Goal: Transaction & Acquisition: Purchase product/service

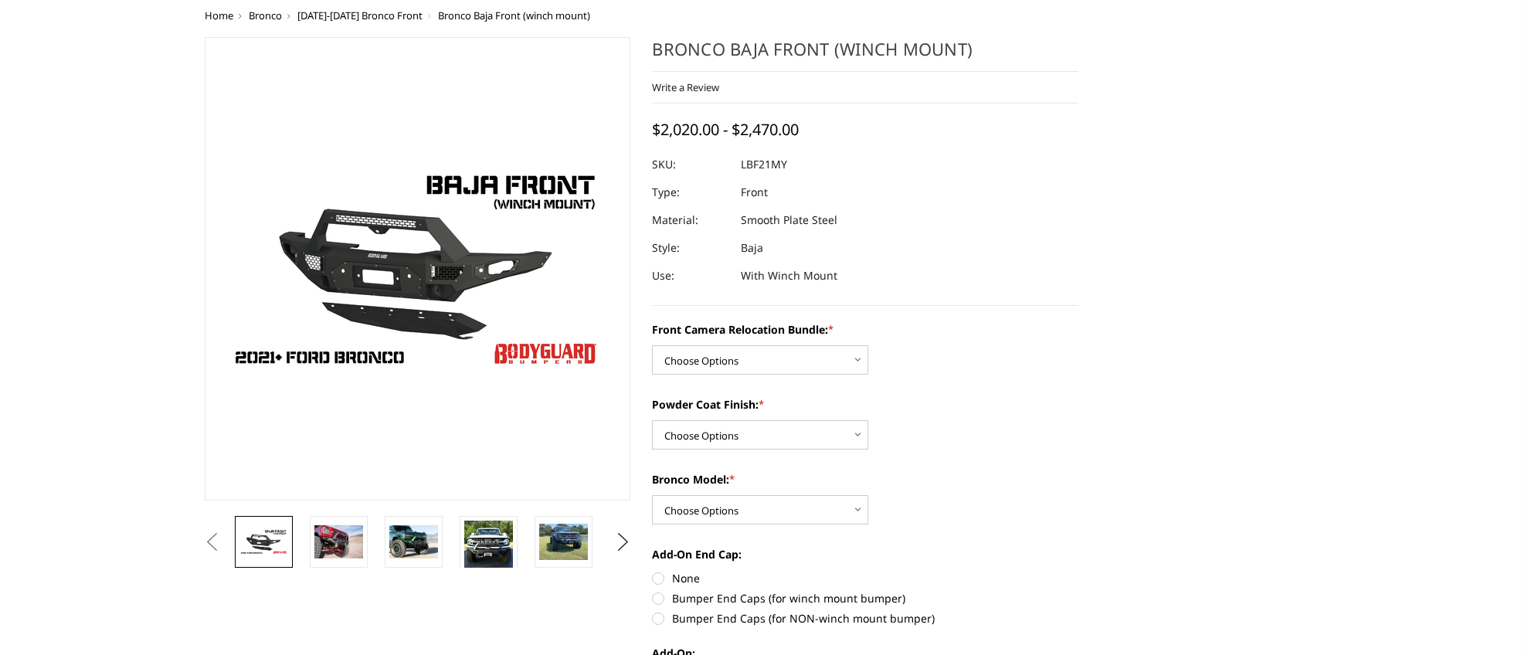
scroll to position [152, 0]
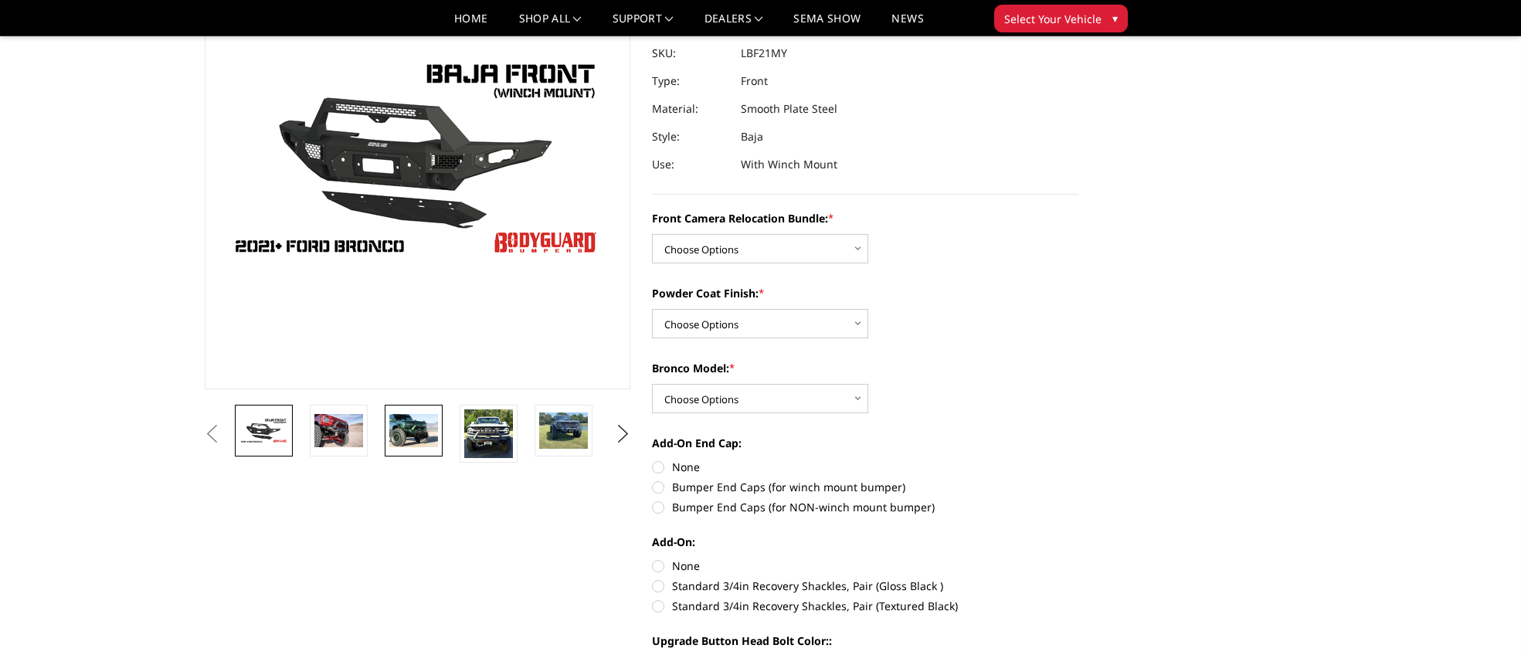
click at [416, 429] on img at bounding box center [413, 430] width 49 height 32
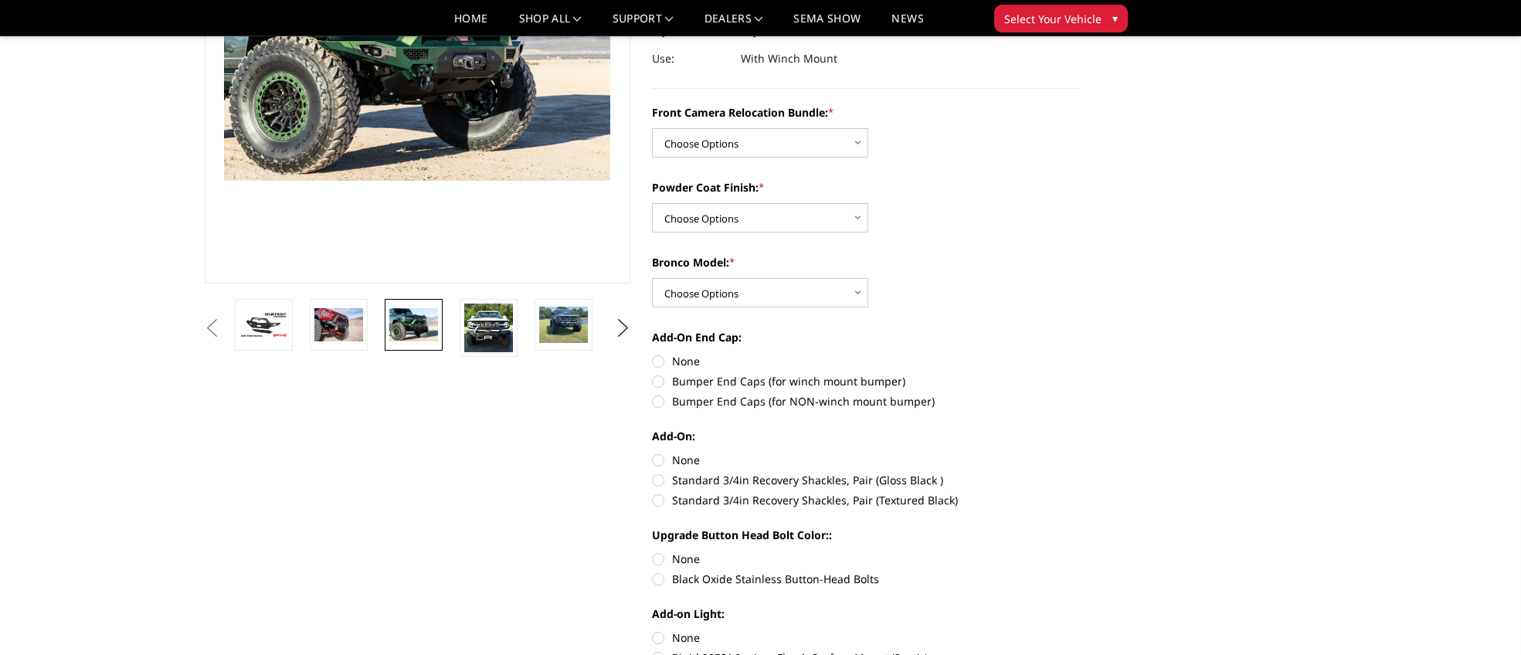
scroll to position [0, 0]
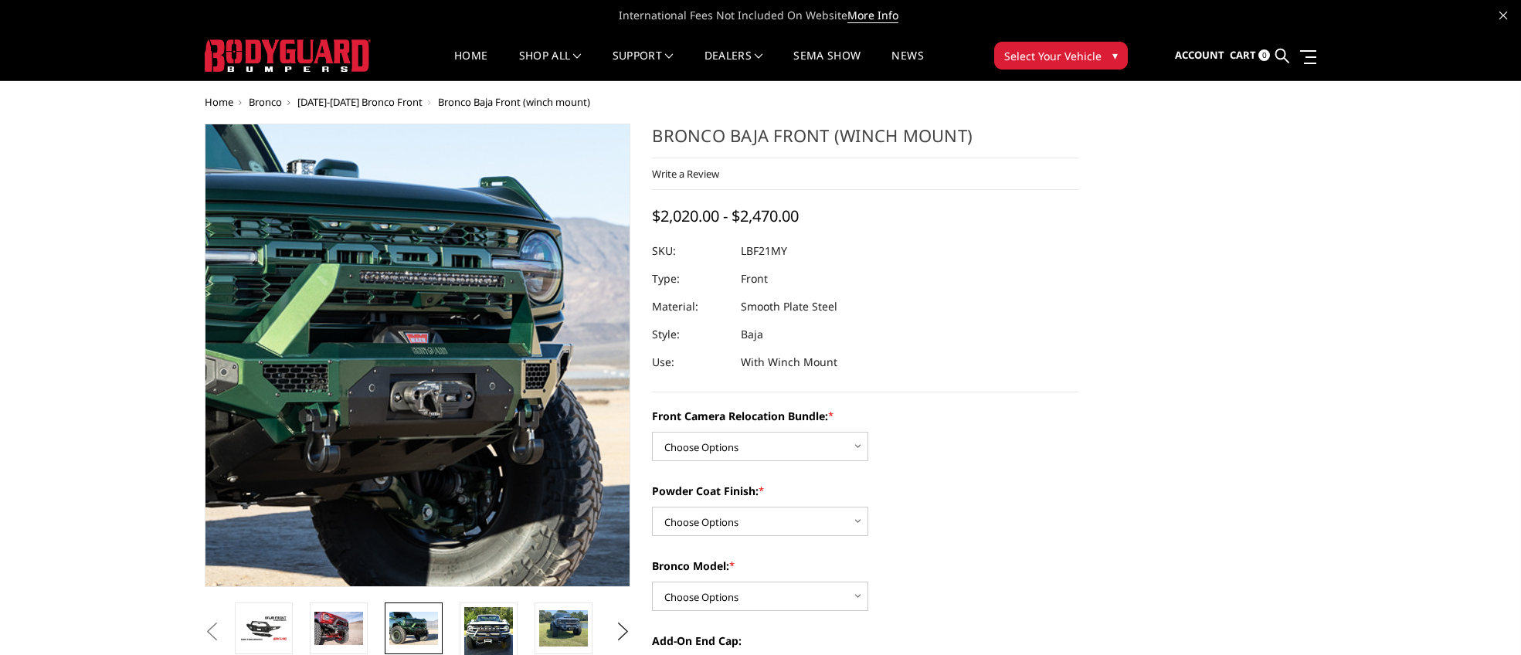
click at [509, 317] on img at bounding box center [297, 372] width 989 height 660
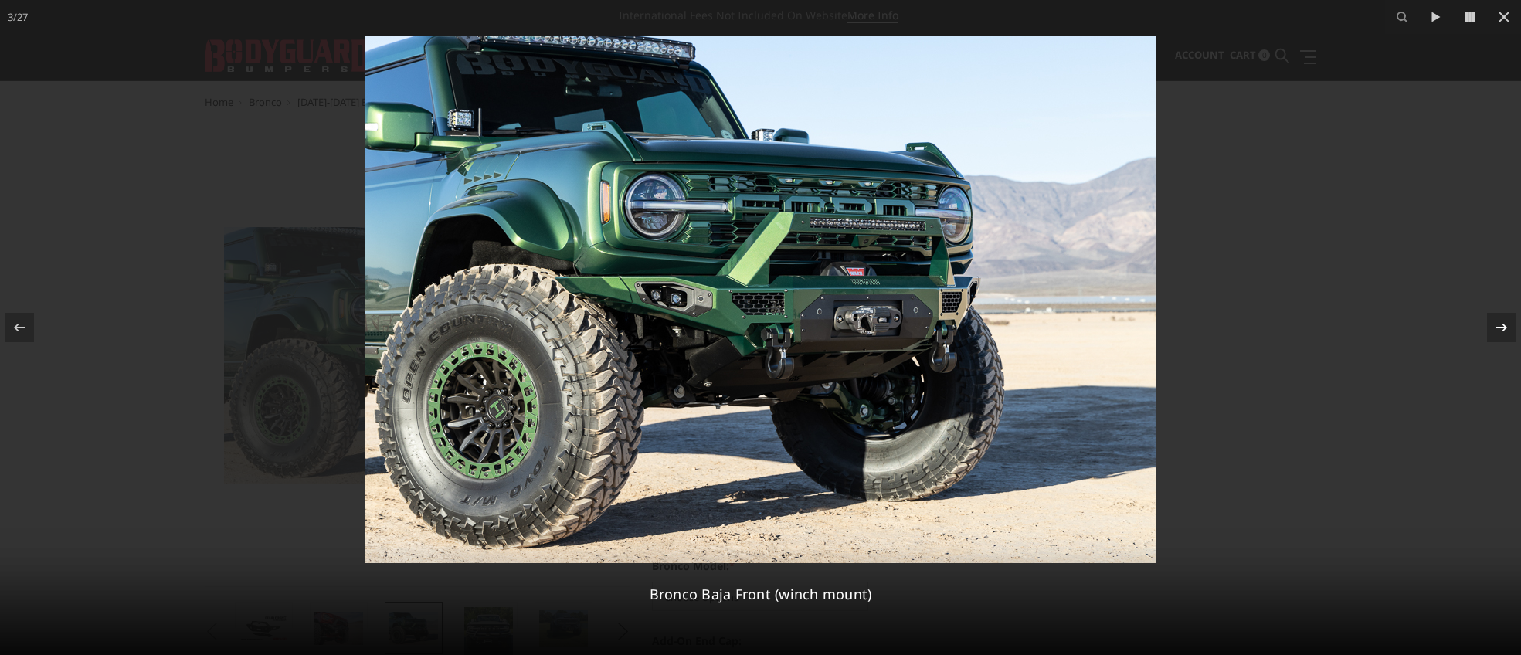
click at [1505, 331] on icon at bounding box center [1501, 327] width 19 height 19
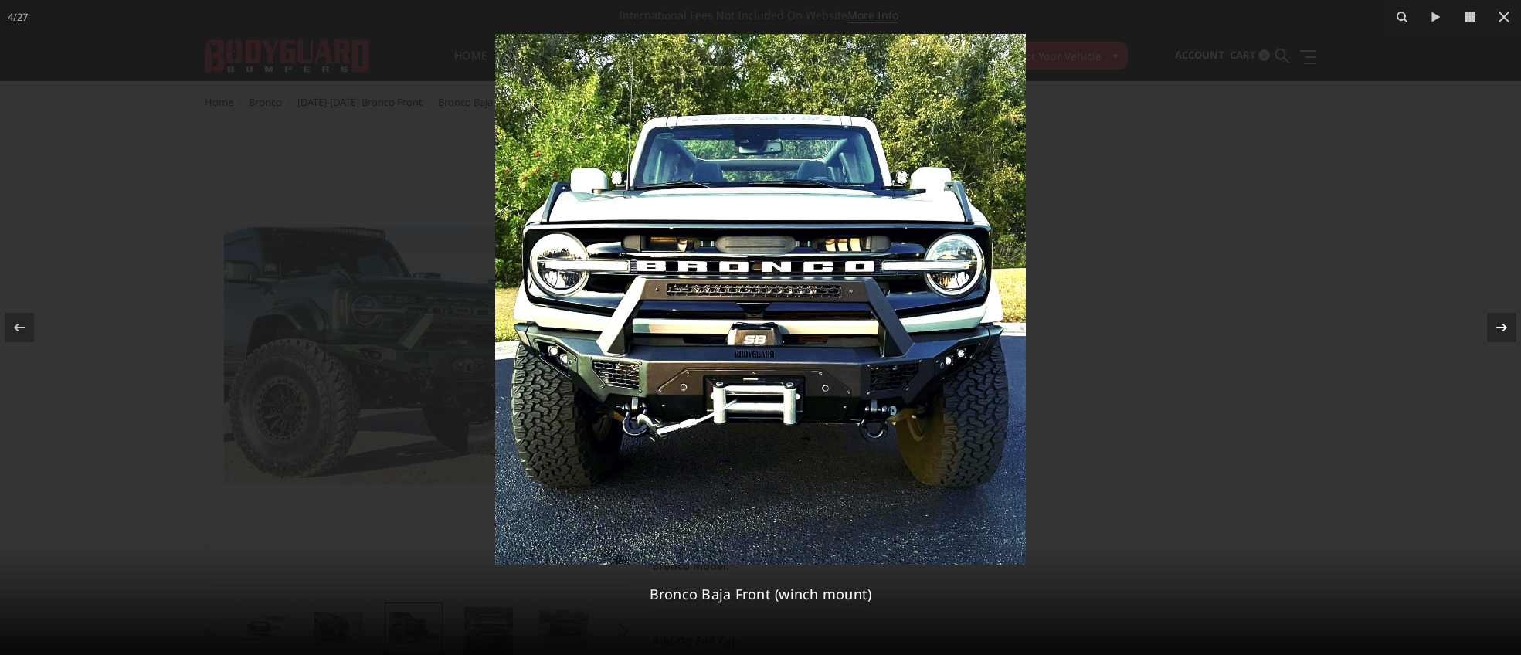
click at [1505, 331] on icon at bounding box center [1501, 327] width 19 height 19
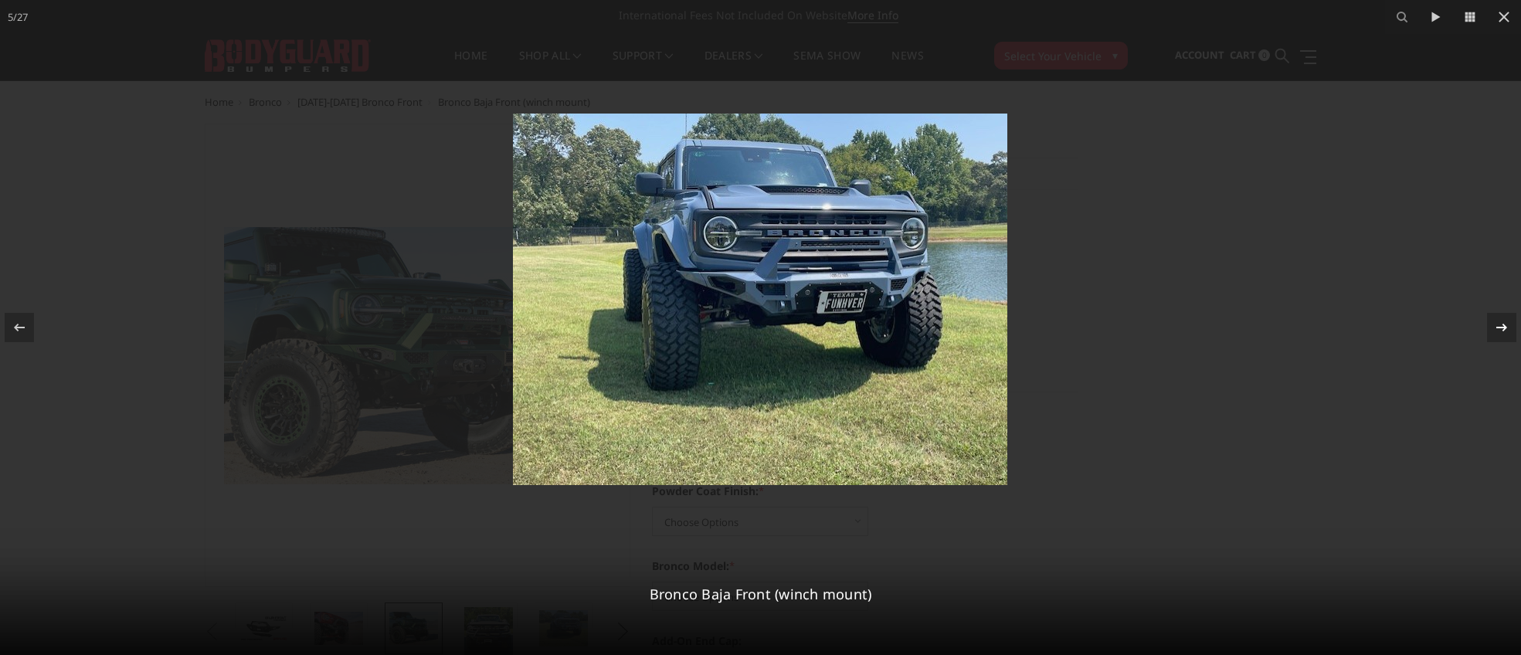
click at [1505, 331] on icon at bounding box center [1501, 327] width 19 height 19
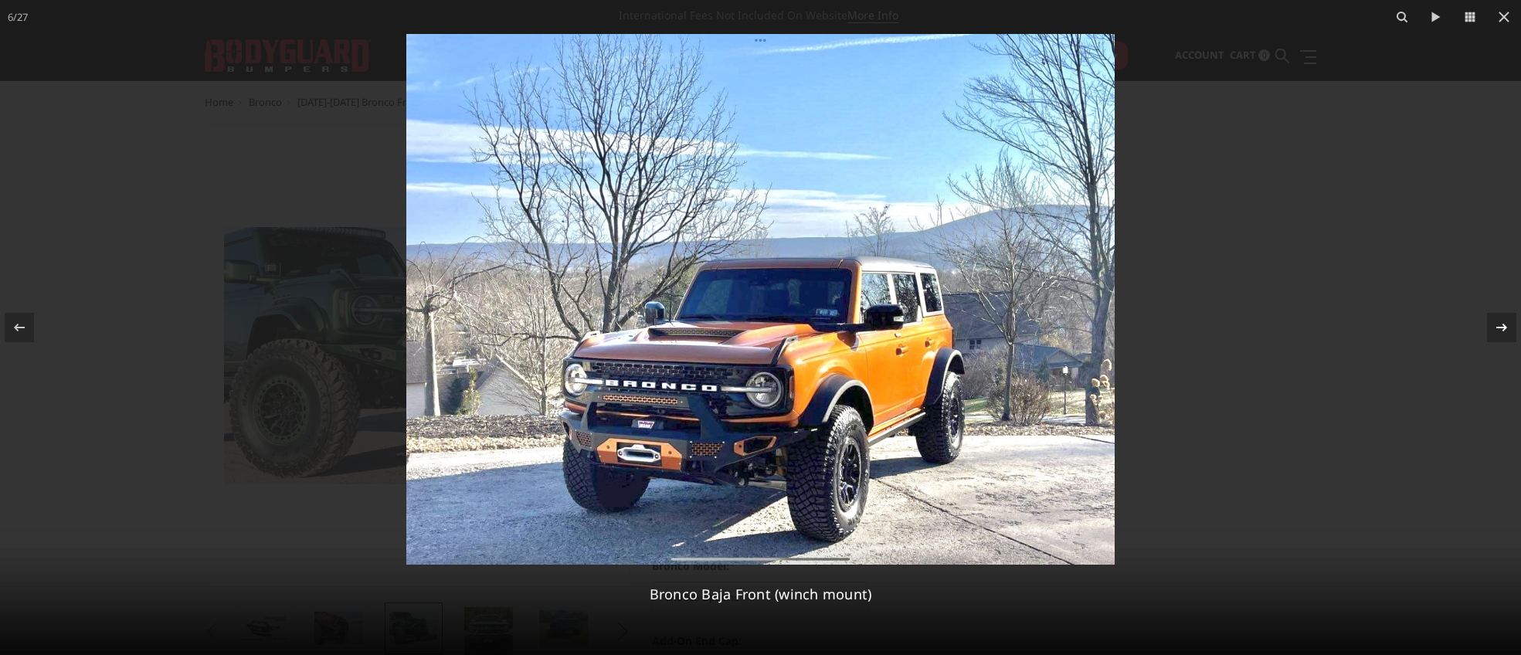
click at [1505, 331] on icon at bounding box center [1501, 327] width 19 height 19
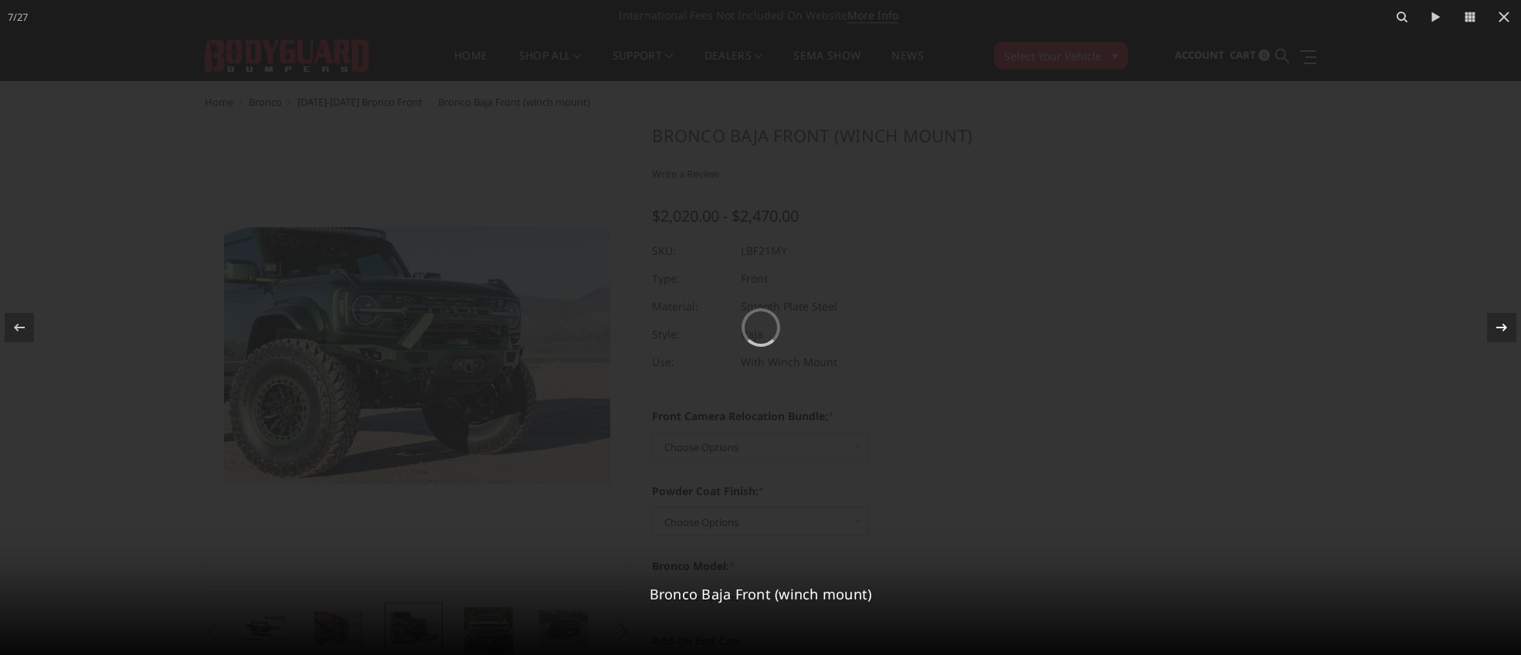
click at [1505, 331] on icon at bounding box center [1501, 327] width 19 height 19
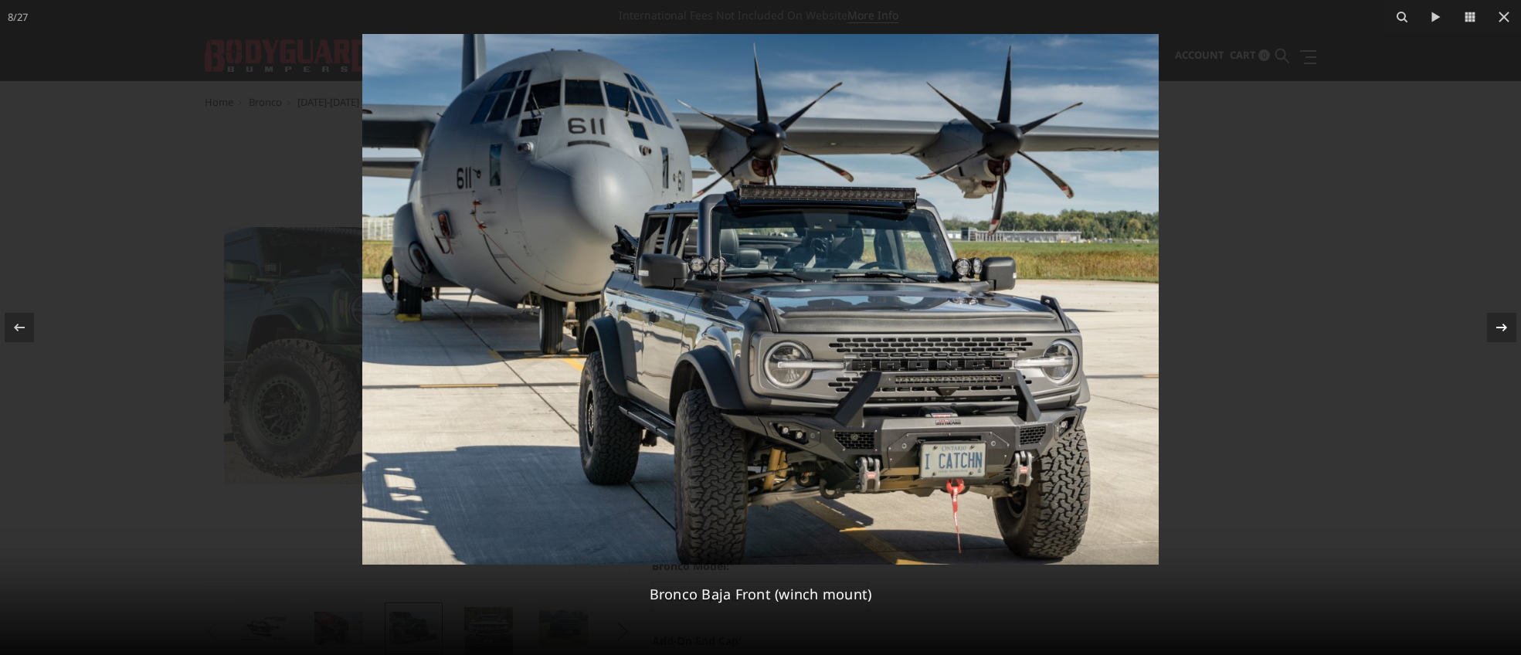
click at [1505, 331] on icon at bounding box center [1501, 327] width 19 height 19
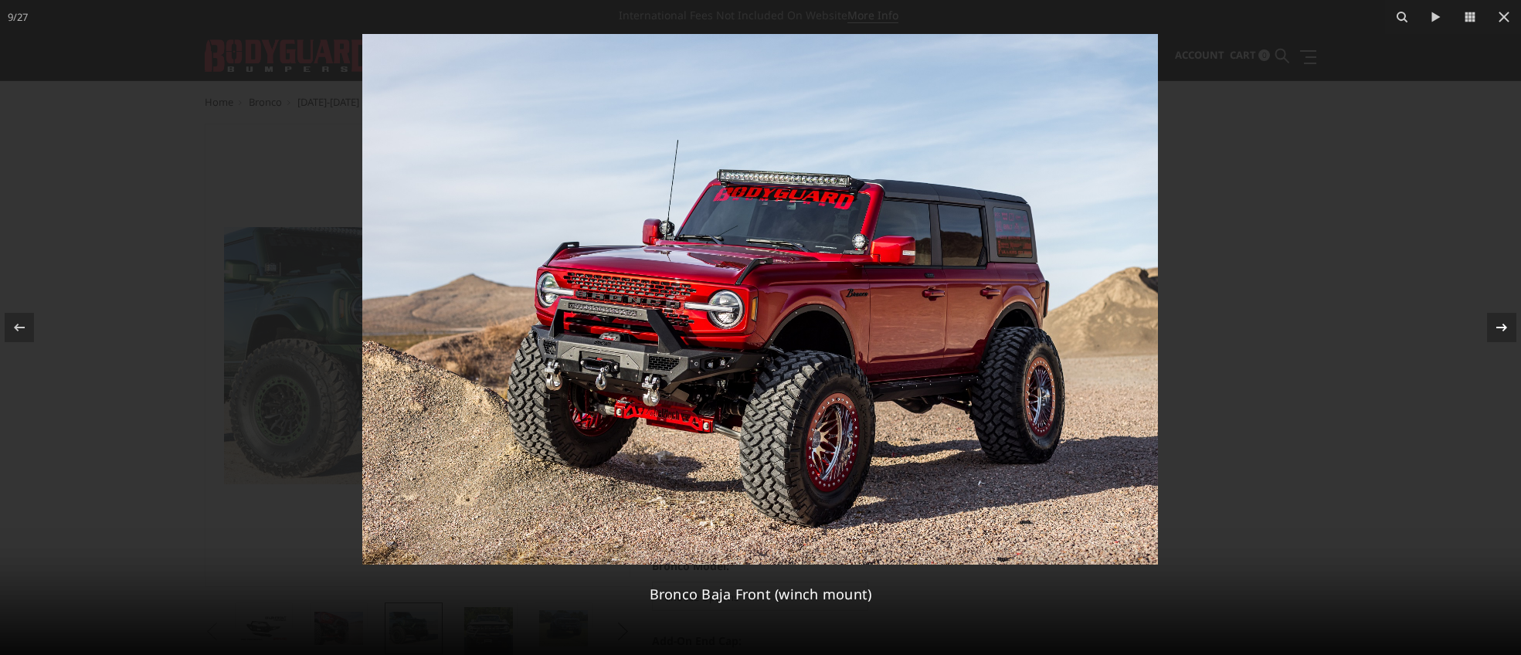
click at [1505, 331] on icon at bounding box center [1501, 327] width 19 height 19
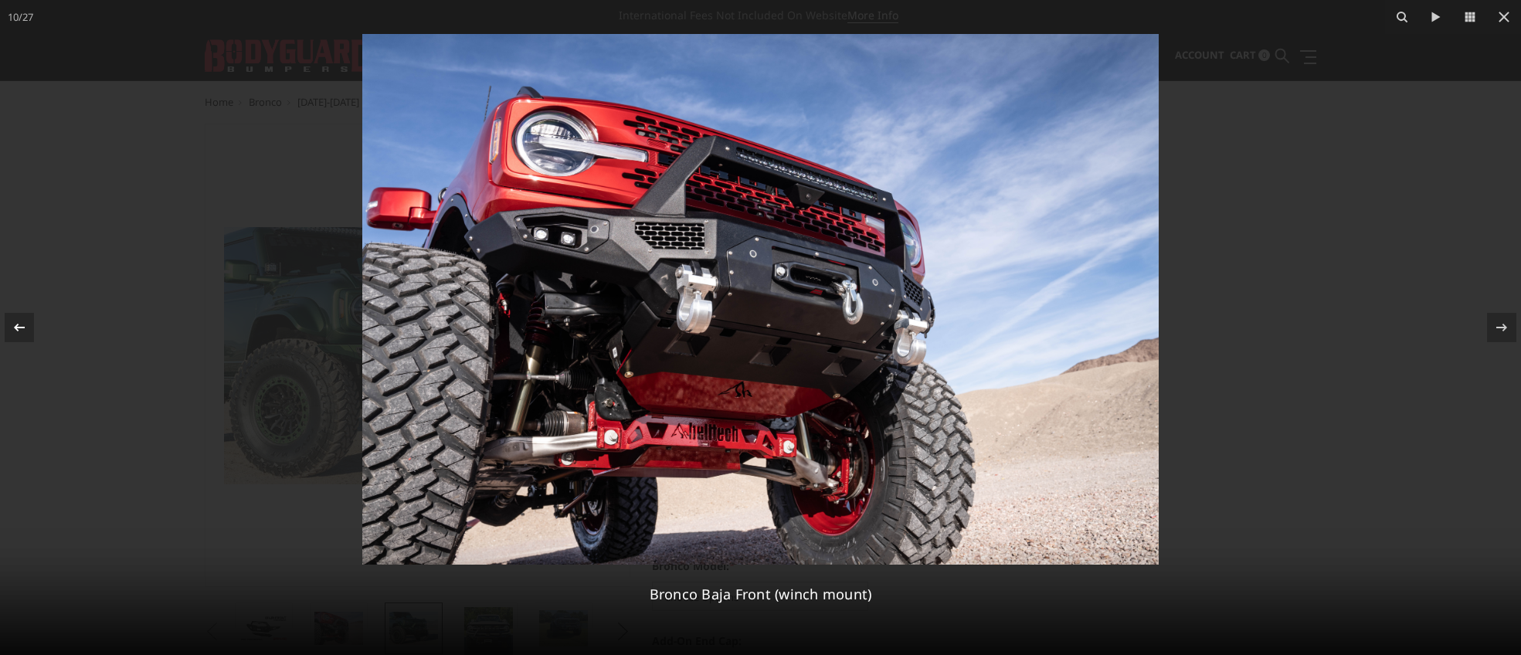
click at [28, 327] on icon at bounding box center [19, 327] width 19 height 19
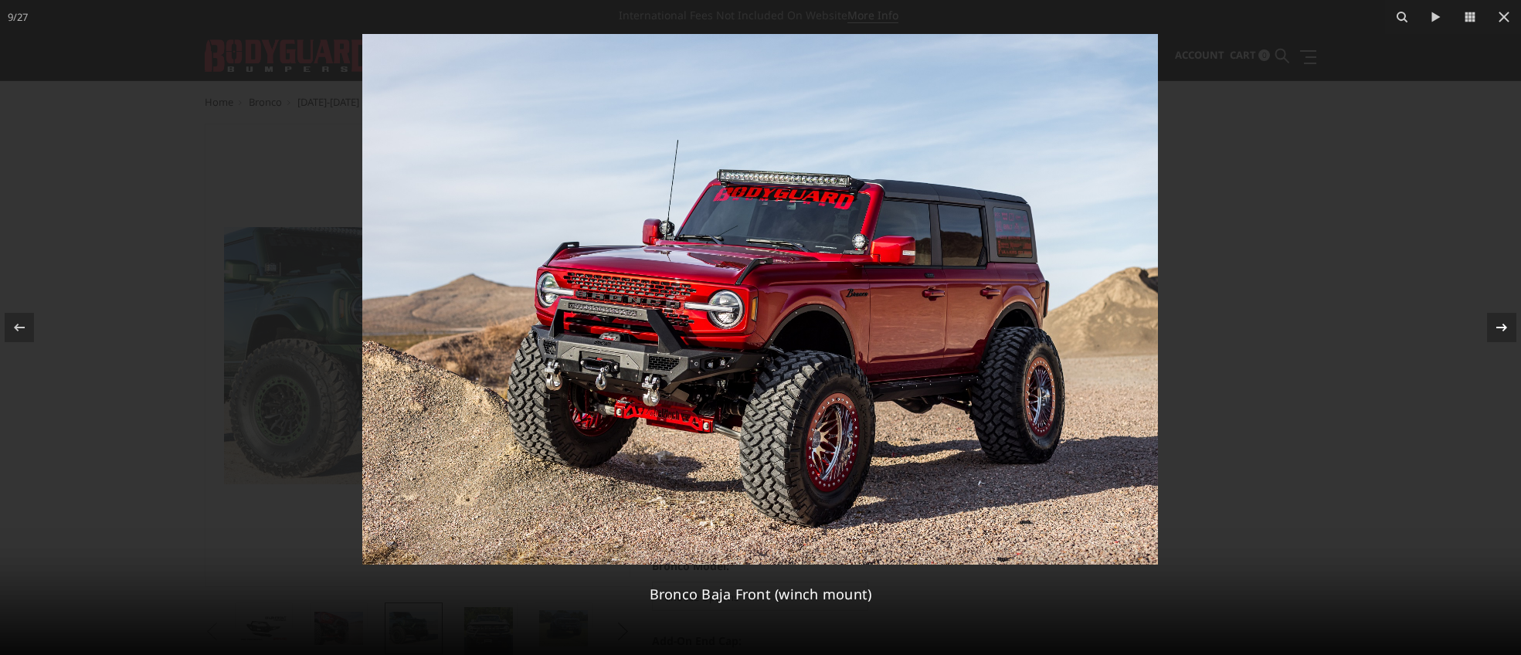
click at [1495, 324] on icon at bounding box center [1501, 327] width 19 height 19
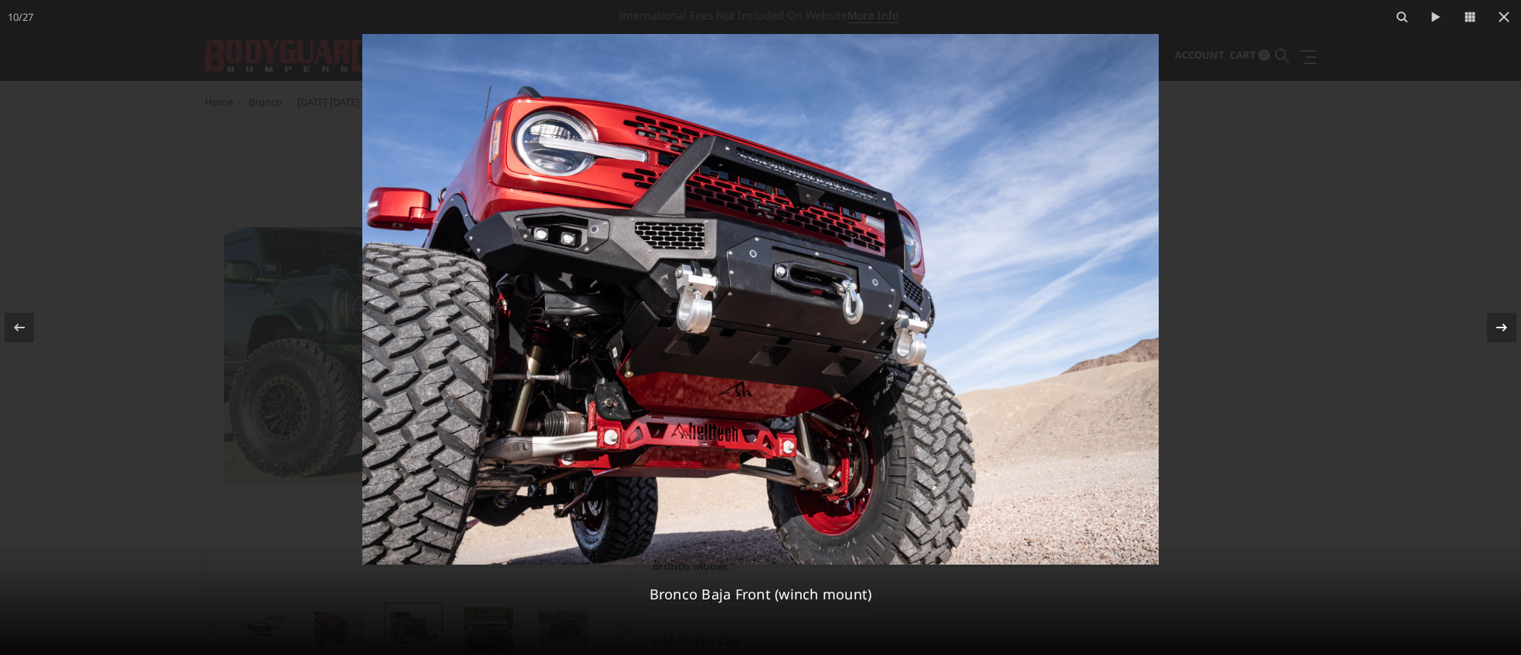
click at [1495, 324] on icon at bounding box center [1501, 327] width 19 height 19
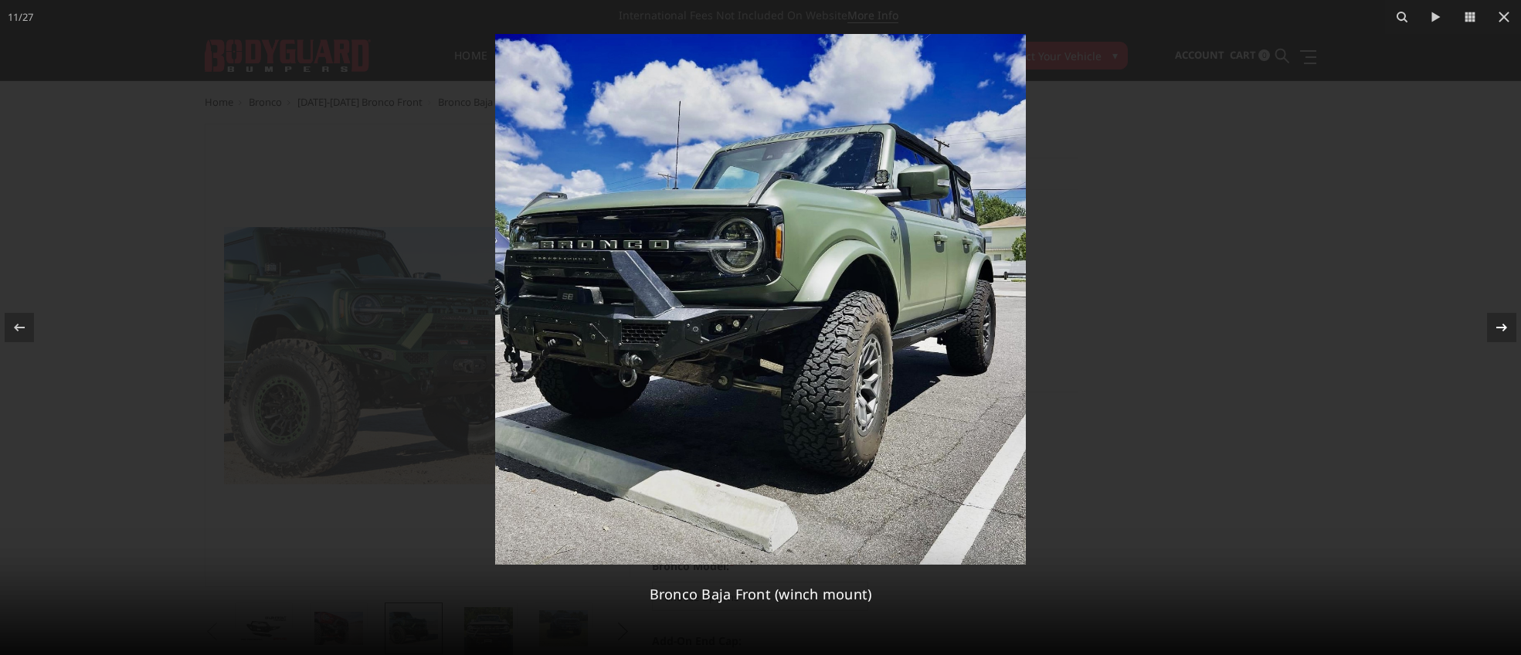
click at [1495, 324] on icon at bounding box center [1501, 327] width 19 height 19
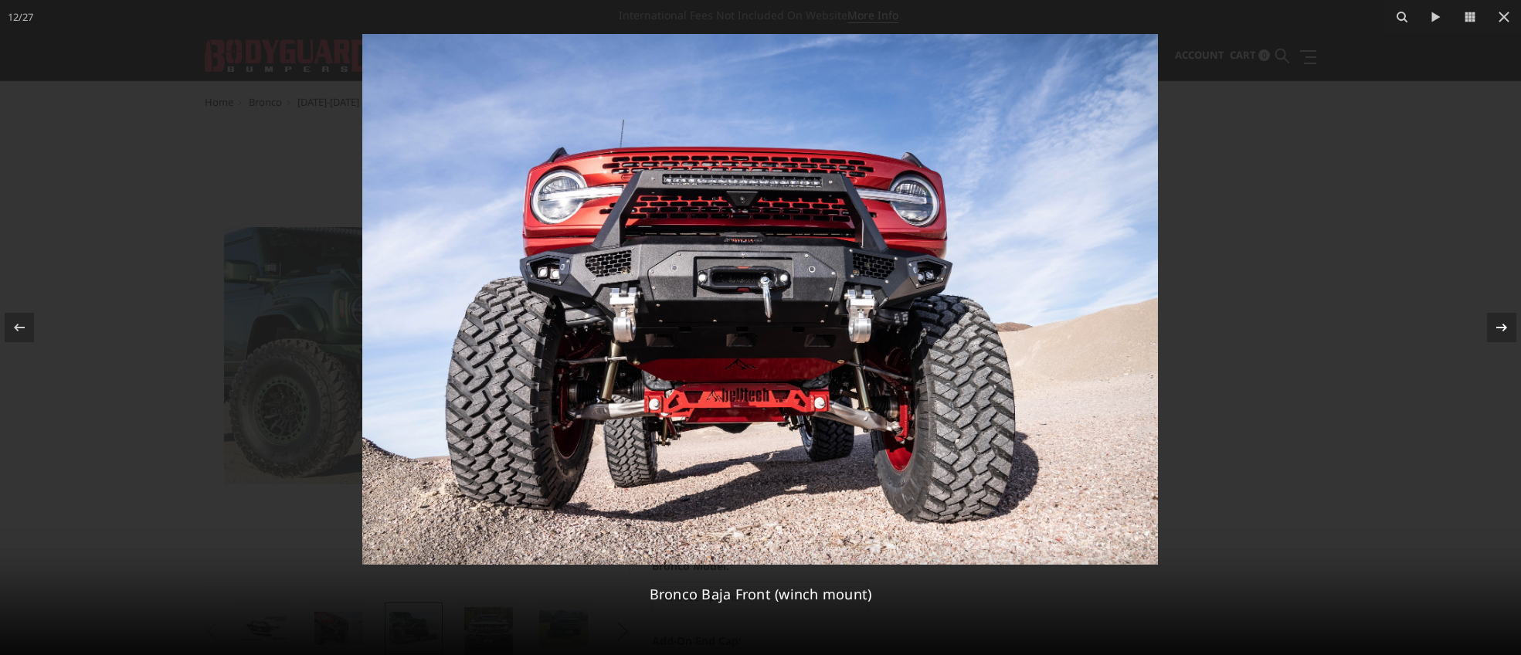
click at [1495, 324] on icon at bounding box center [1501, 327] width 19 height 19
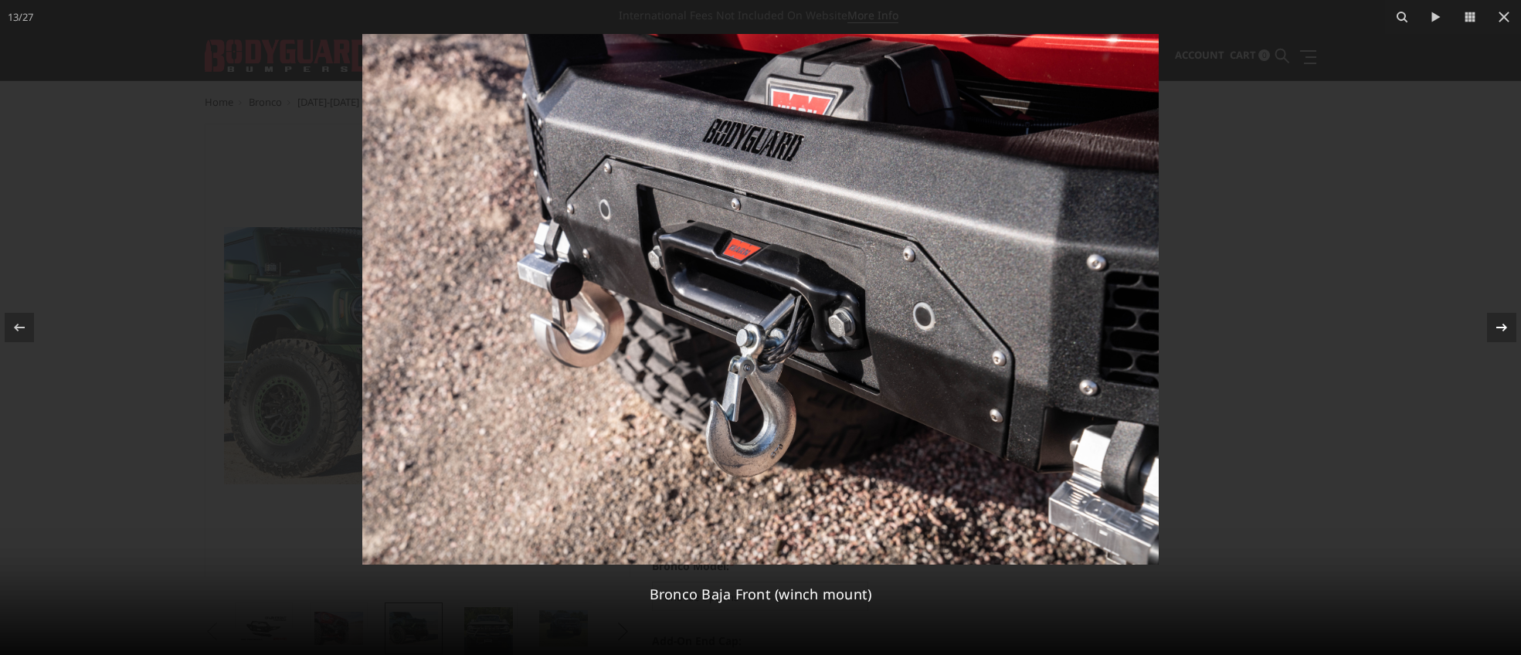
click at [1495, 324] on icon at bounding box center [1501, 327] width 19 height 19
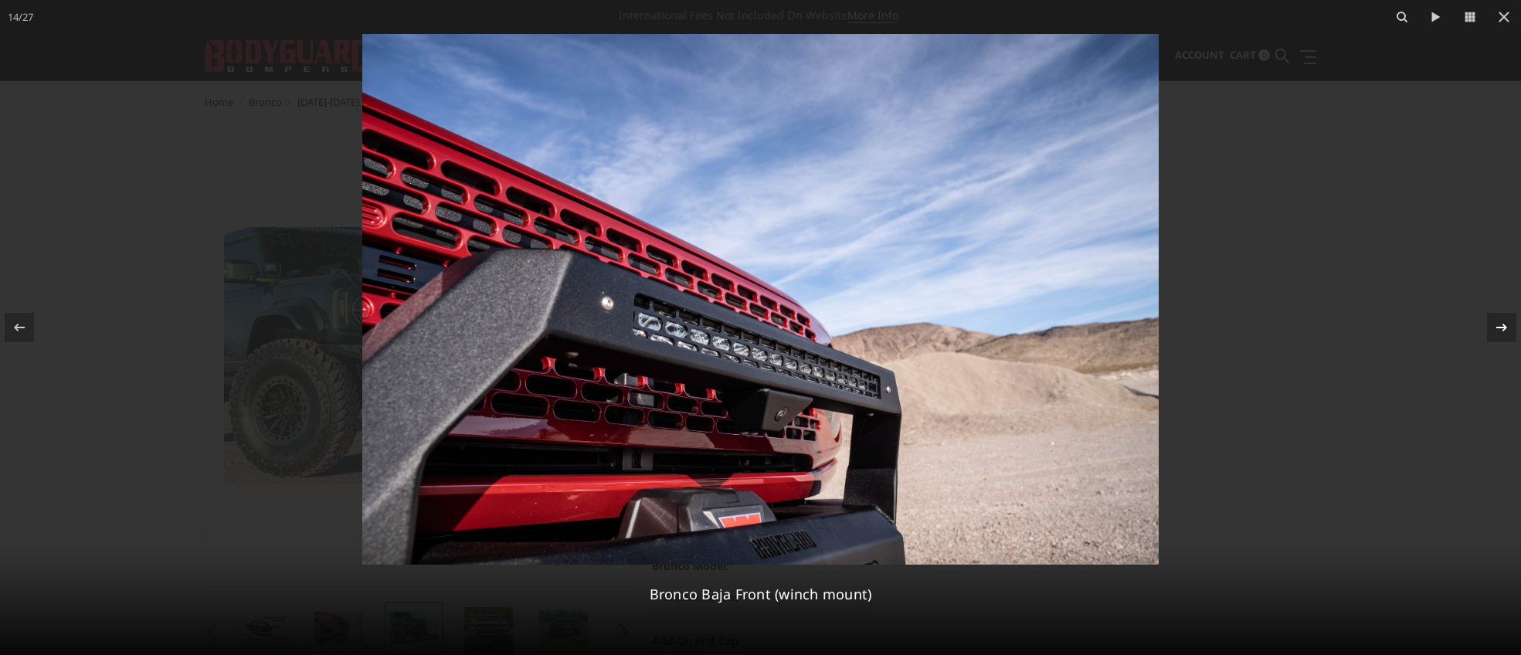
click at [1495, 324] on icon at bounding box center [1501, 327] width 19 height 19
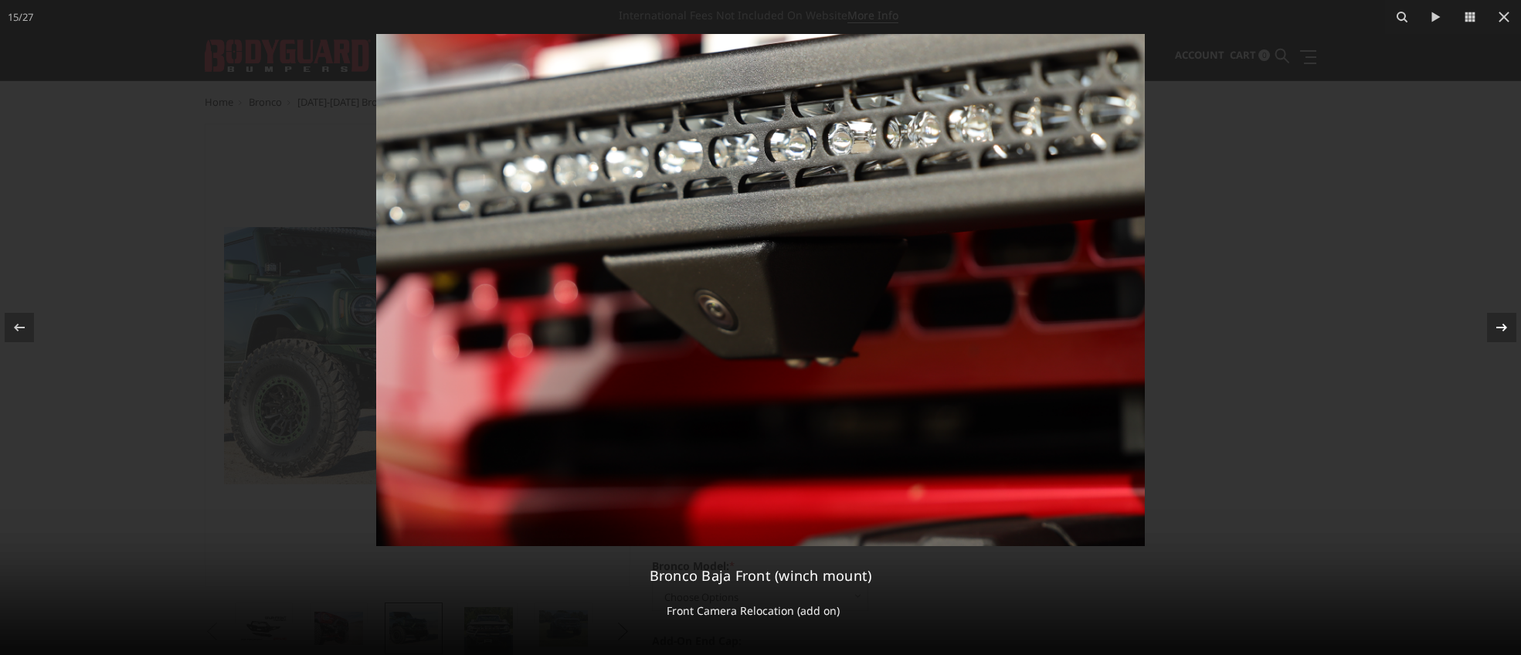
click at [1495, 324] on icon at bounding box center [1501, 327] width 19 height 19
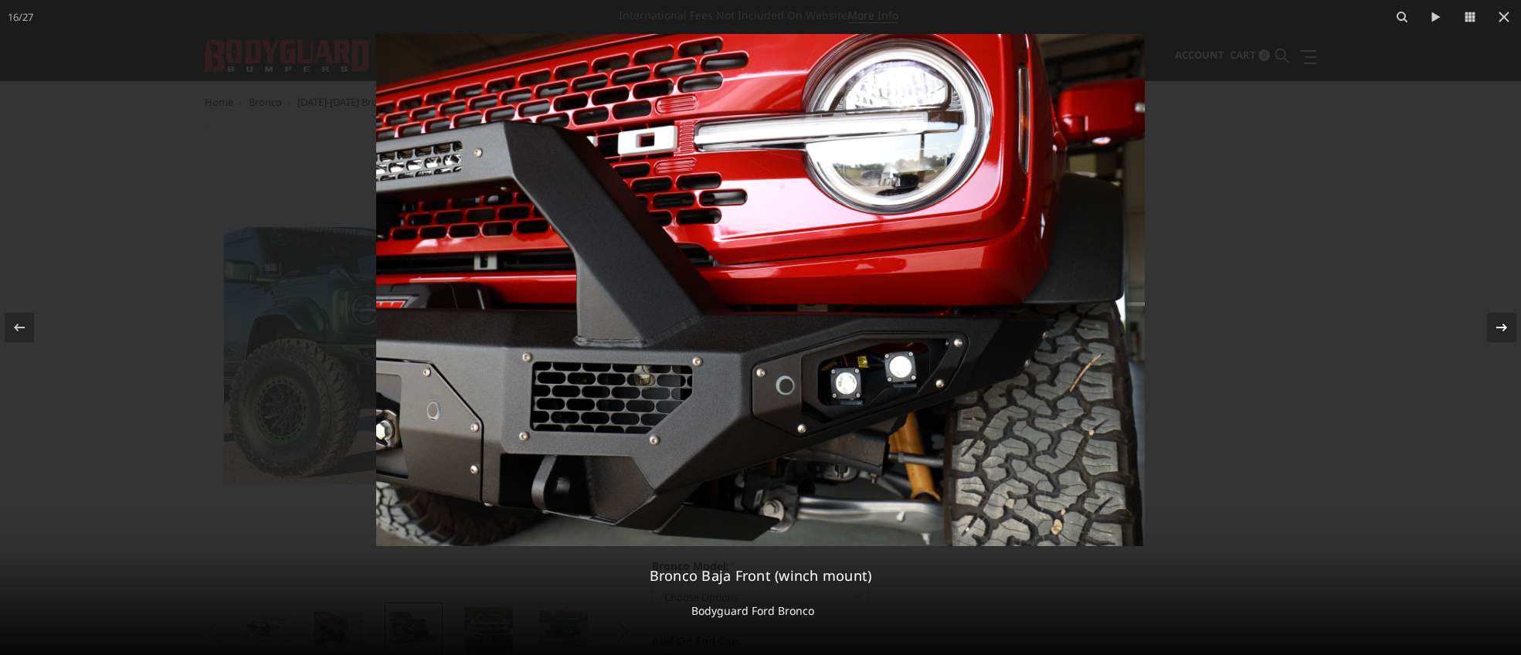
click at [1495, 324] on icon at bounding box center [1501, 327] width 19 height 19
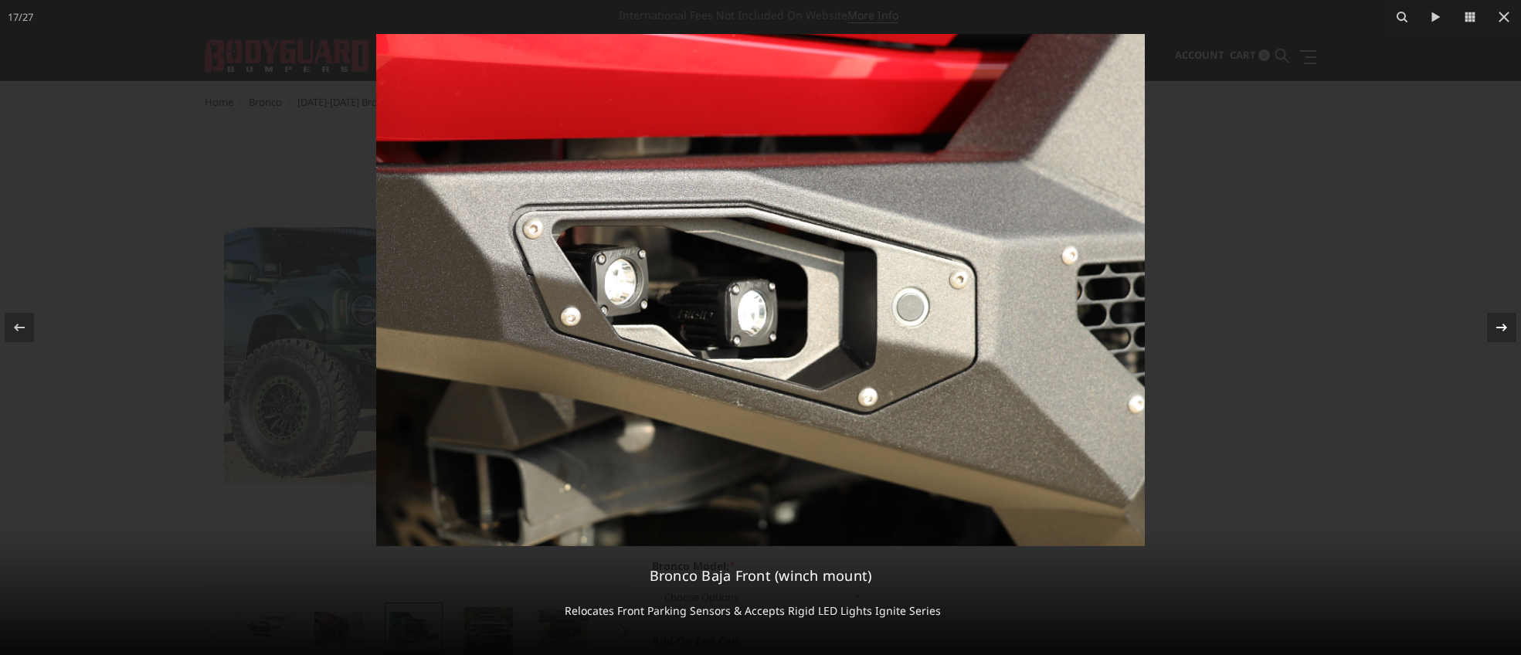
click at [1495, 324] on icon at bounding box center [1501, 327] width 19 height 19
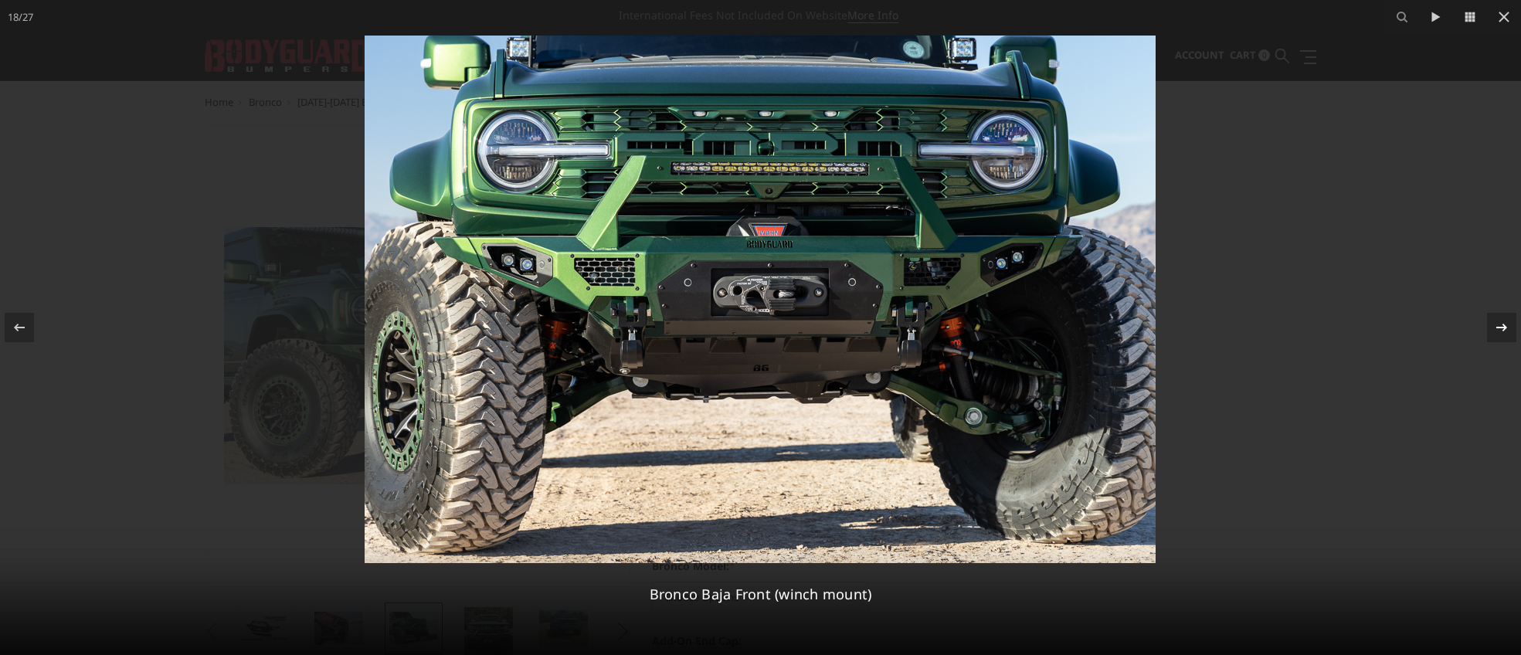
click at [1495, 324] on icon at bounding box center [1501, 327] width 19 height 19
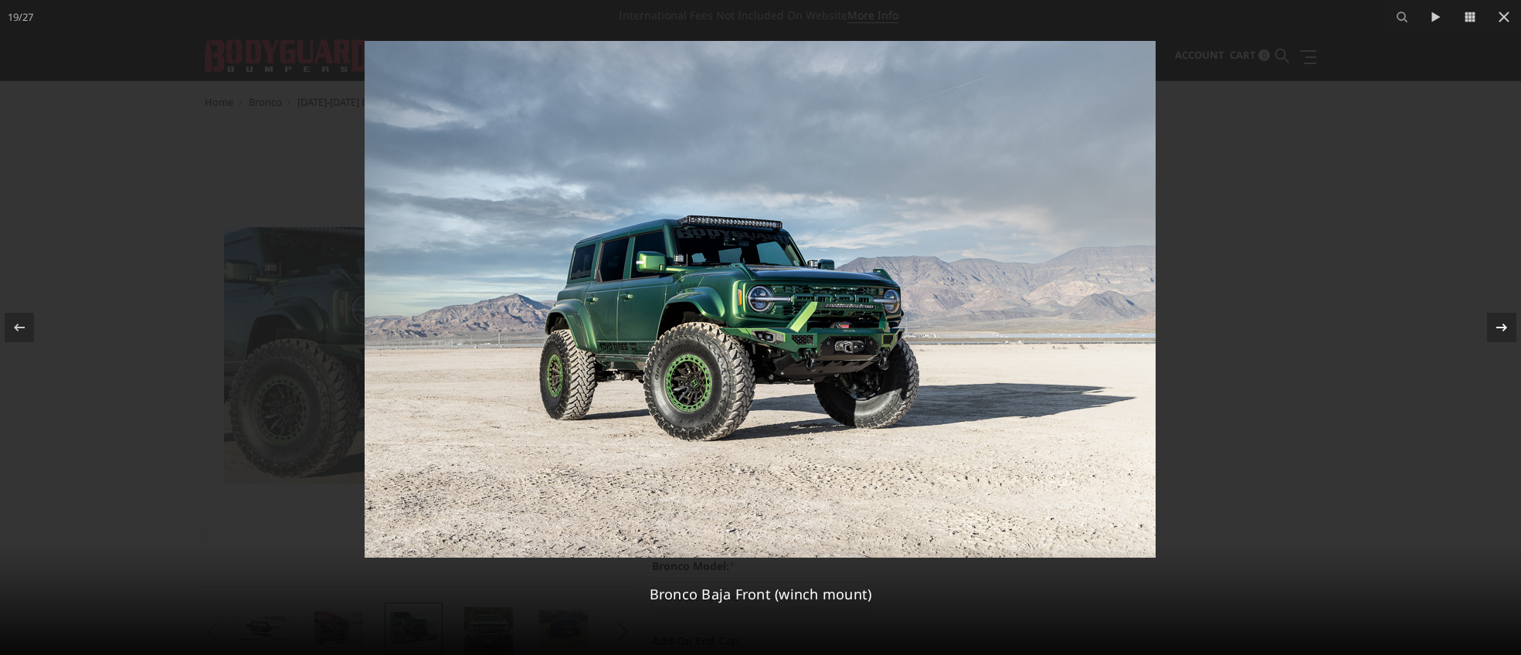
click at [1495, 324] on icon at bounding box center [1501, 327] width 19 height 19
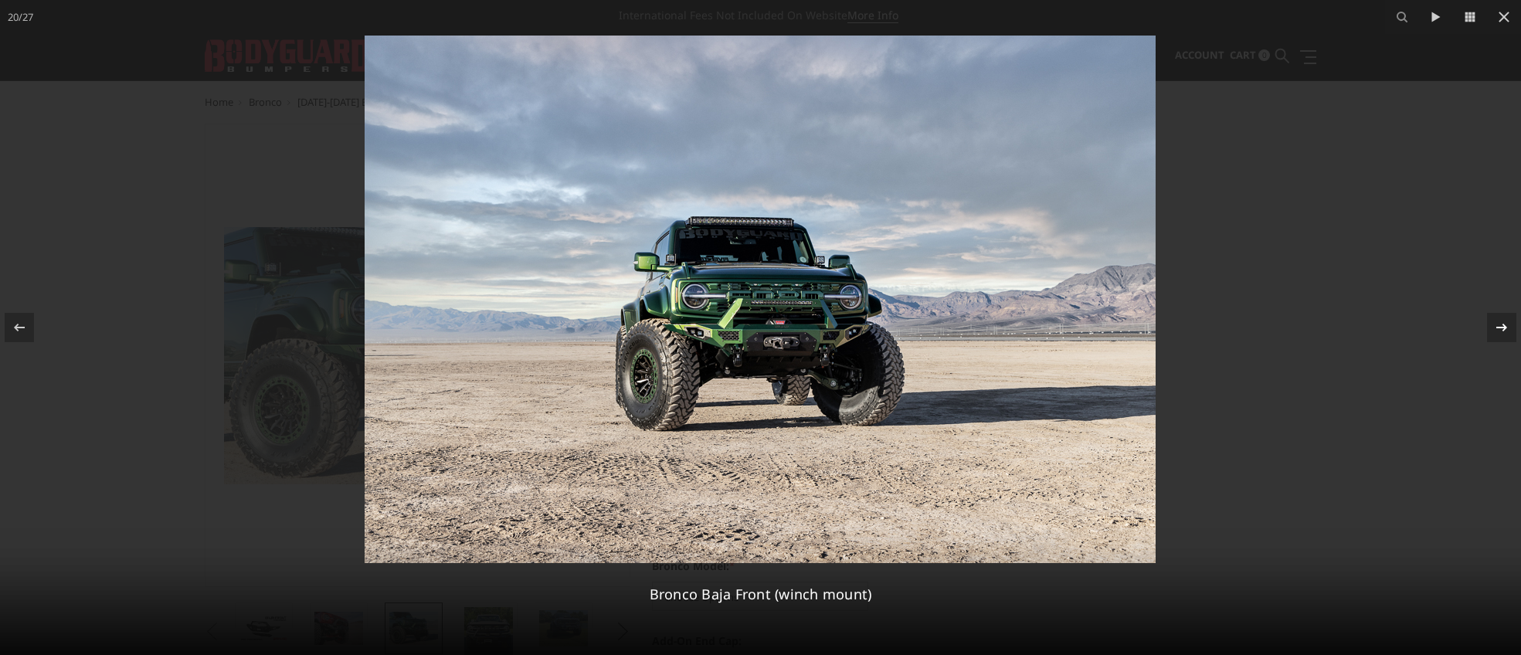
click at [1495, 324] on icon at bounding box center [1501, 327] width 19 height 19
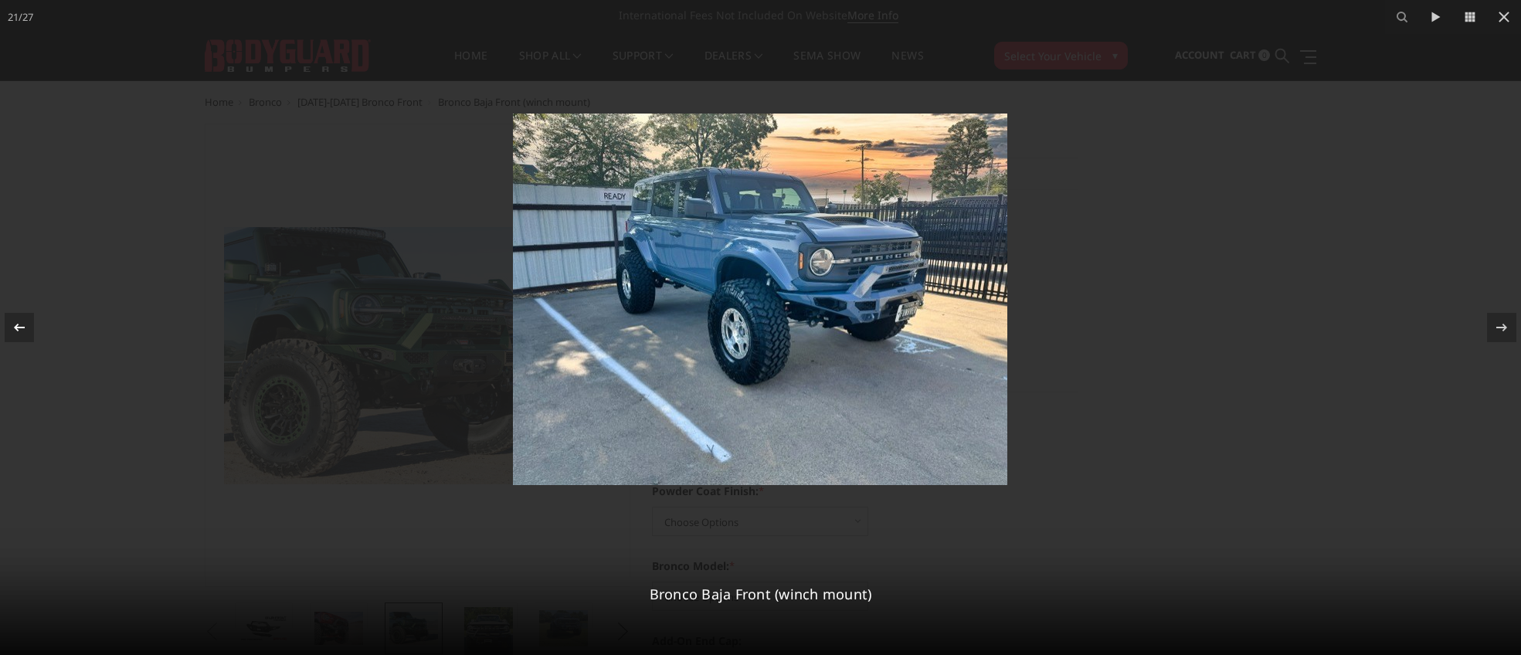
click at [22, 327] on icon at bounding box center [19, 328] width 11 height 8
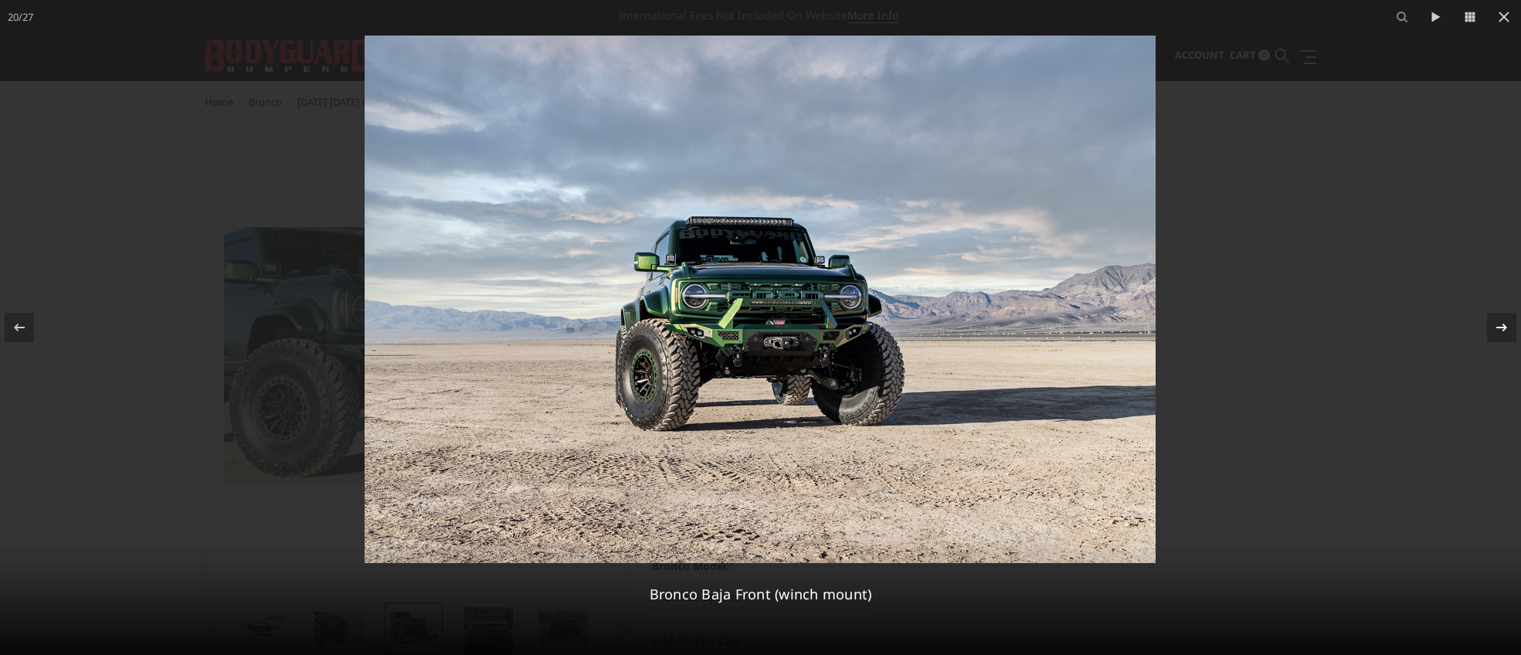
click at [1503, 337] on div at bounding box center [1501, 327] width 29 height 29
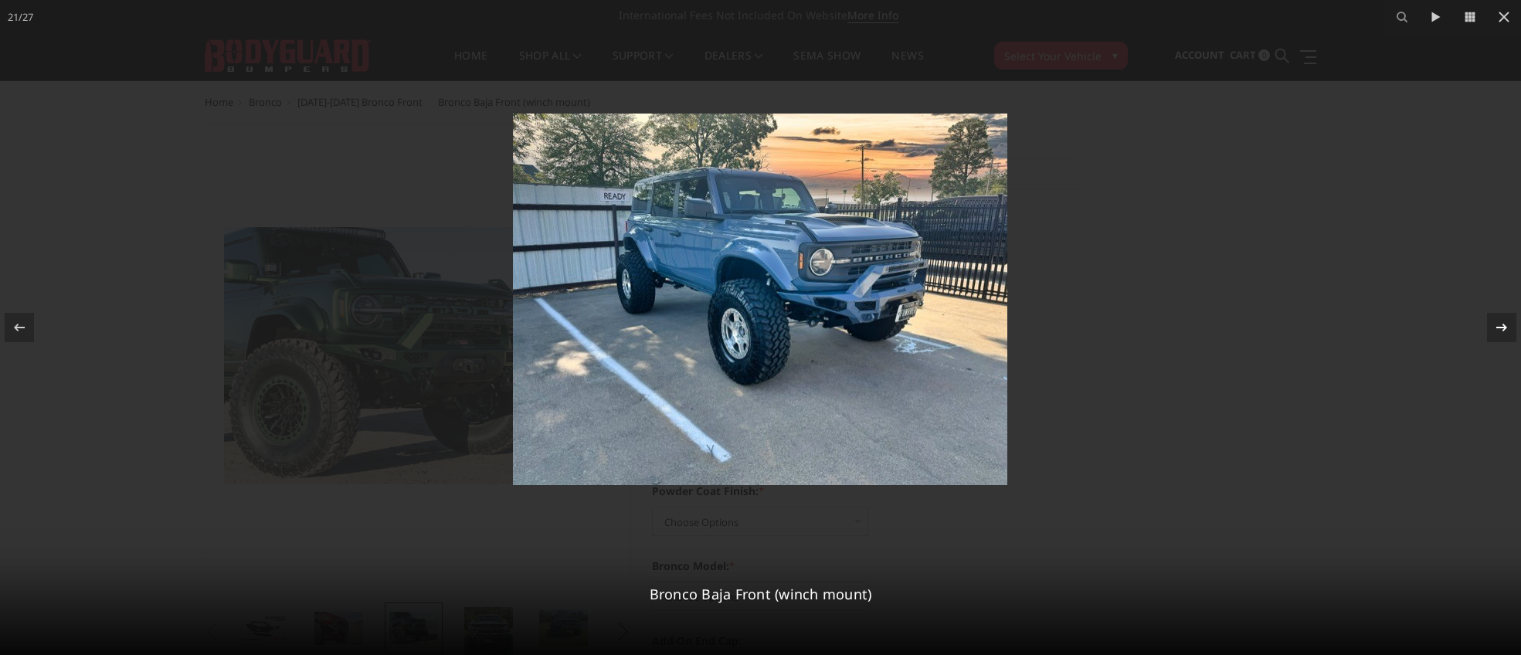
click at [1502, 337] on div at bounding box center [1501, 327] width 29 height 29
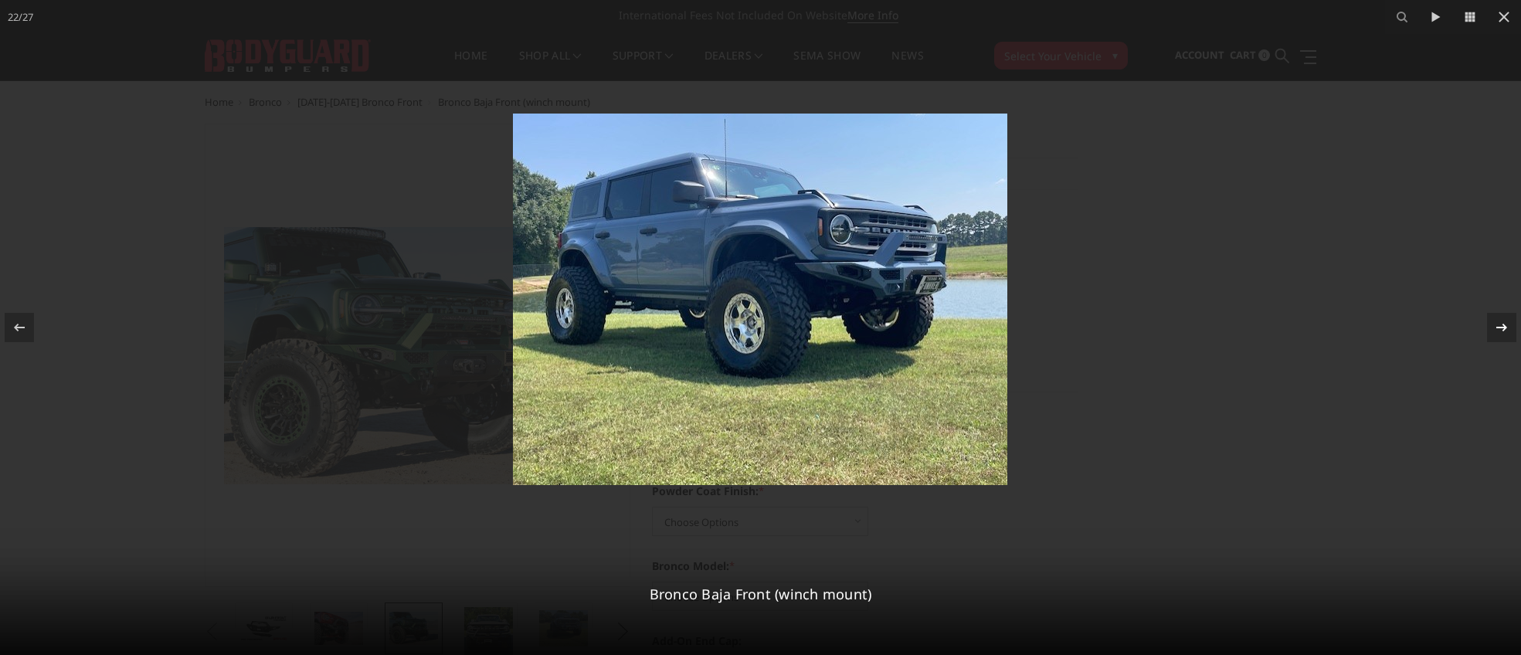
click at [1502, 337] on div at bounding box center [1501, 327] width 29 height 29
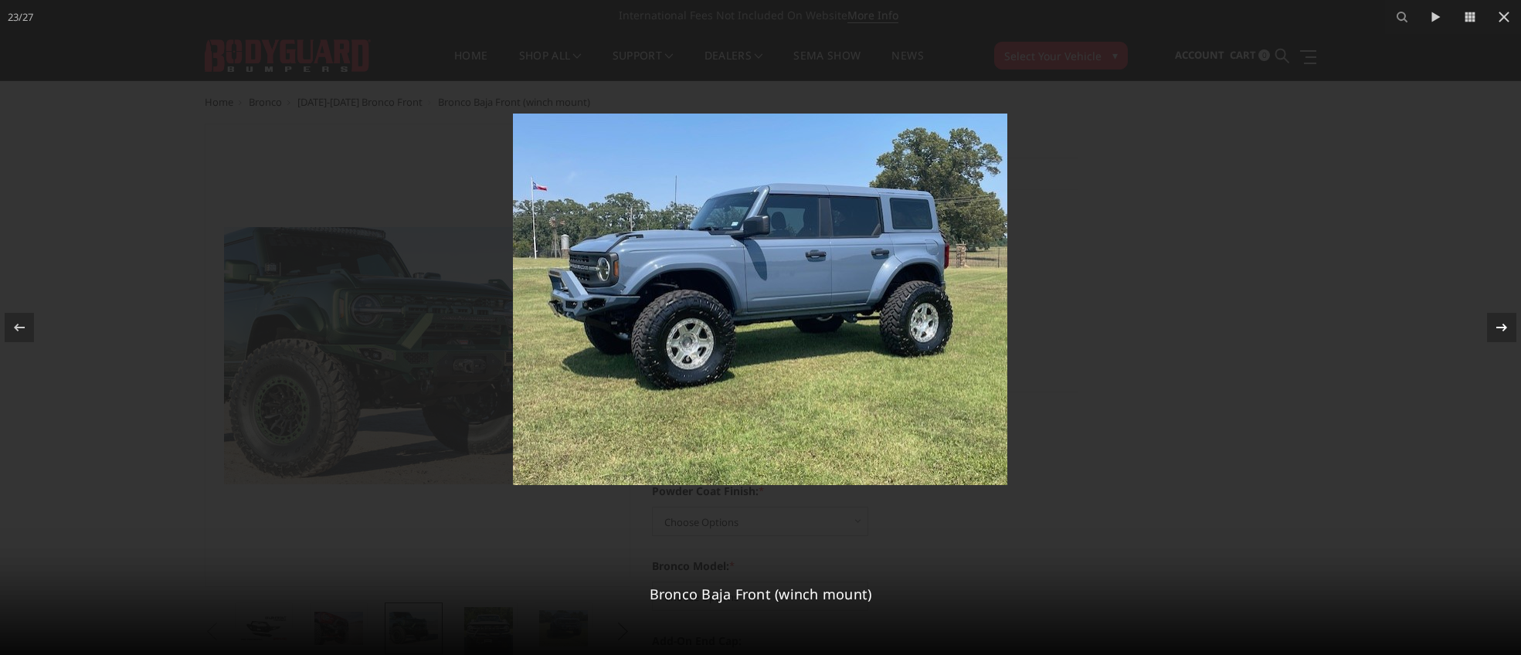
click at [1502, 337] on div at bounding box center [1501, 327] width 29 height 29
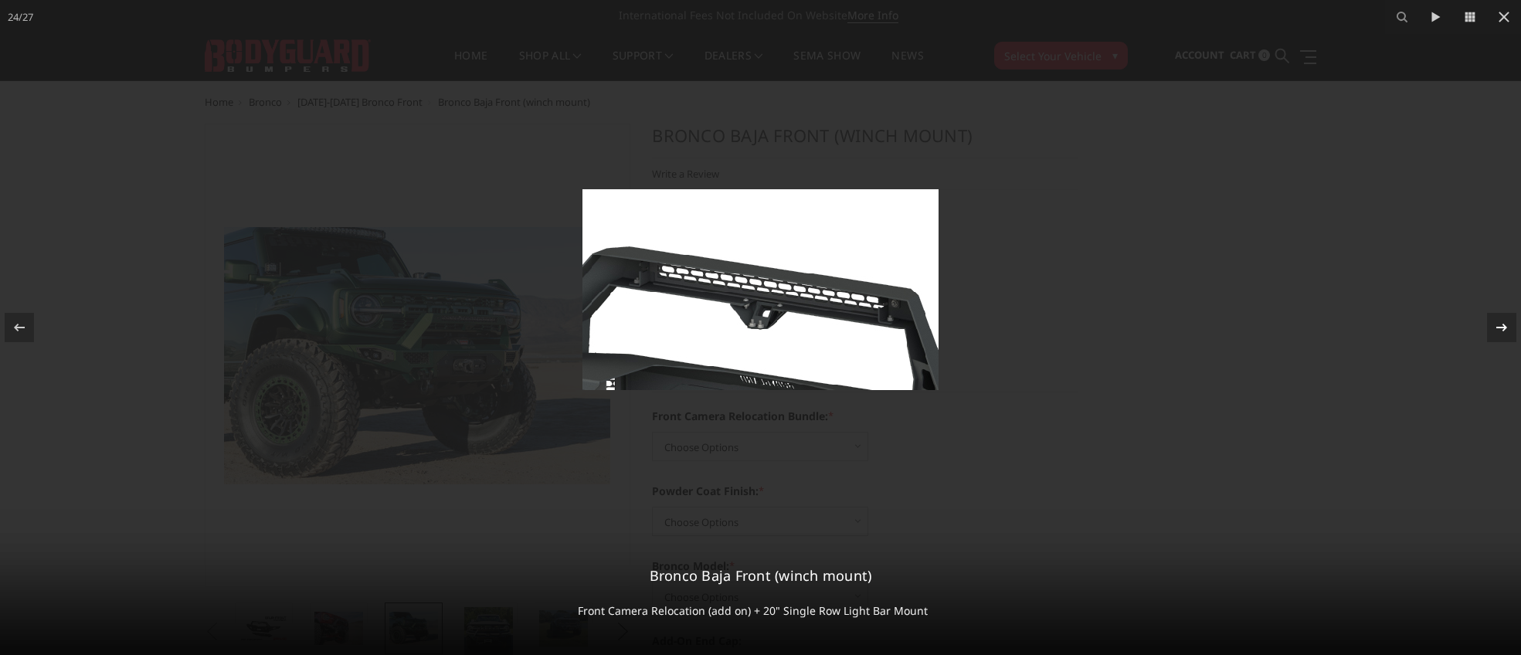
click at [1502, 337] on div at bounding box center [1501, 327] width 29 height 29
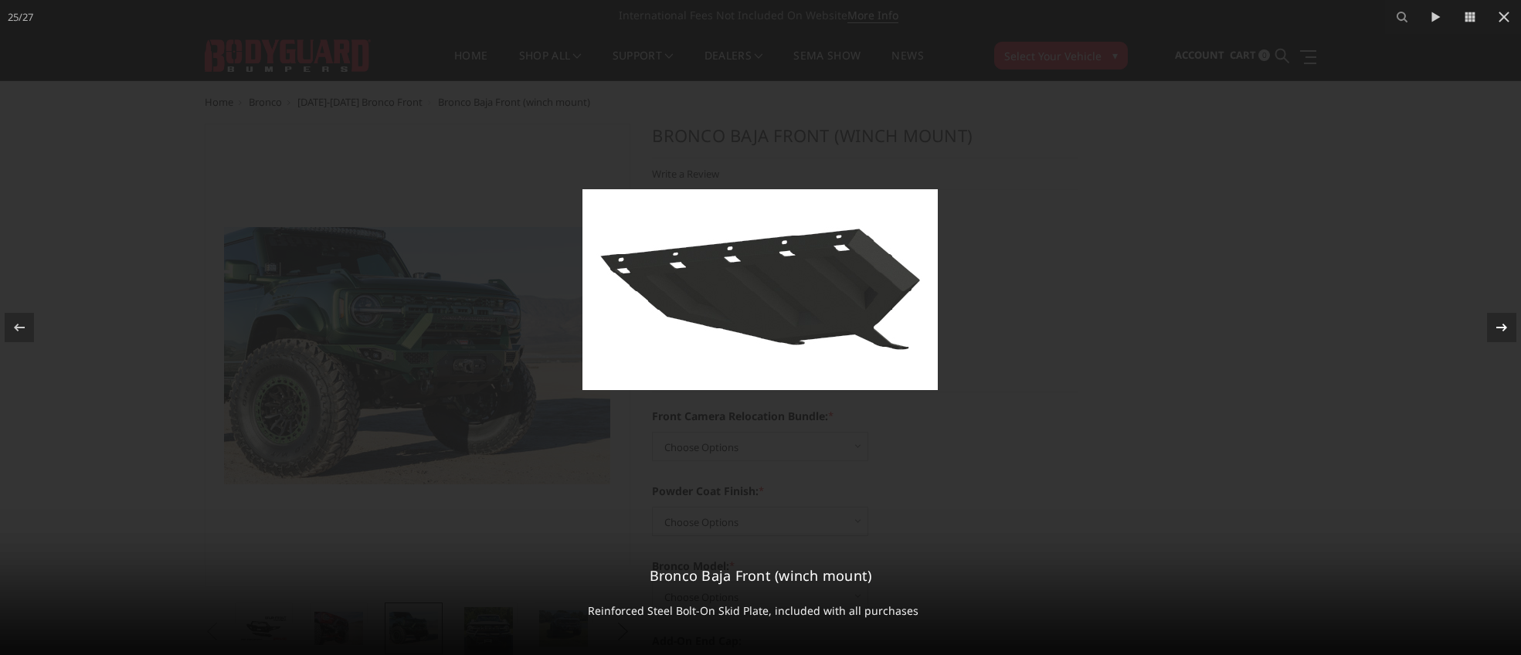
click at [1502, 337] on div at bounding box center [1501, 327] width 29 height 29
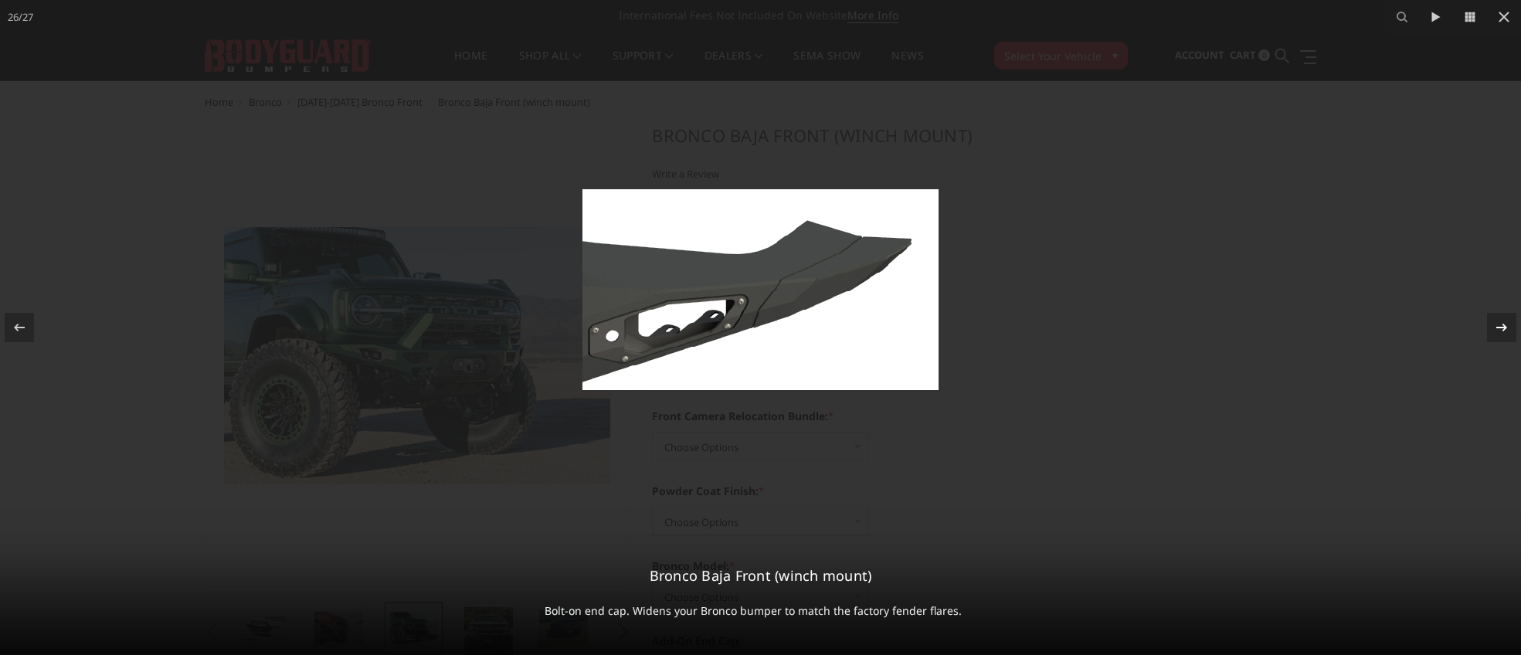
click at [1502, 337] on div at bounding box center [1501, 327] width 29 height 29
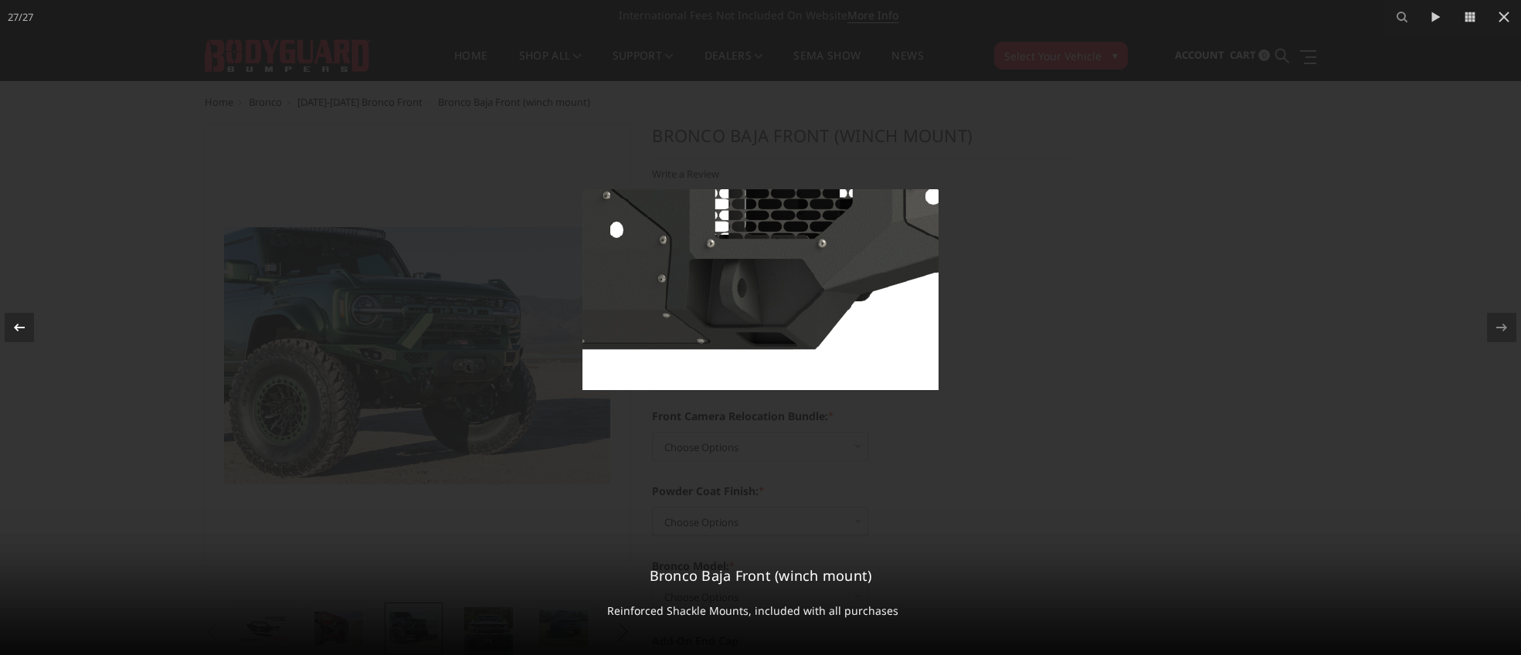
click at [12, 331] on icon at bounding box center [19, 327] width 19 height 19
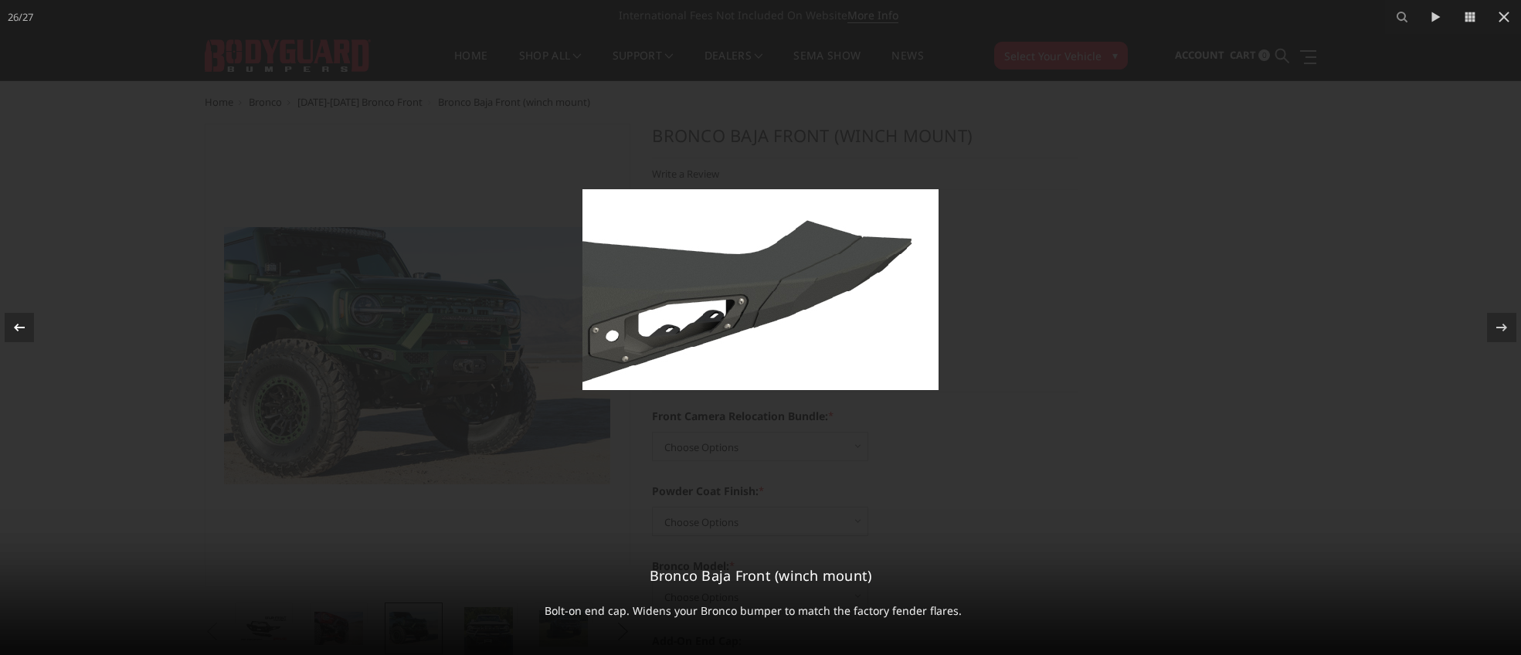
click at [12, 331] on icon at bounding box center [19, 327] width 19 height 19
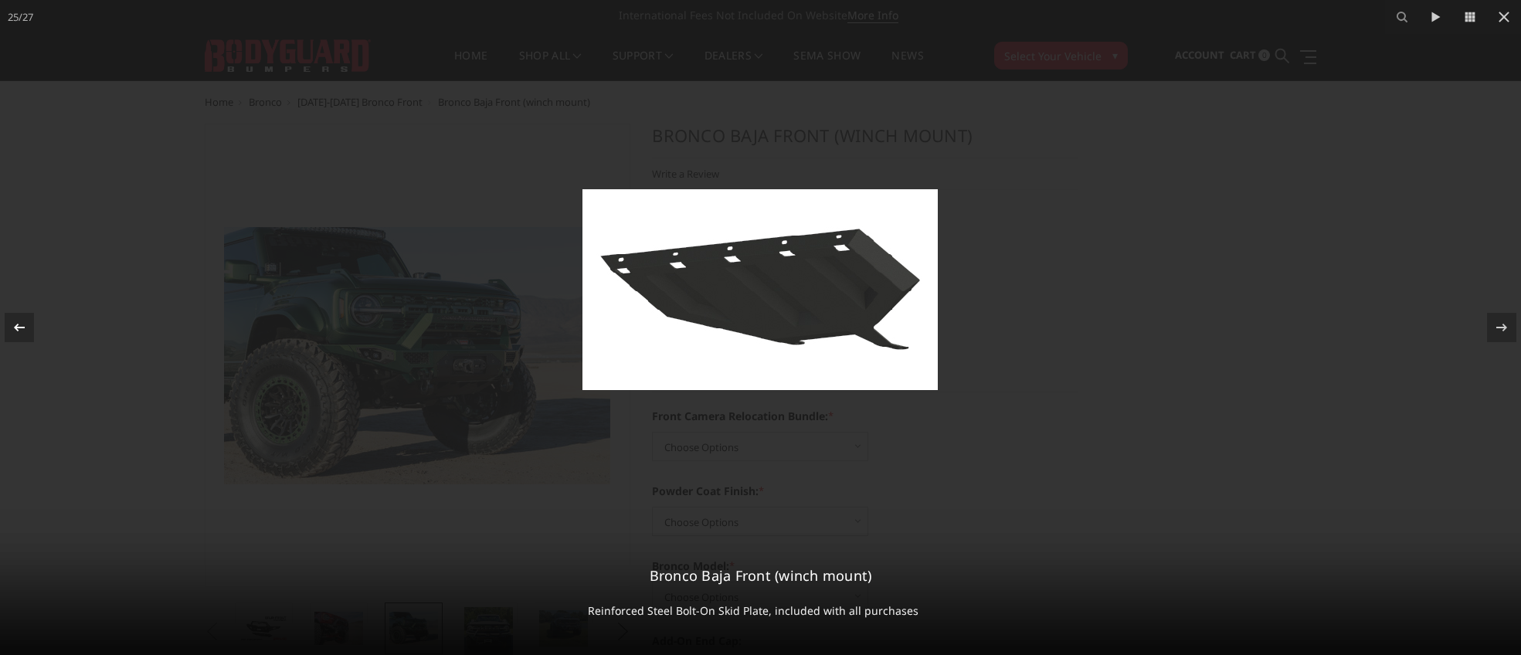
click at [12, 331] on icon at bounding box center [19, 327] width 19 height 19
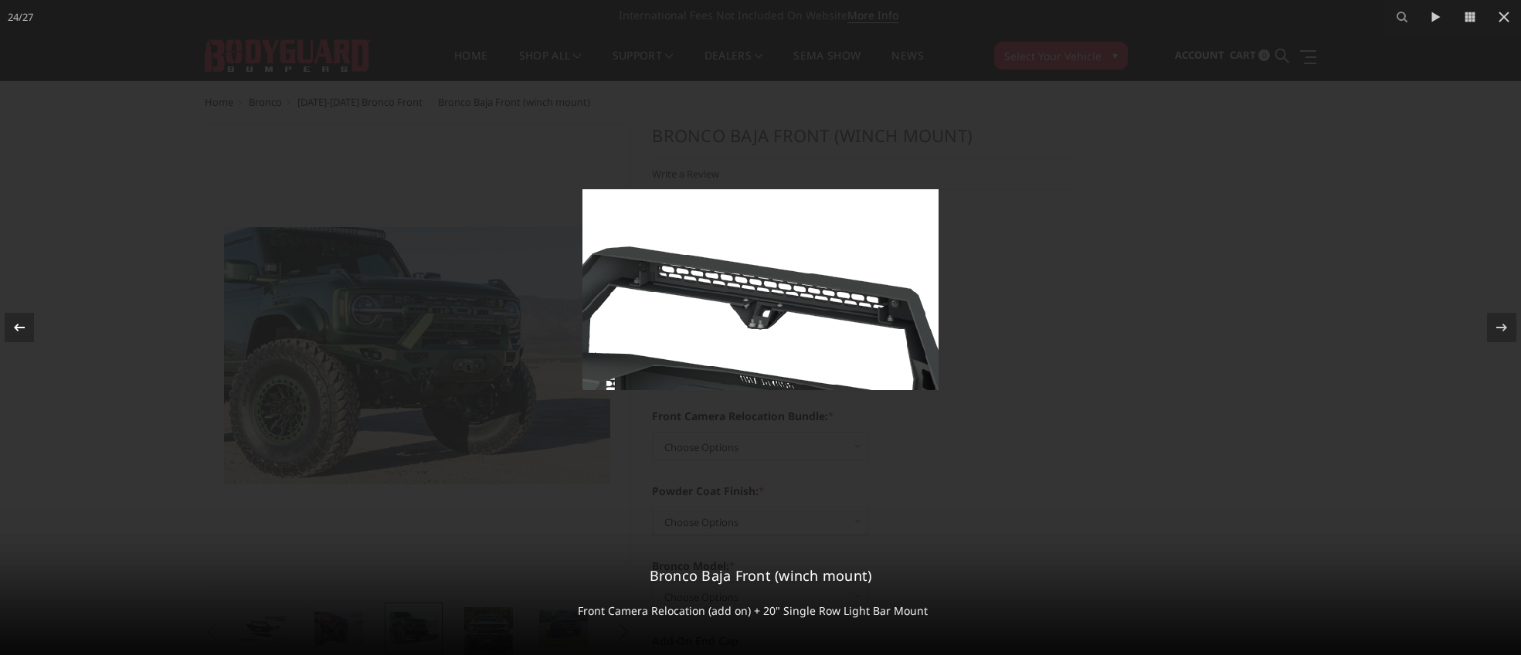
click at [12, 331] on icon at bounding box center [19, 327] width 19 height 19
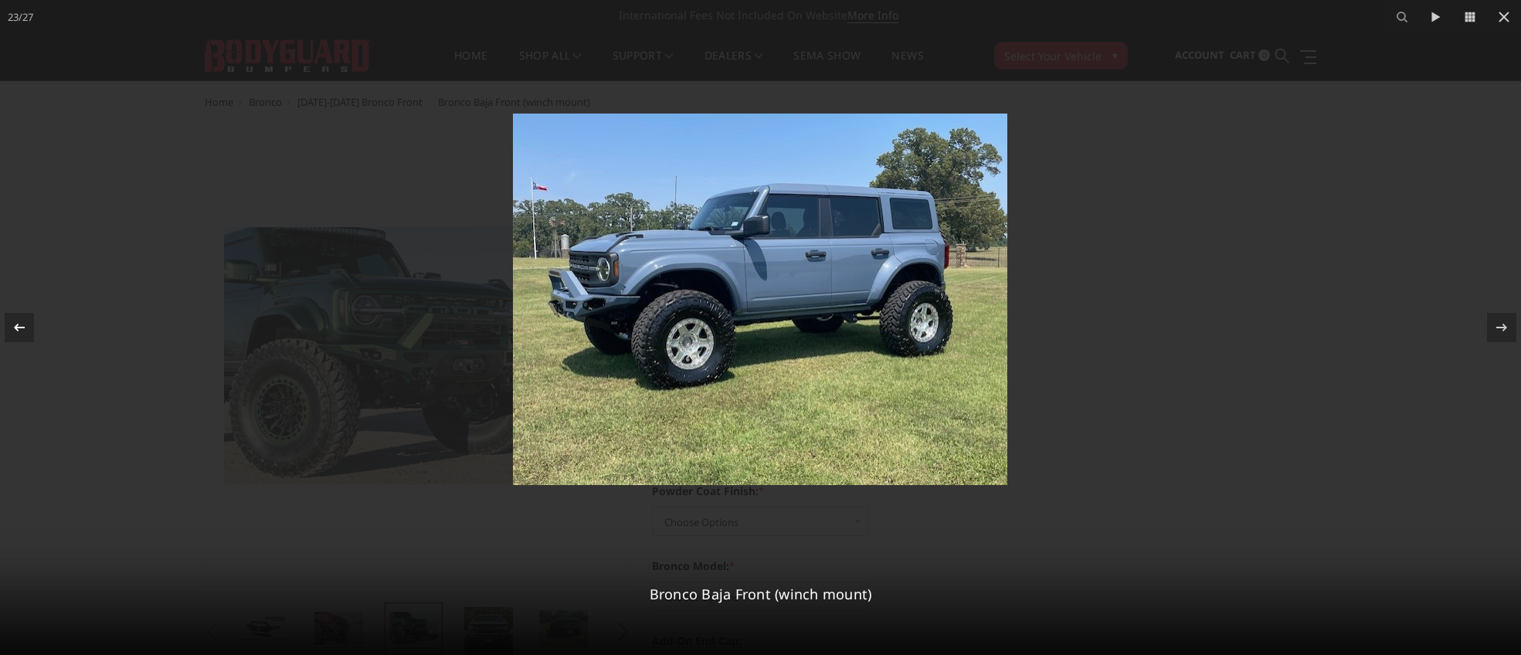
click at [12, 331] on icon at bounding box center [19, 327] width 19 height 19
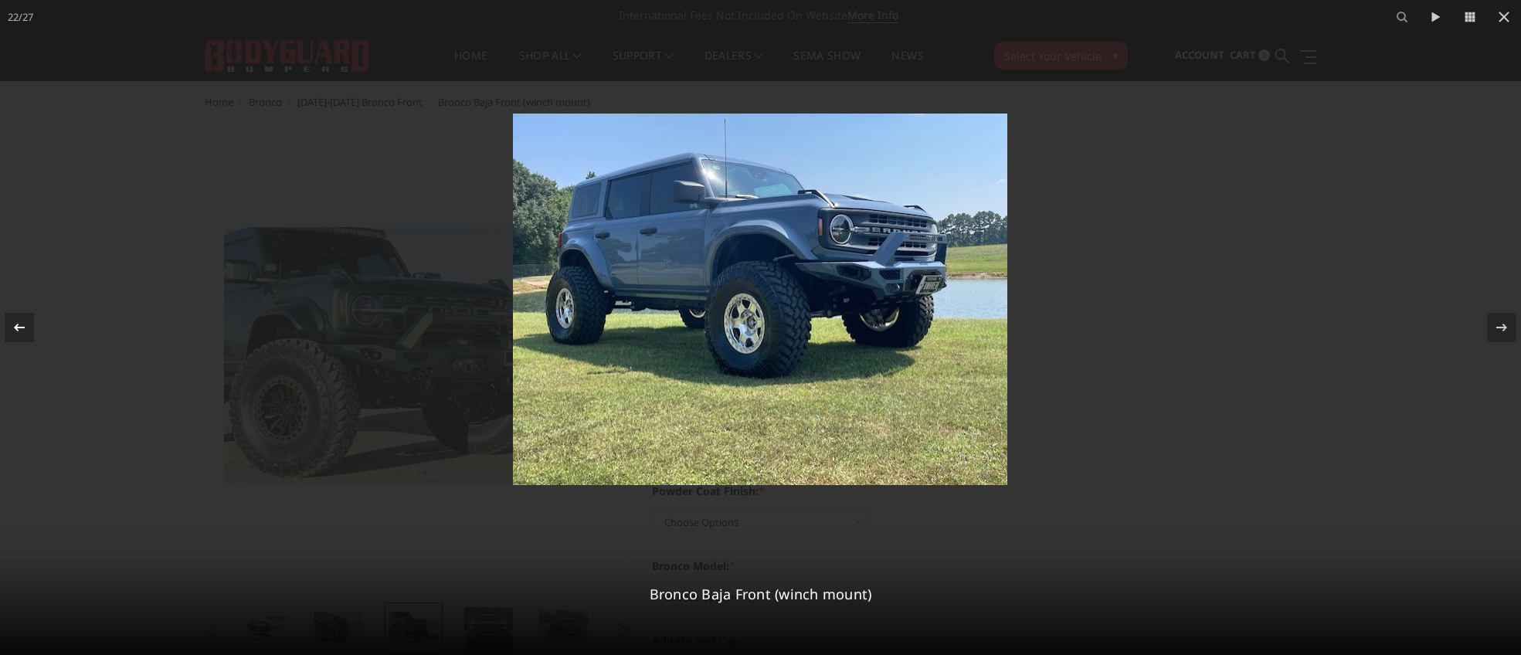
click at [12, 331] on icon at bounding box center [19, 327] width 19 height 19
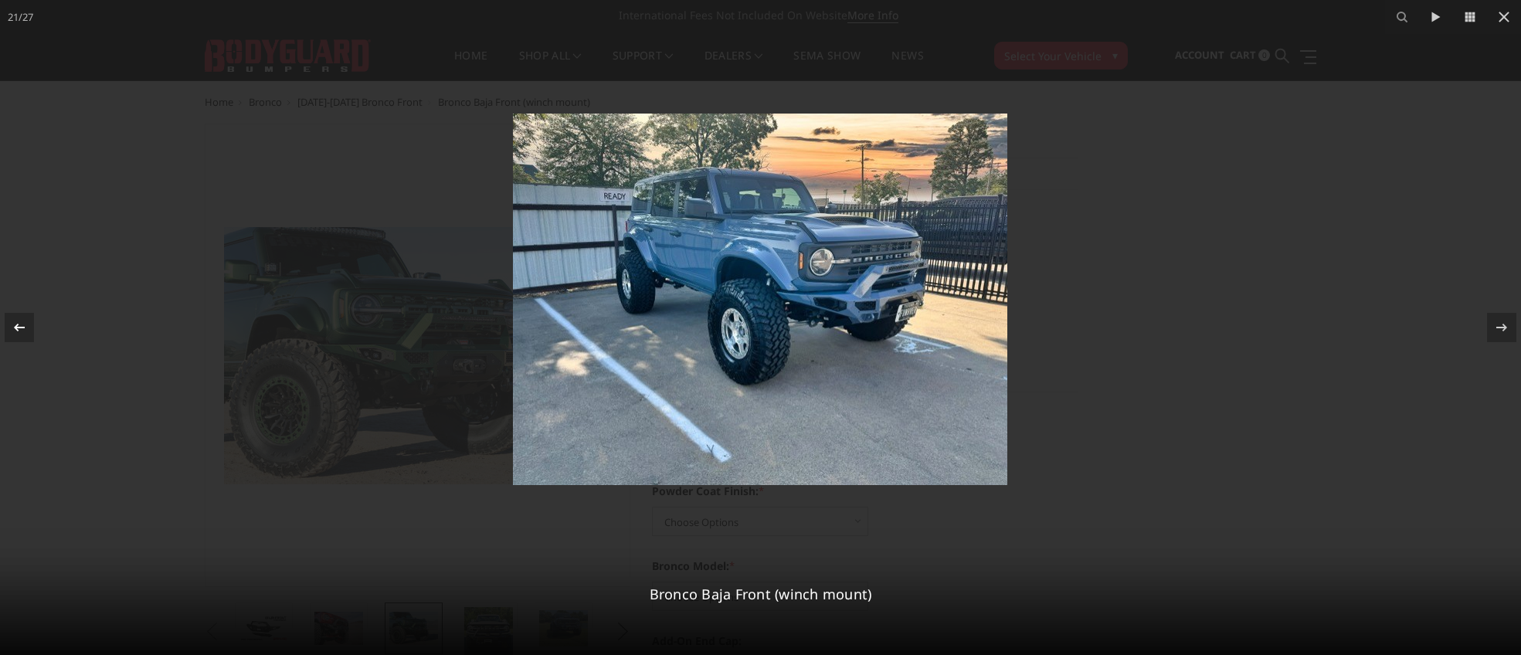
click at [12, 331] on icon at bounding box center [19, 327] width 19 height 19
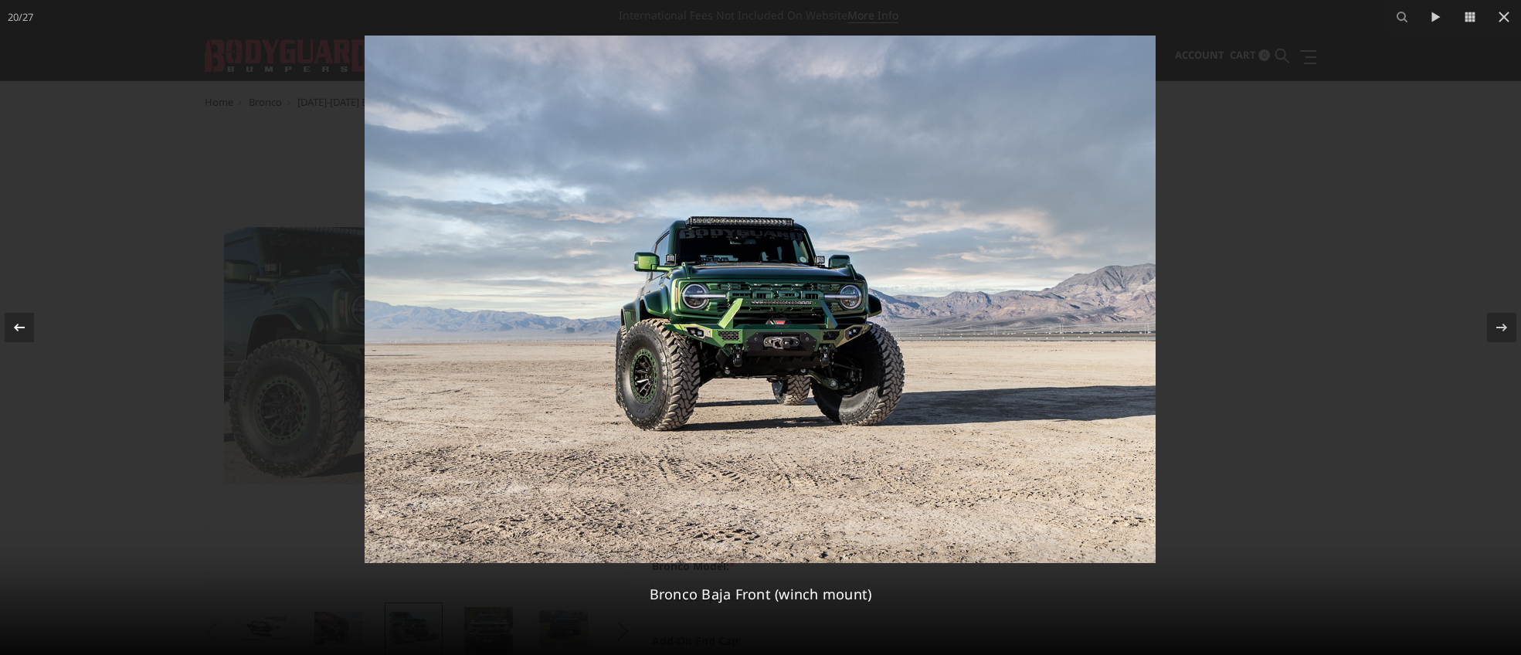
click at [12, 331] on icon at bounding box center [19, 327] width 19 height 19
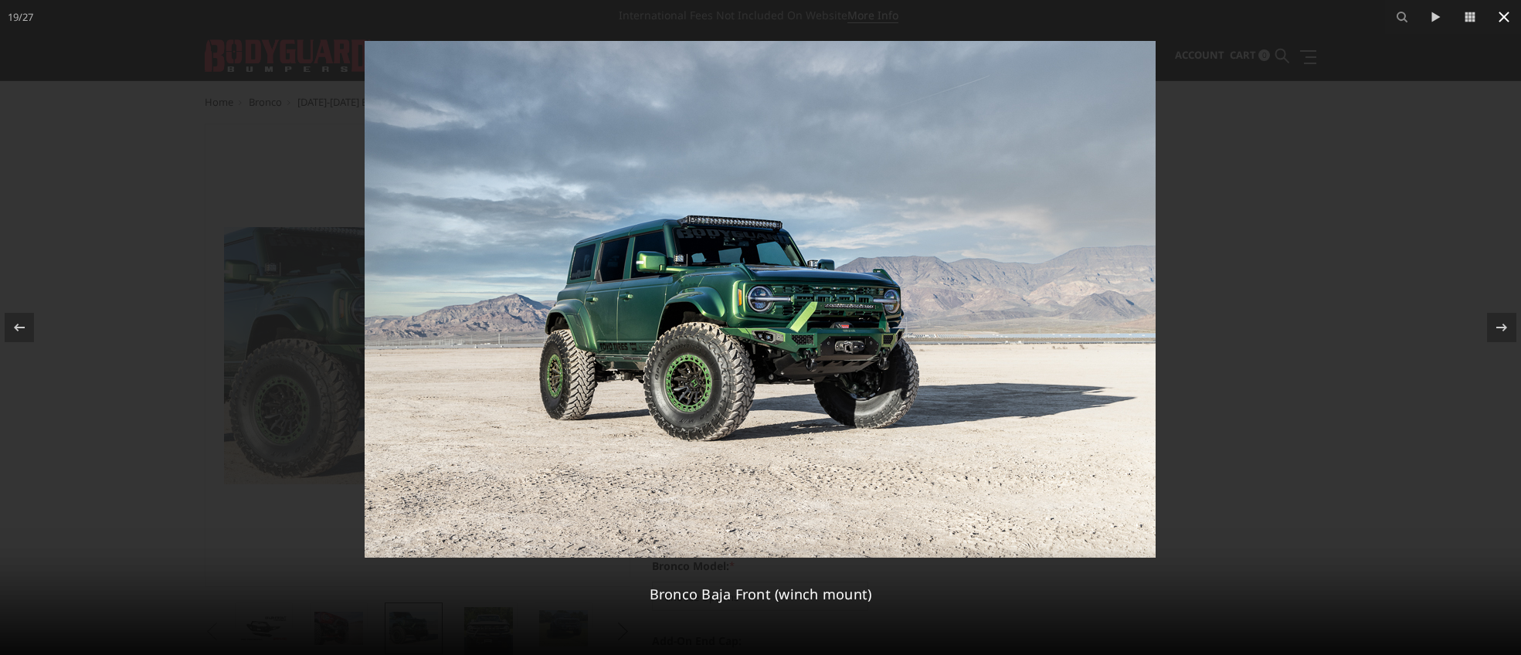
click at [1500, 16] on icon at bounding box center [1504, 17] width 19 height 19
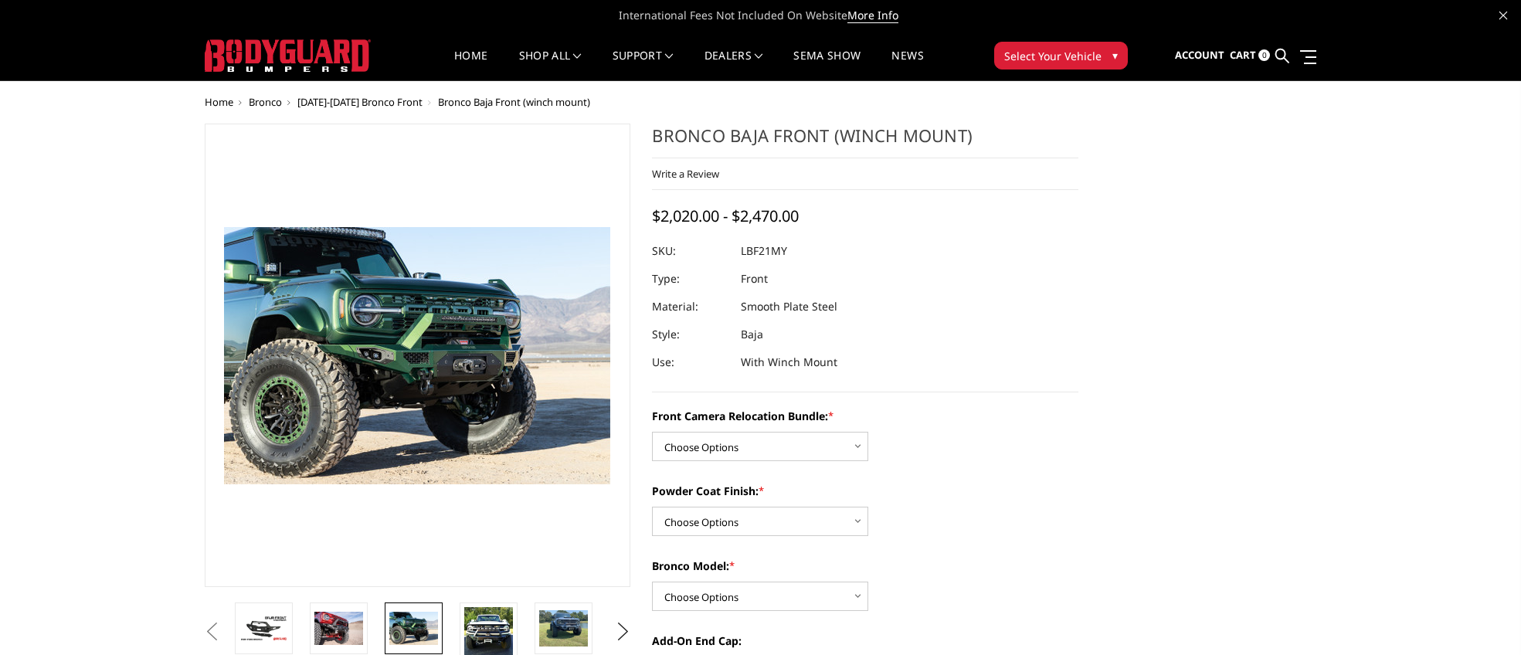
scroll to position [0, 1196]
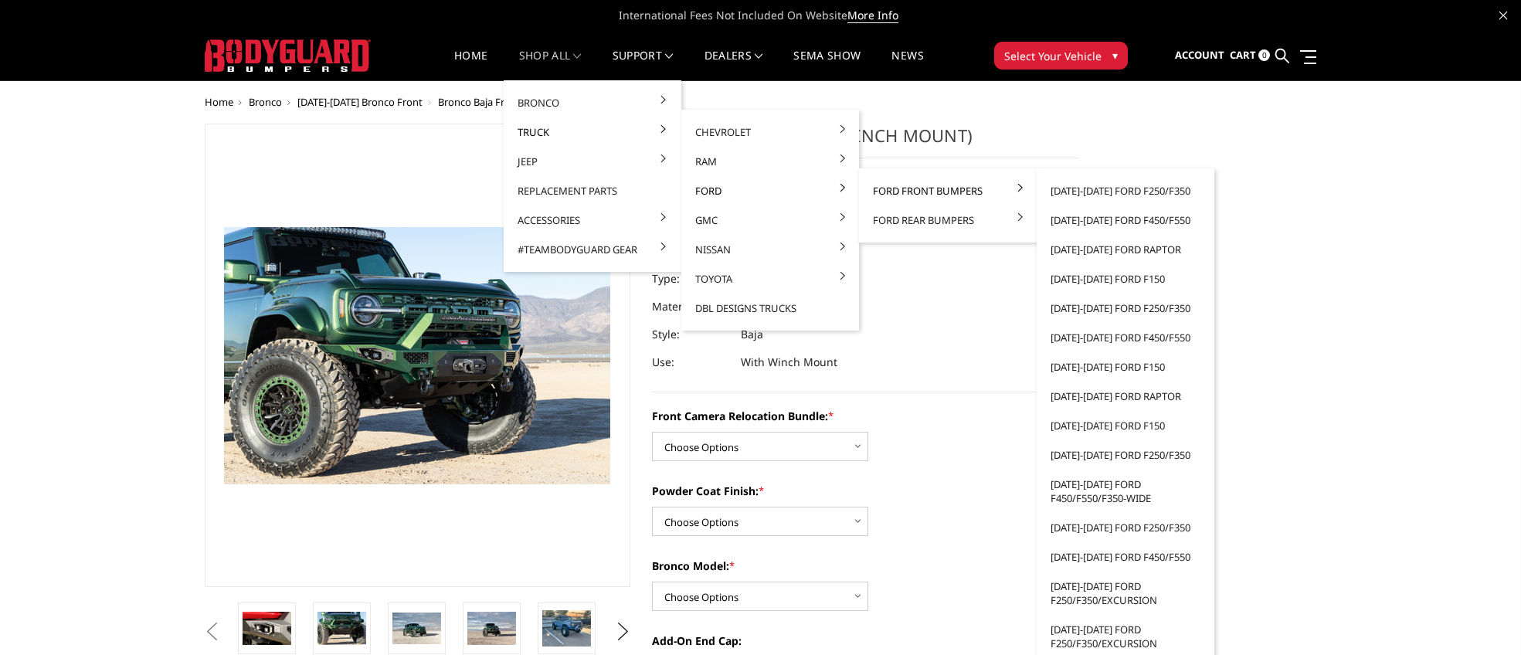
click at [984, 192] on link "Ford Front Bumpers" at bounding box center [947, 190] width 165 height 29
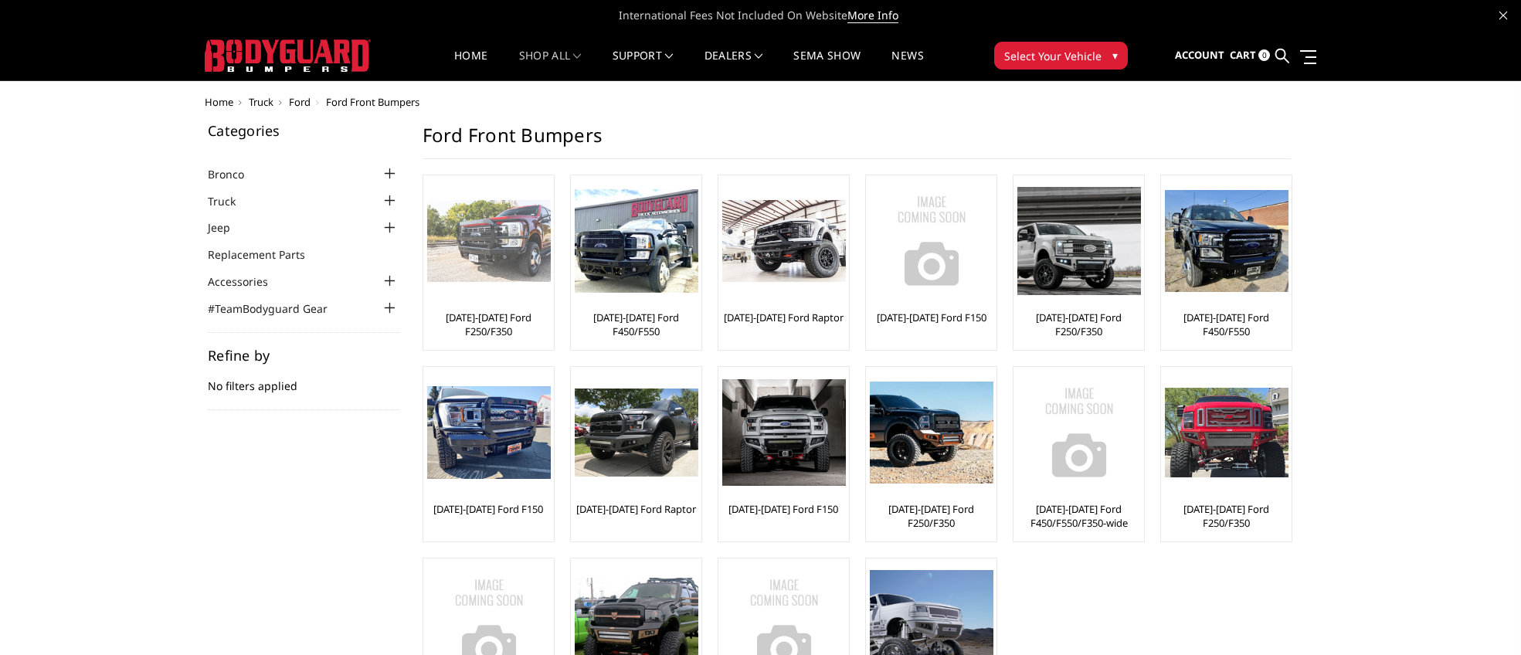
click at [480, 315] on link "[DATE]-[DATE] Ford F250/F350" at bounding box center [488, 324] width 123 height 28
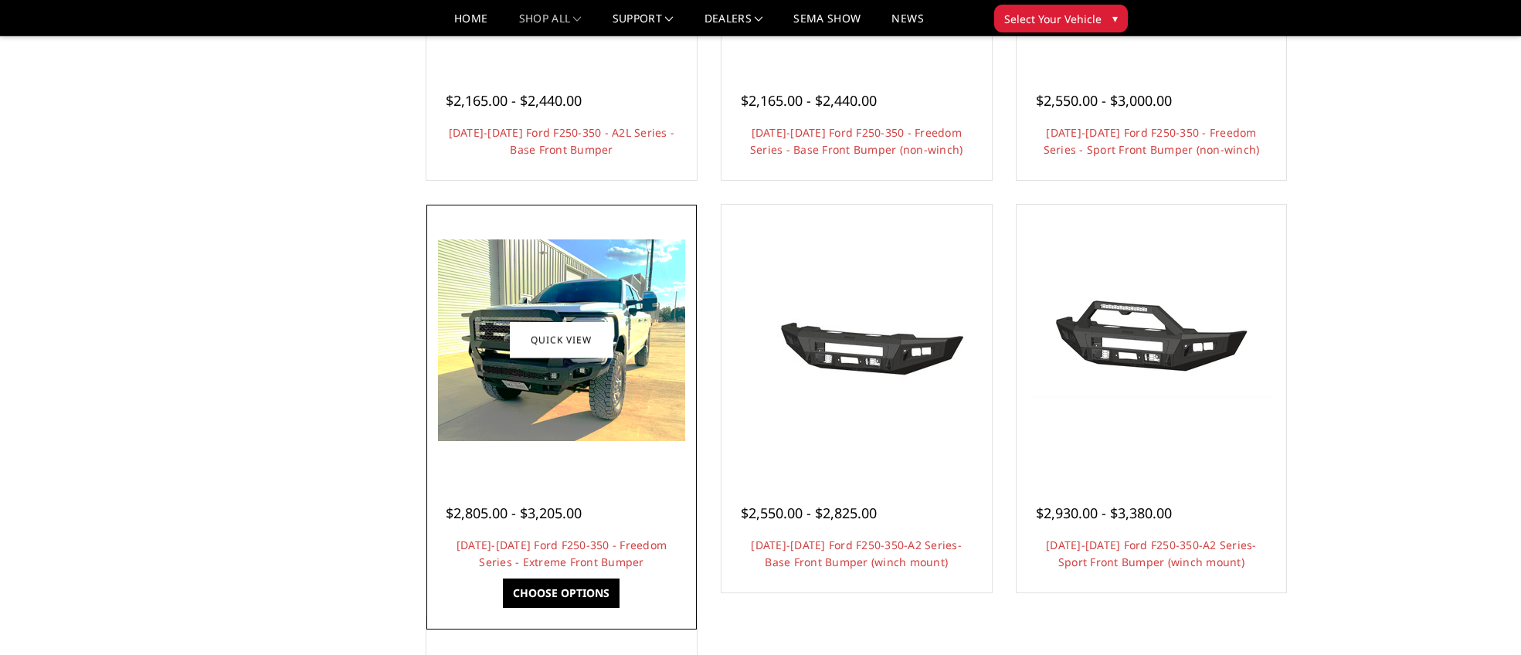
scroll to position [811, 0]
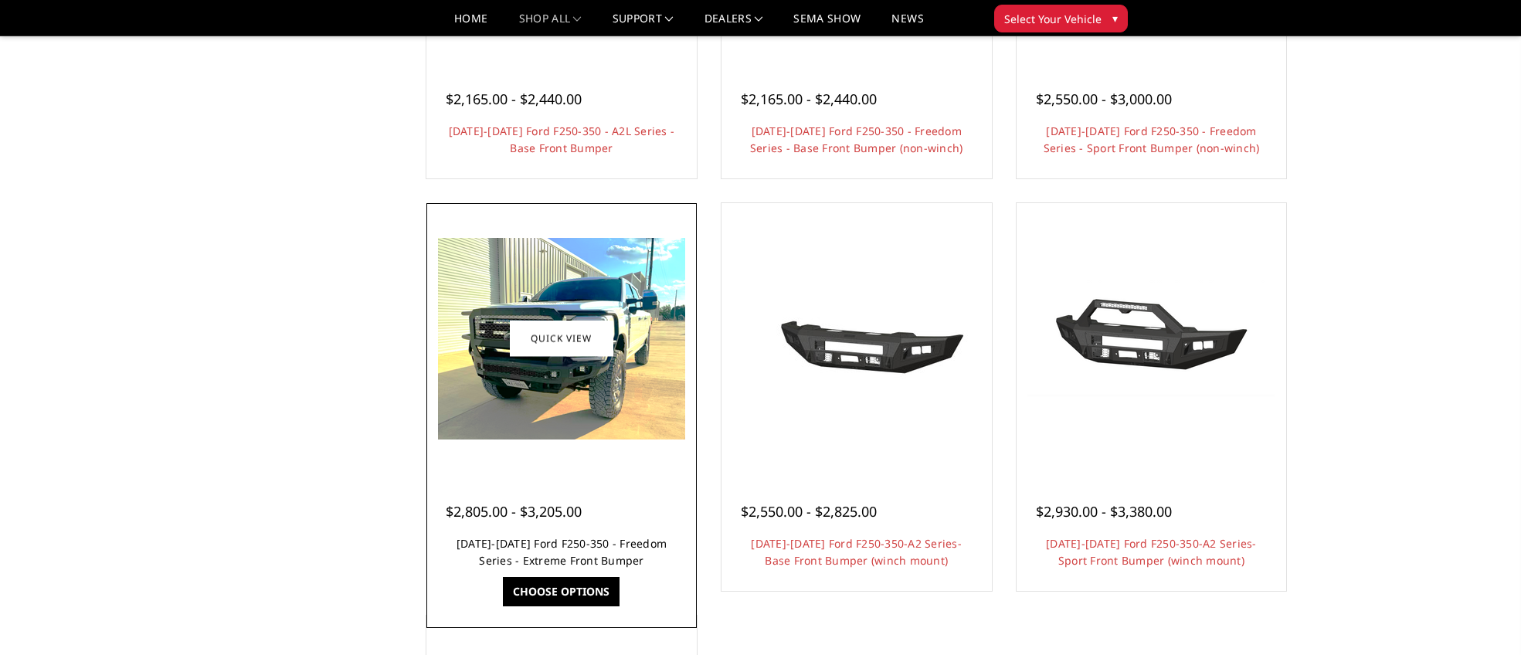
click at [590, 563] on link "2023-2025 Ford F250-350 - Freedom Series - Extreme Front Bumper" at bounding box center [561, 552] width 210 height 32
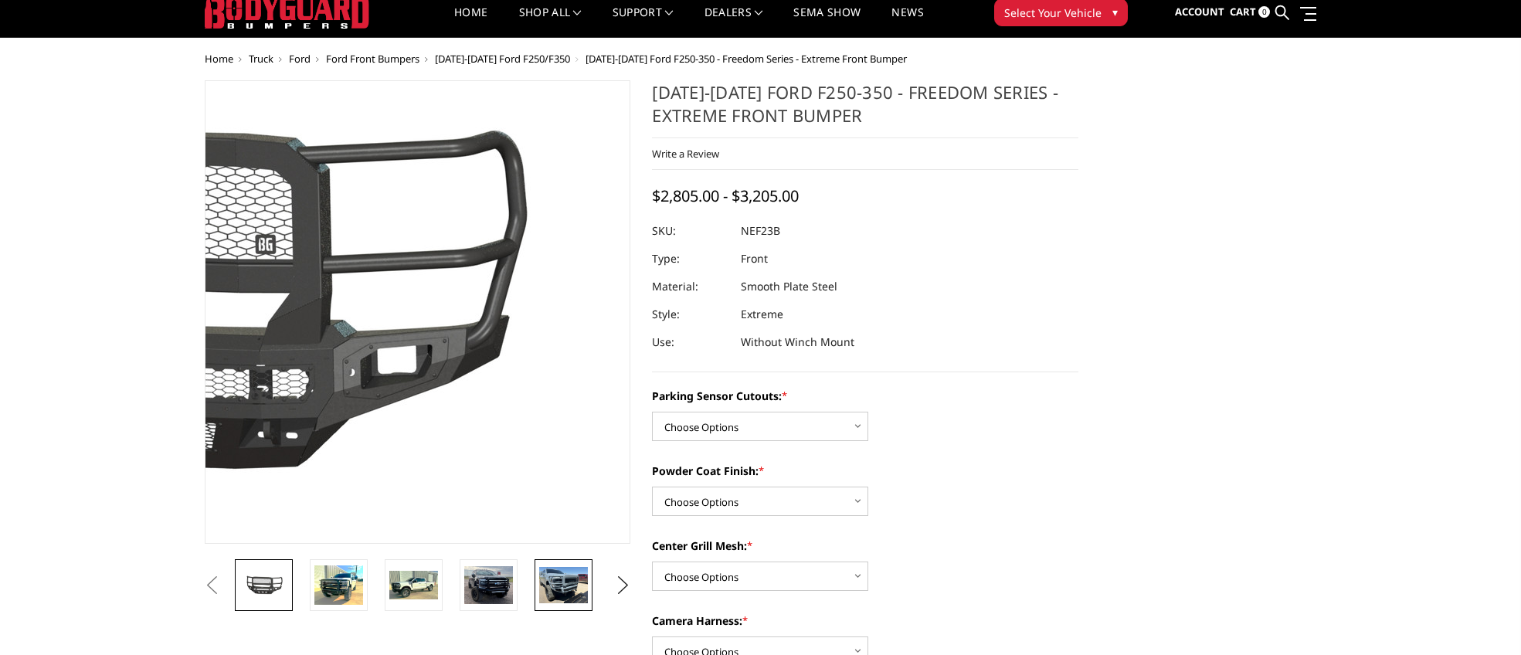
scroll to position [77, 0]
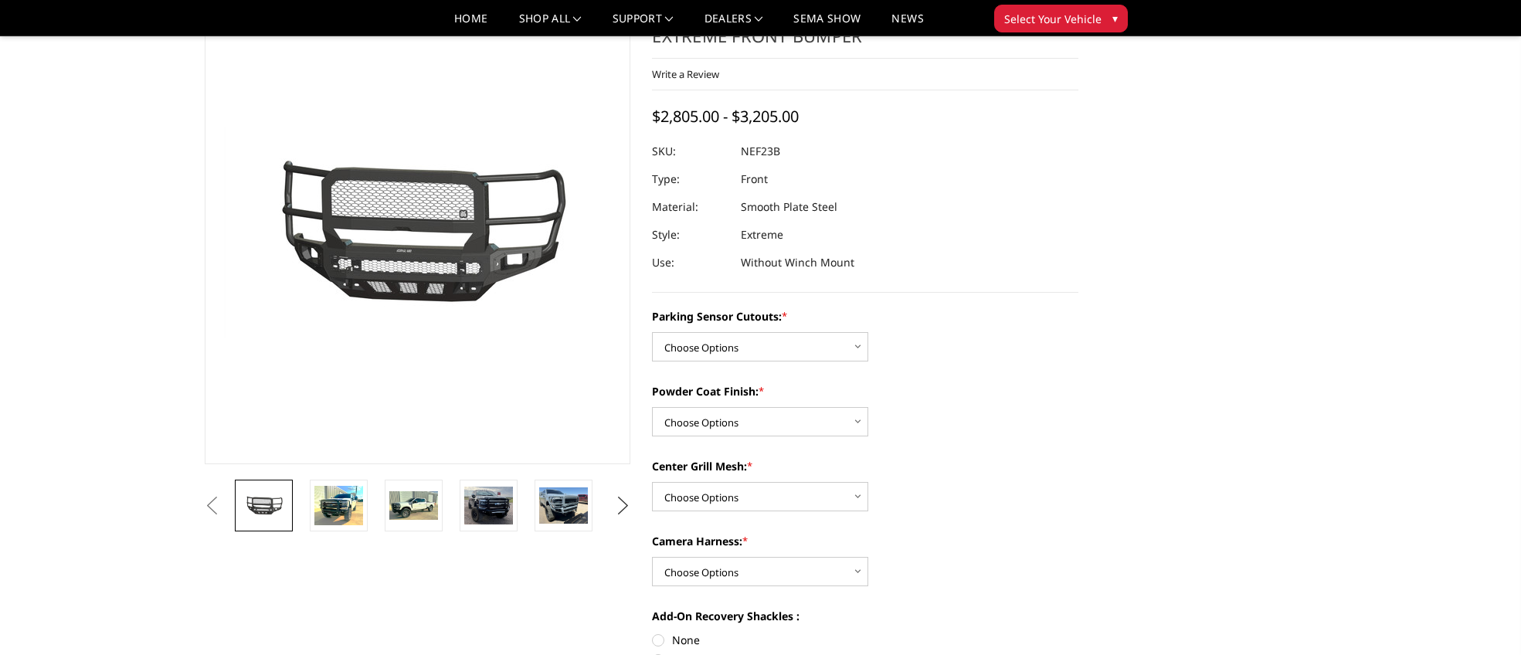
click at [622, 504] on button "Next" at bounding box center [622, 505] width 23 height 23
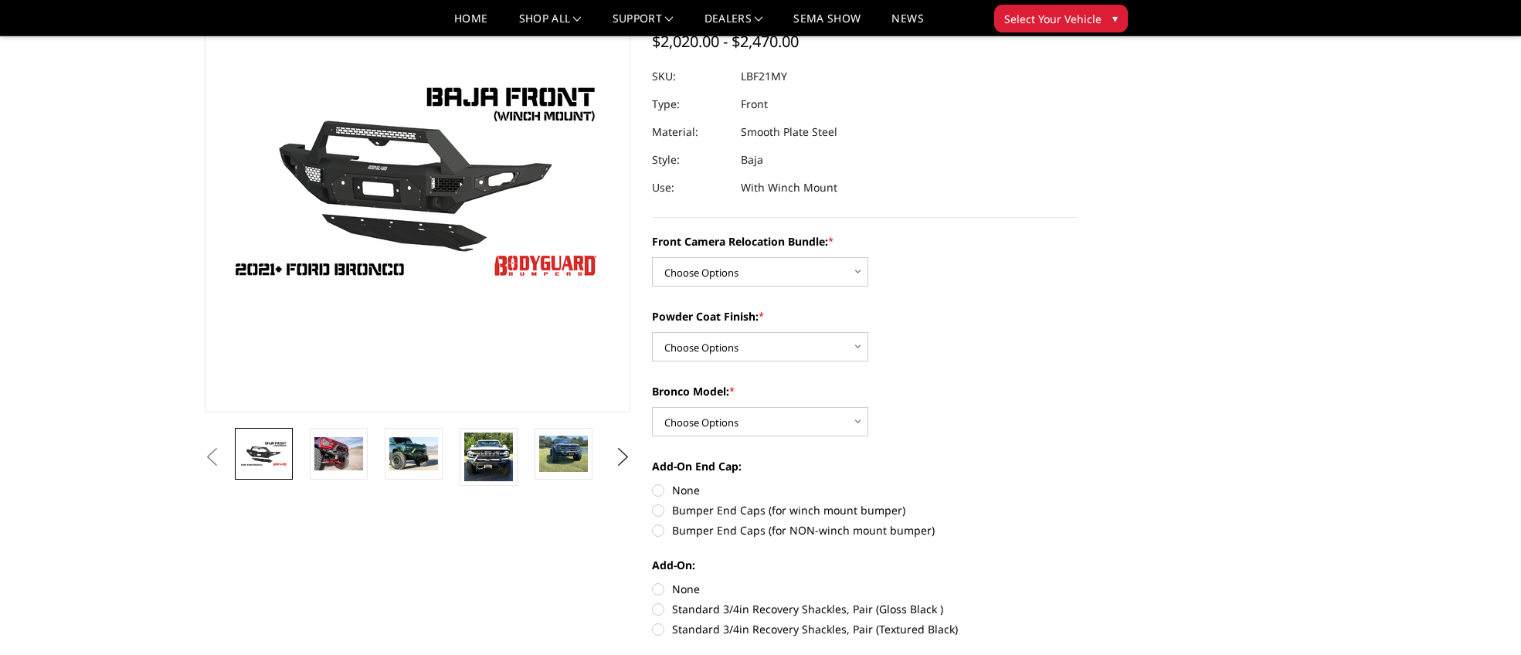
scroll to position [289, 0]
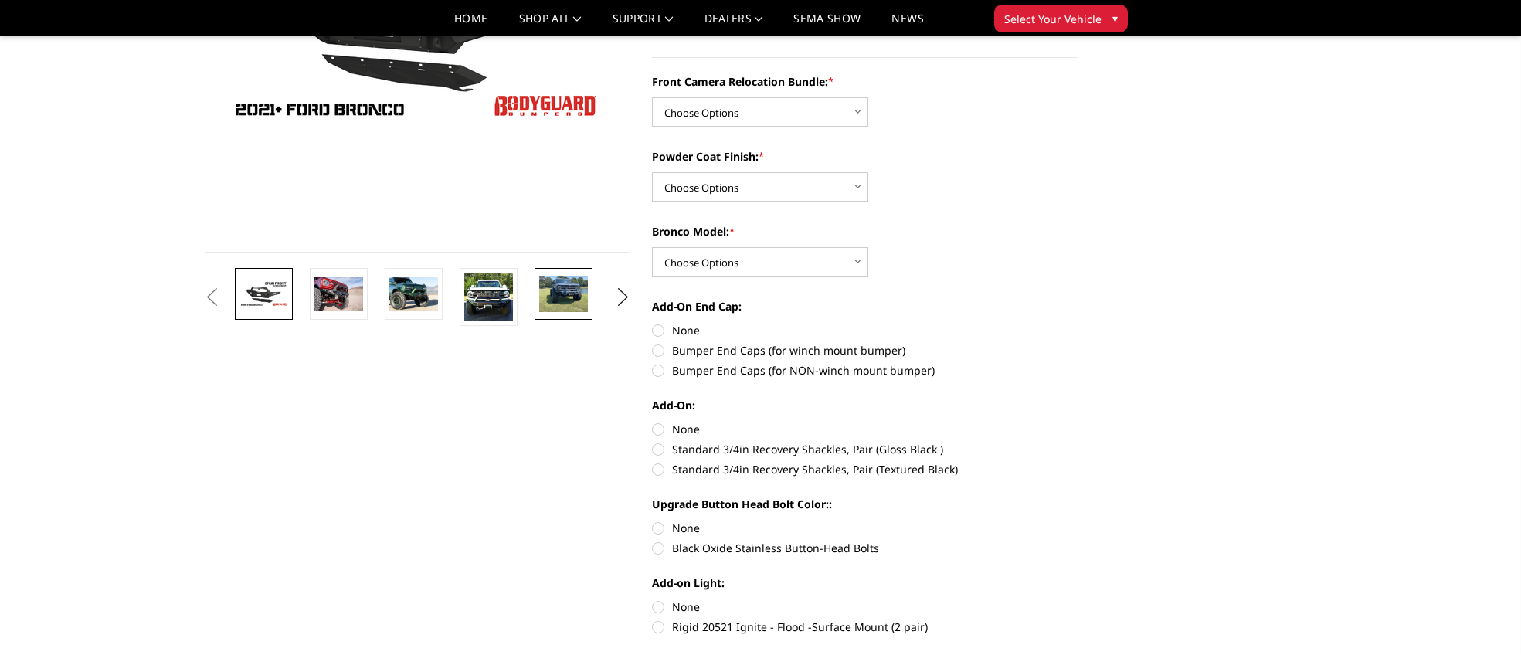
click at [563, 290] on img at bounding box center [563, 294] width 49 height 36
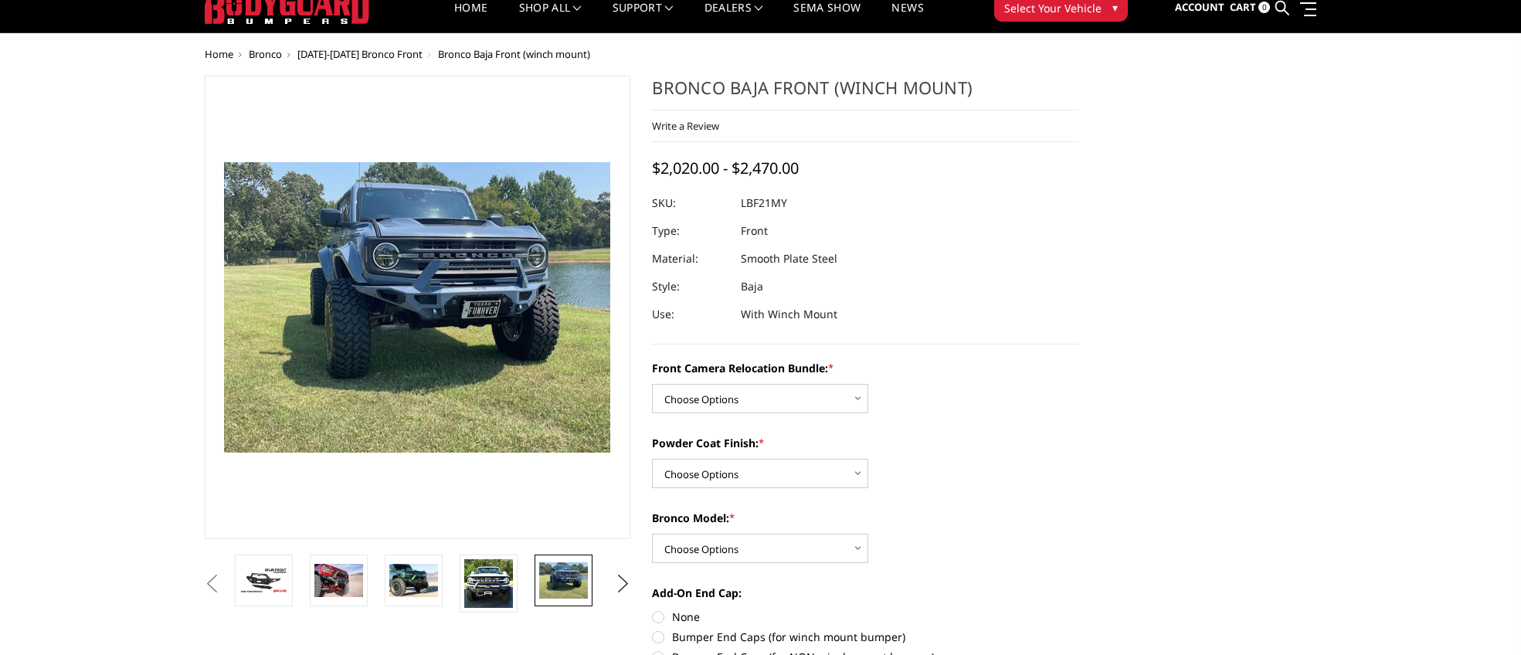
scroll to position [49, 0]
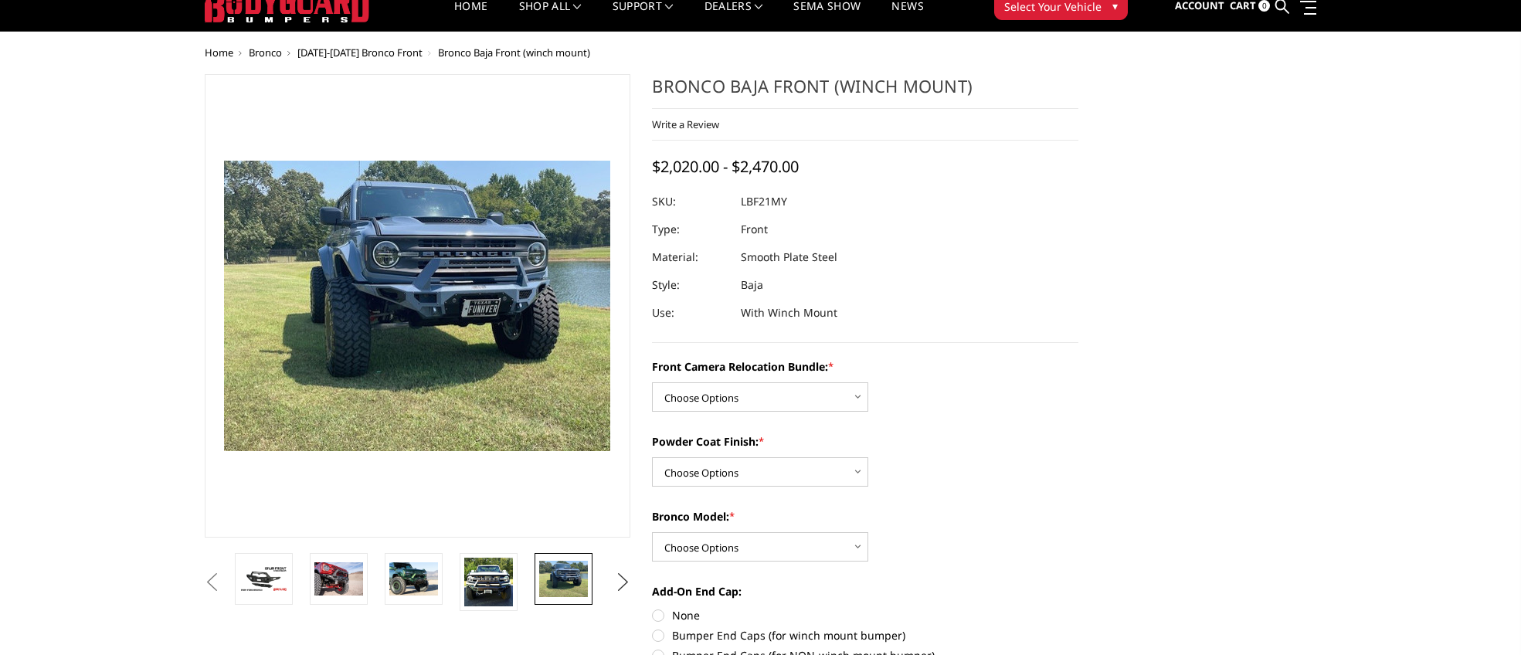
click at [623, 585] on button "Next" at bounding box center [622, 582] width 23 height 23
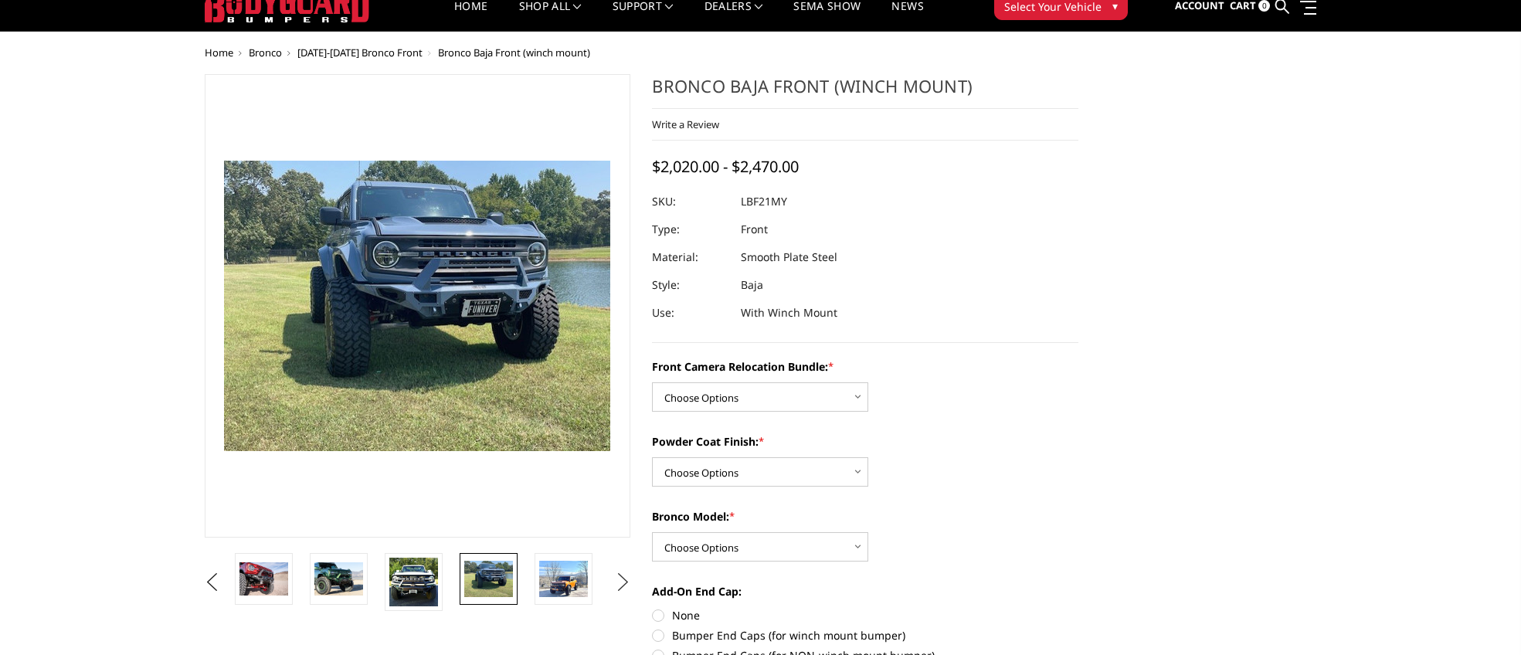
click at [623, 585] on button "Next" at bounding box center [622, 582] width 23 height 23
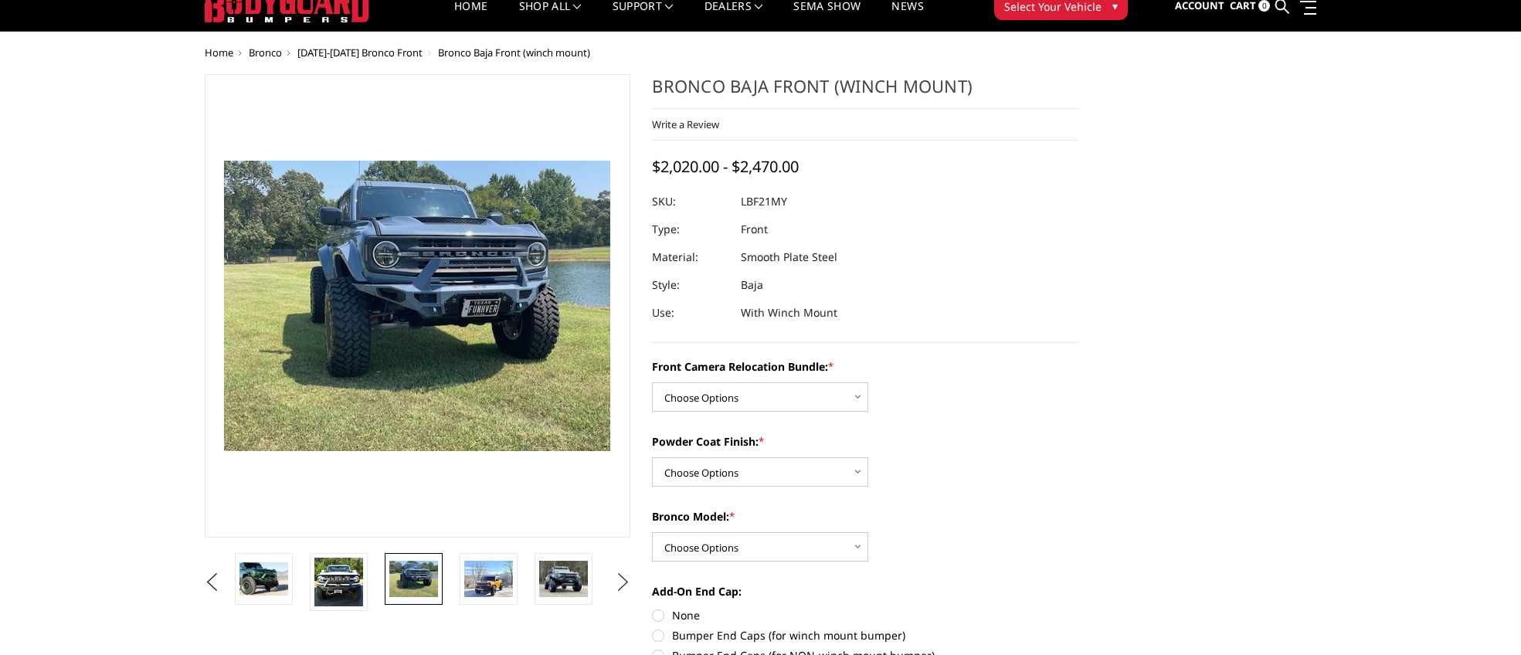
click at [623, 585] on button "Next" at bounding box center [622, 582] width 23 height 23
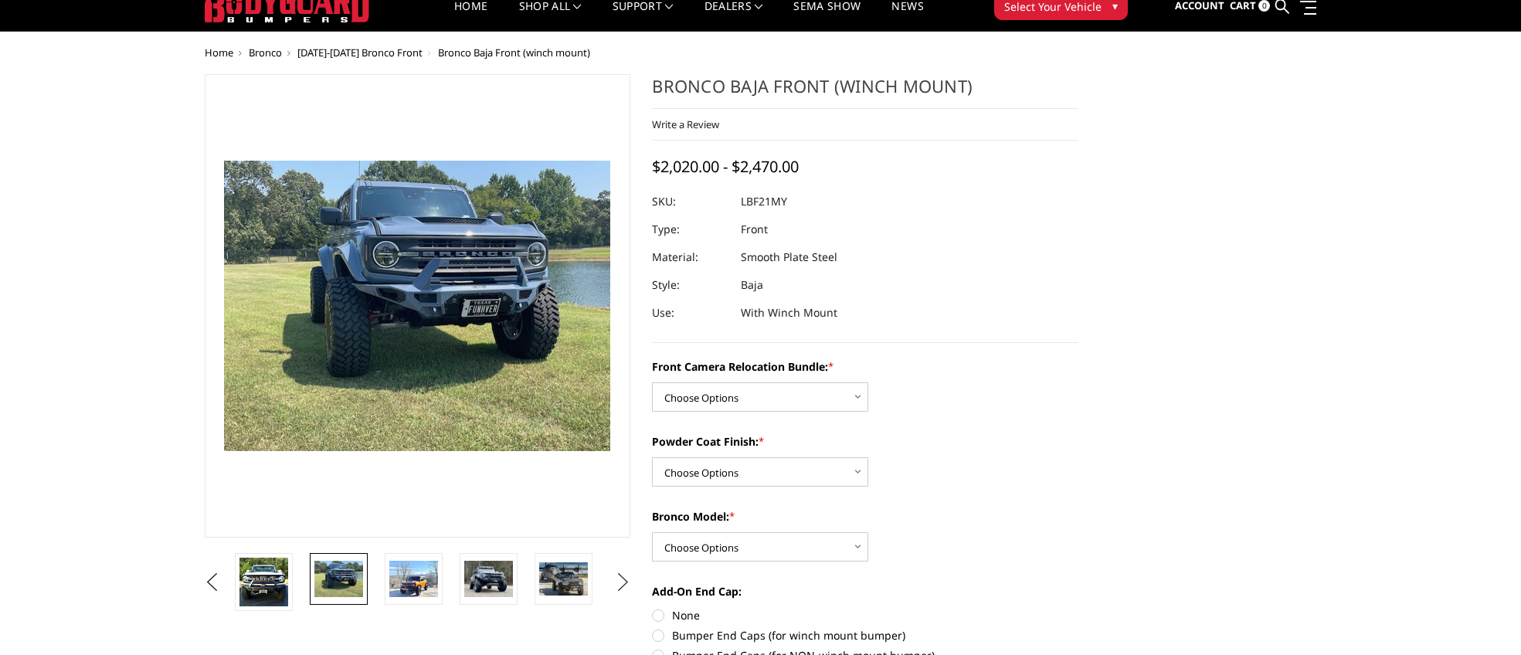
click at [623, 585] on button "Next" at bounding box center [622, 582] width 23 height 23
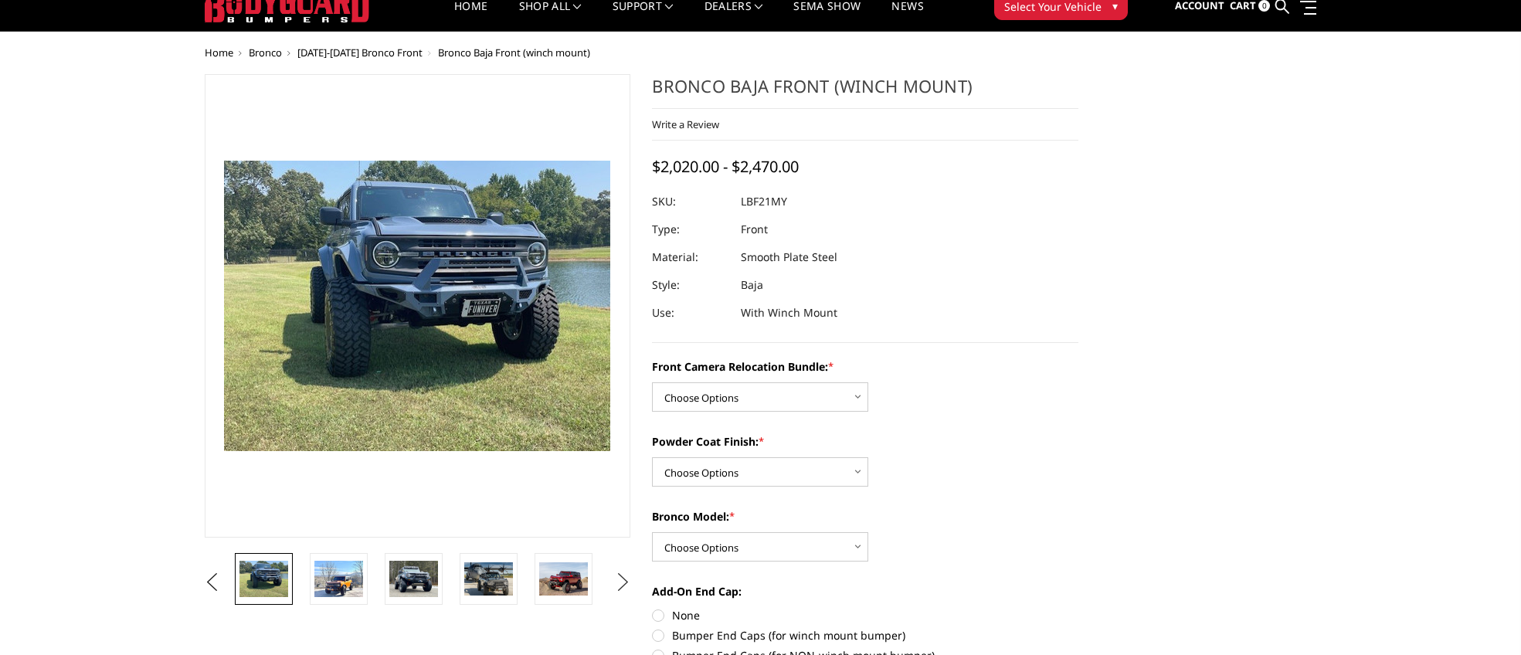
click at [623, 585] on button "Next" at bounding box center [622, 582] width 23 height 23
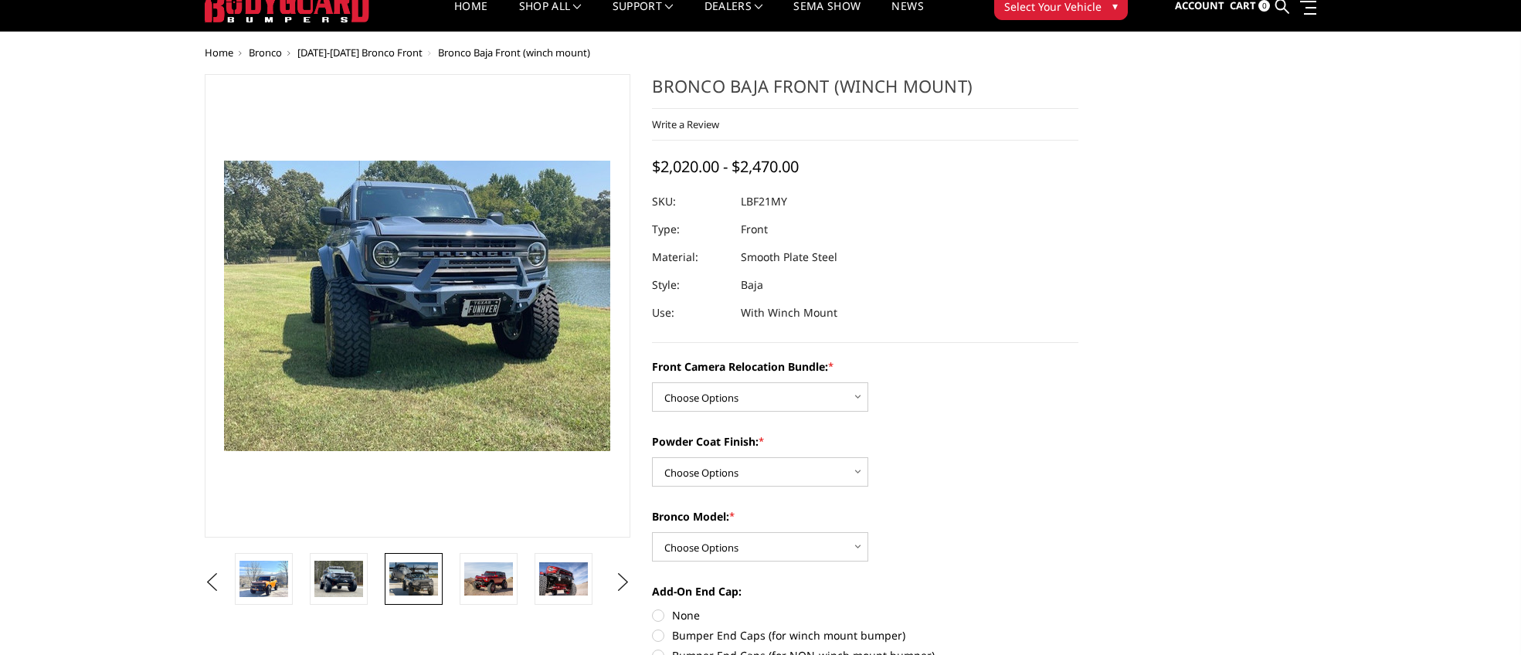
click at [429, 588] on img at bounding box center [413, 578] width 49 height 32
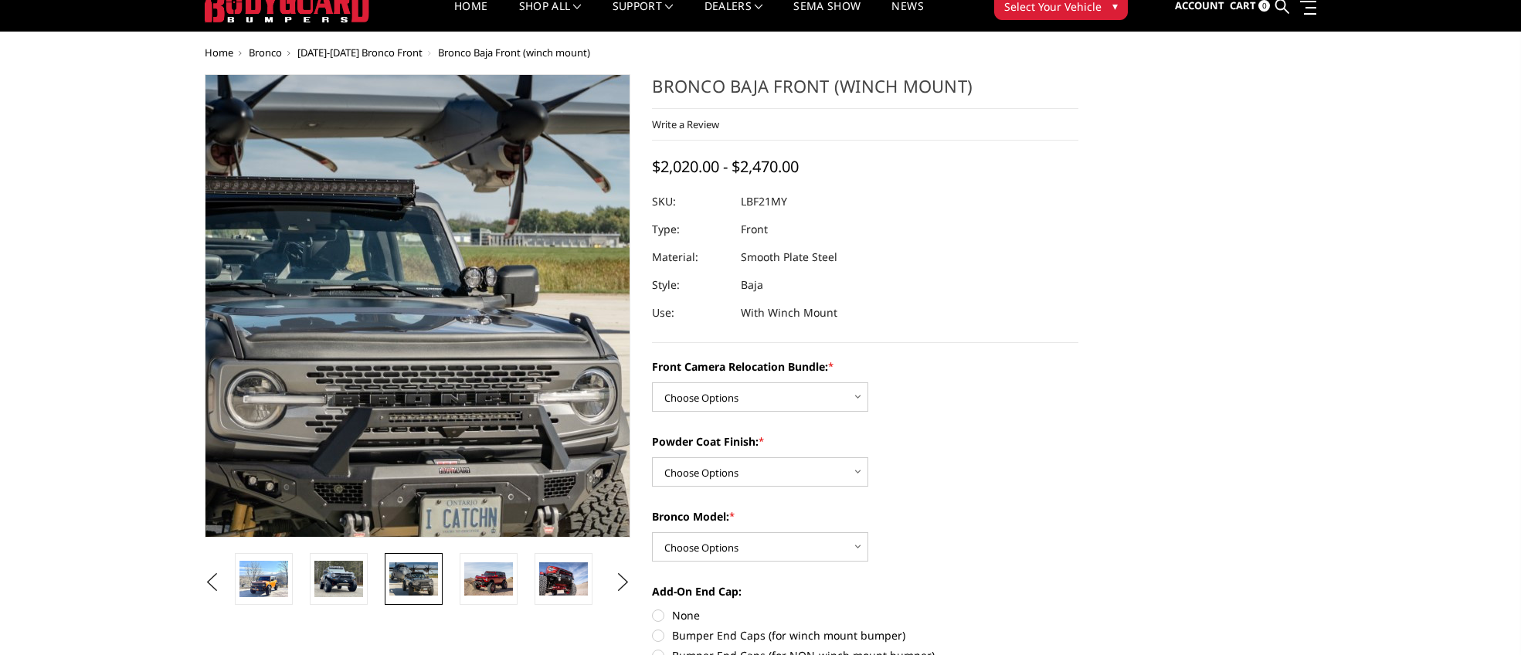
click at [566, 279] on img at bounding box center [221, 317] width 989 height 659
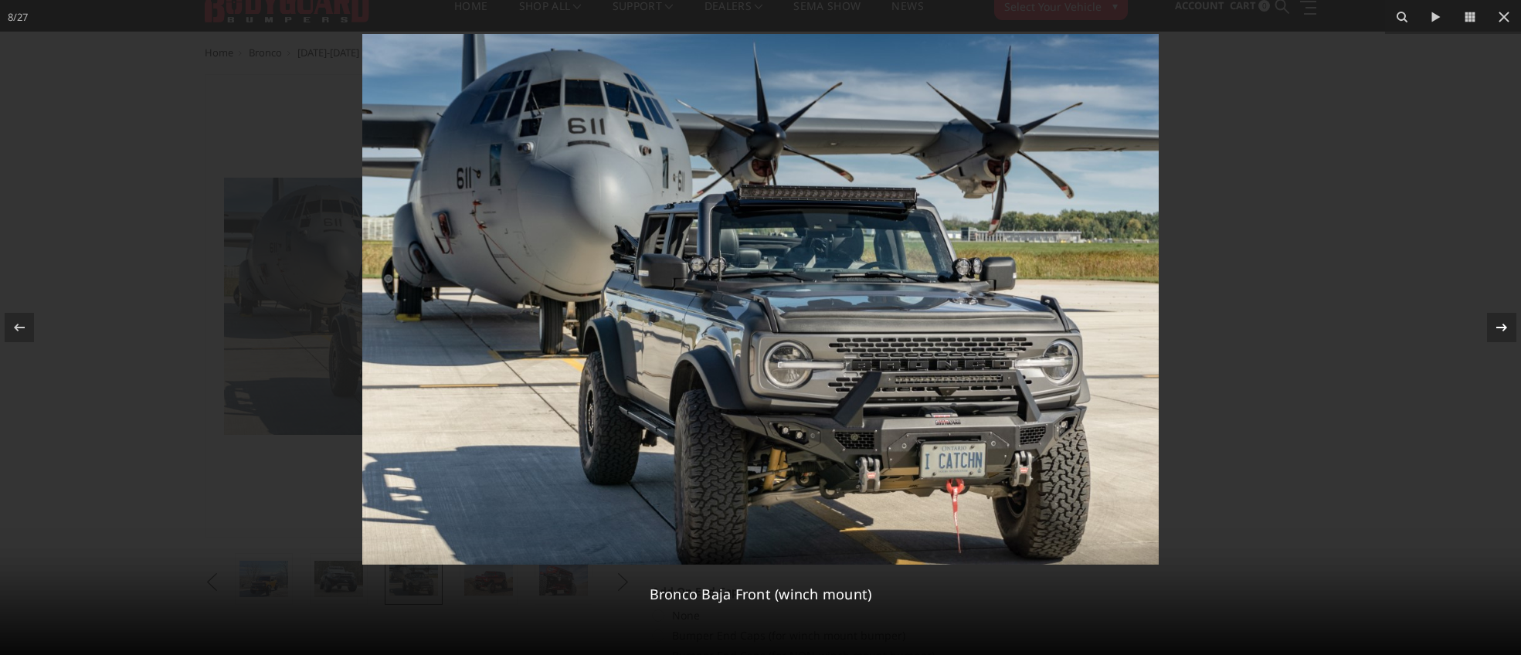
click at [1504, 325] on icon at bounding box center [1501, 328] width 11 height 8
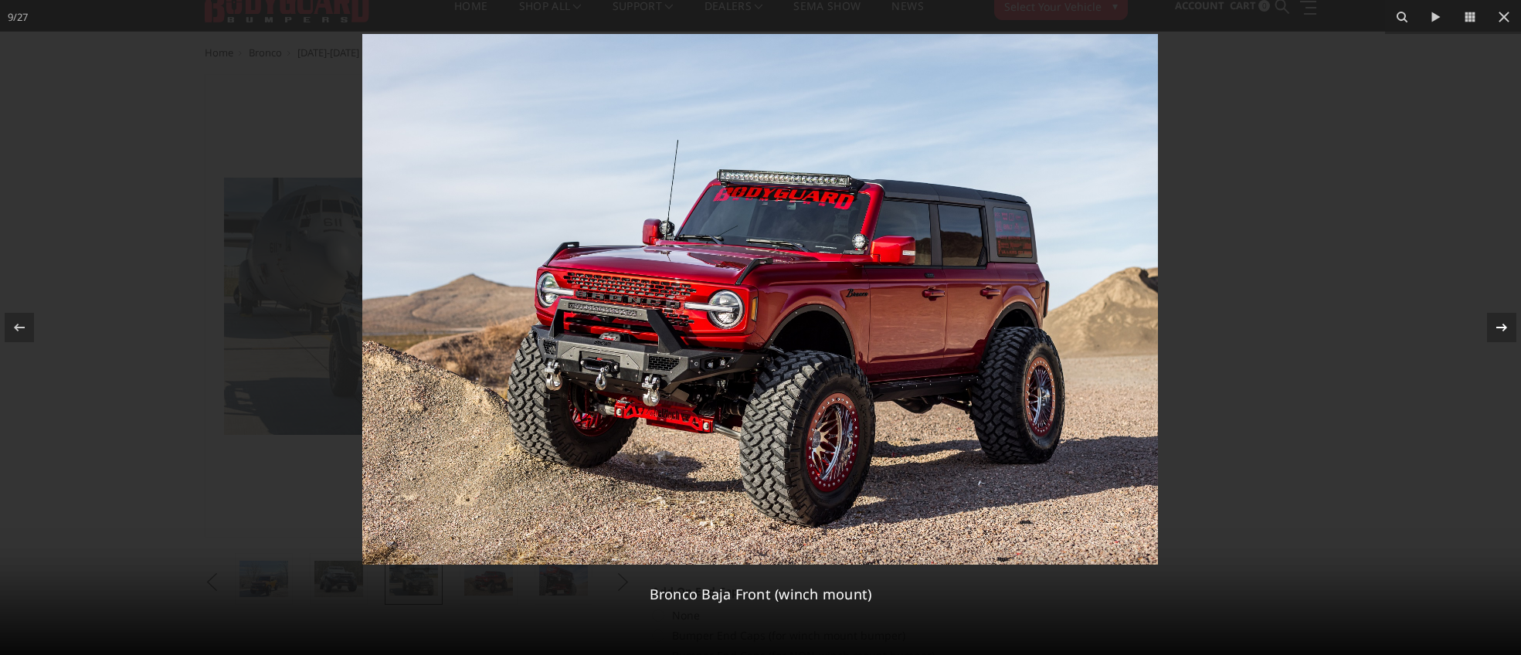
click at [1504, 325] on icon at bounding box center [1501, 328] width 11 height 8
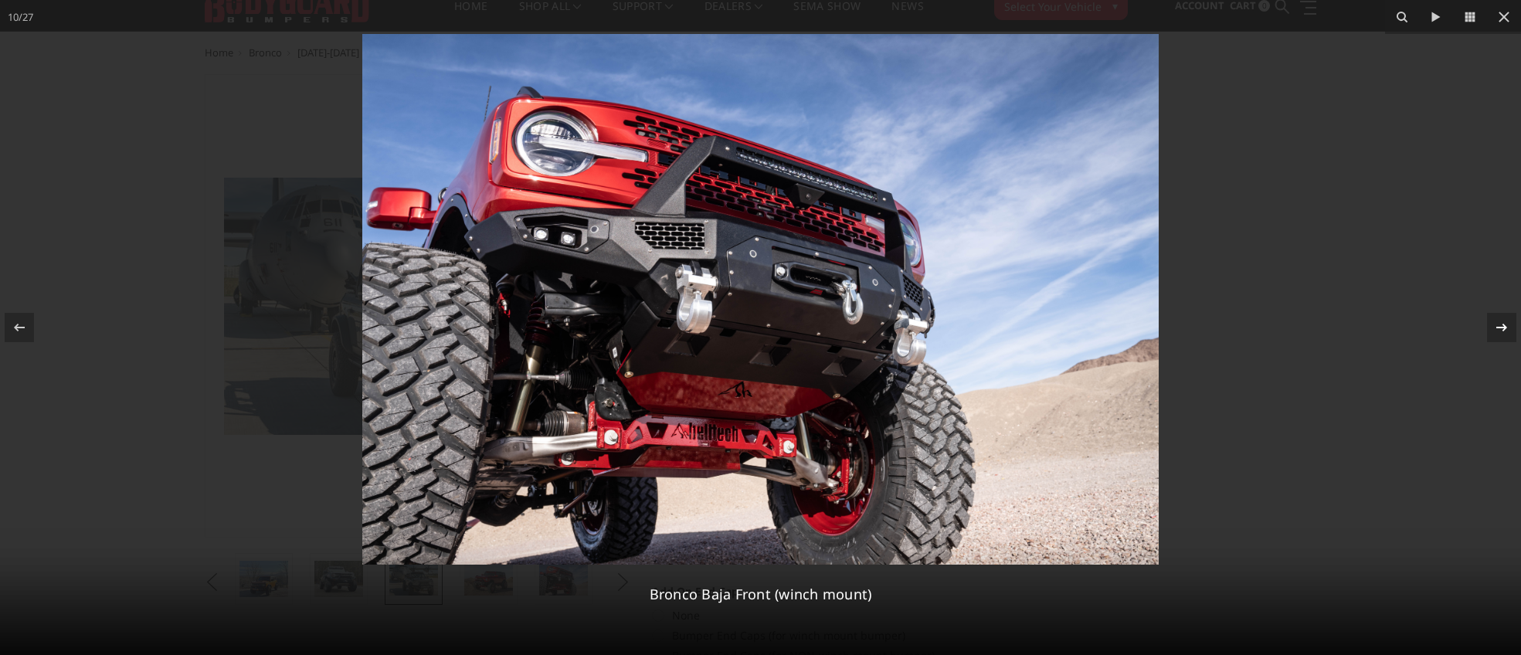
click at [1504, 325] on icon at bounding box center [1501, 328] width 11 height 8
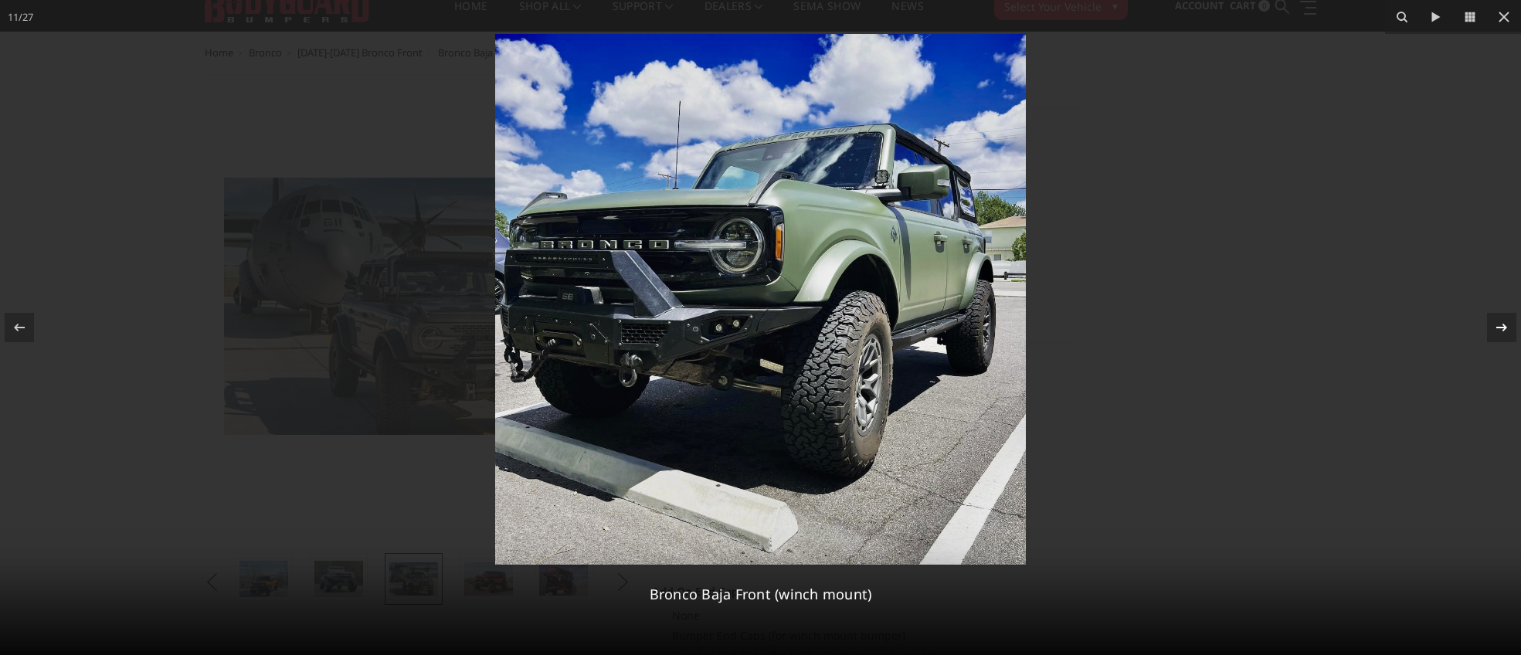
click at [1504, 325] on icon at bounding box center [1501, 328] width 11 height 8
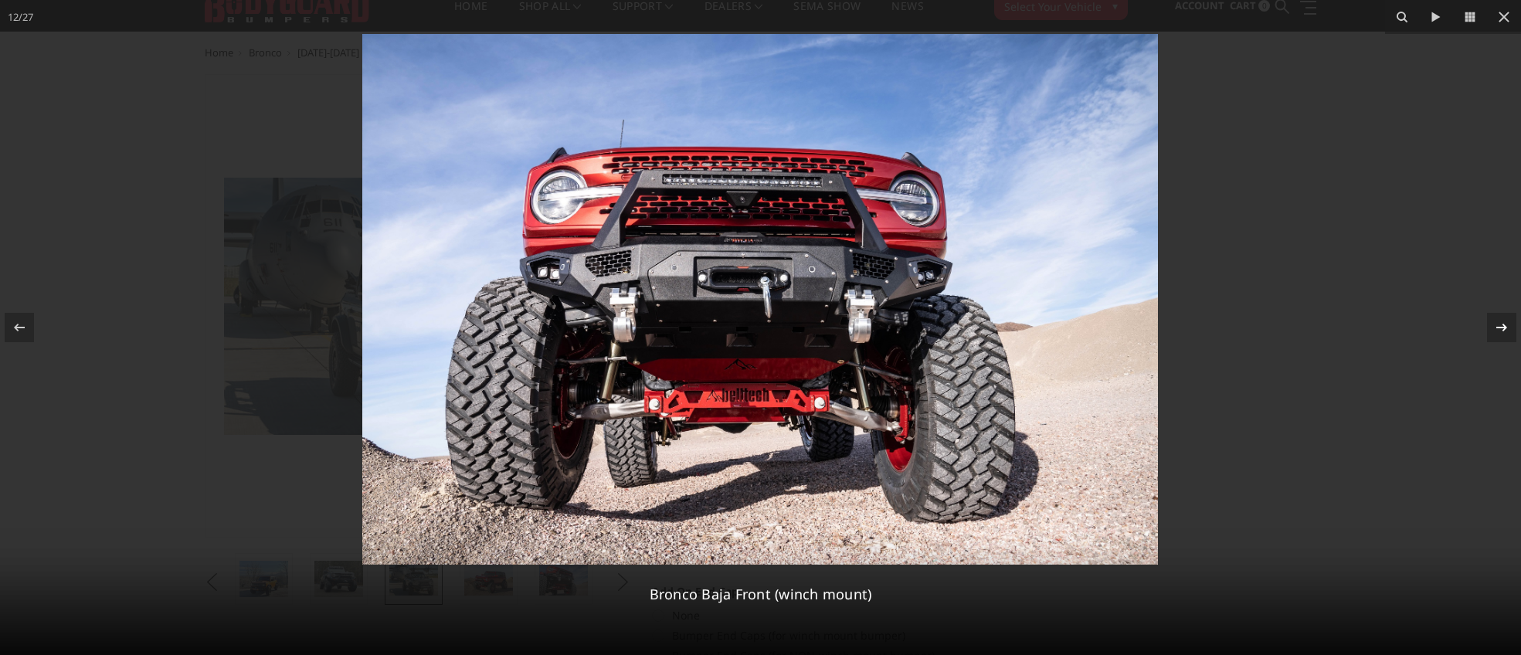
click at [1504, 325] on icon at bounding box center [1501, 328] width 11 height 8
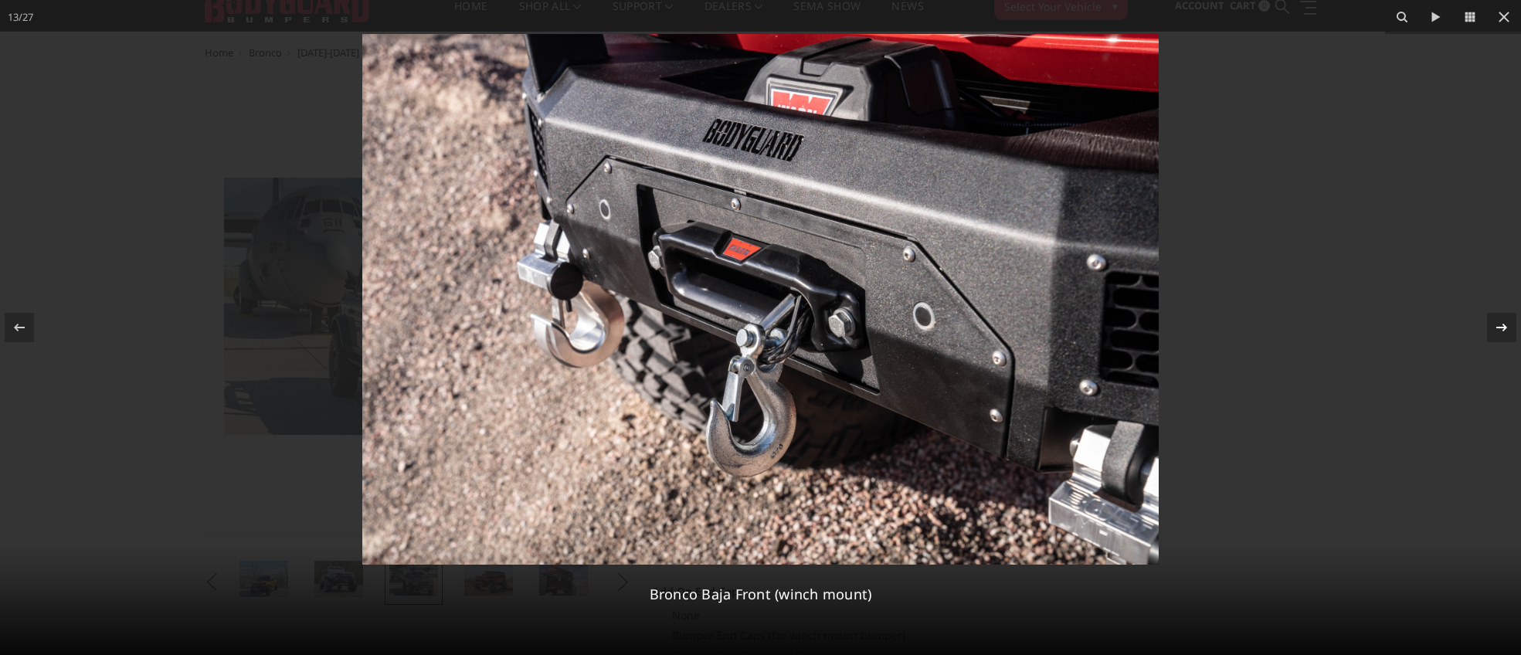
click at [1504, 325] on icon at bounding box center [1501, 328] width 11 height 8
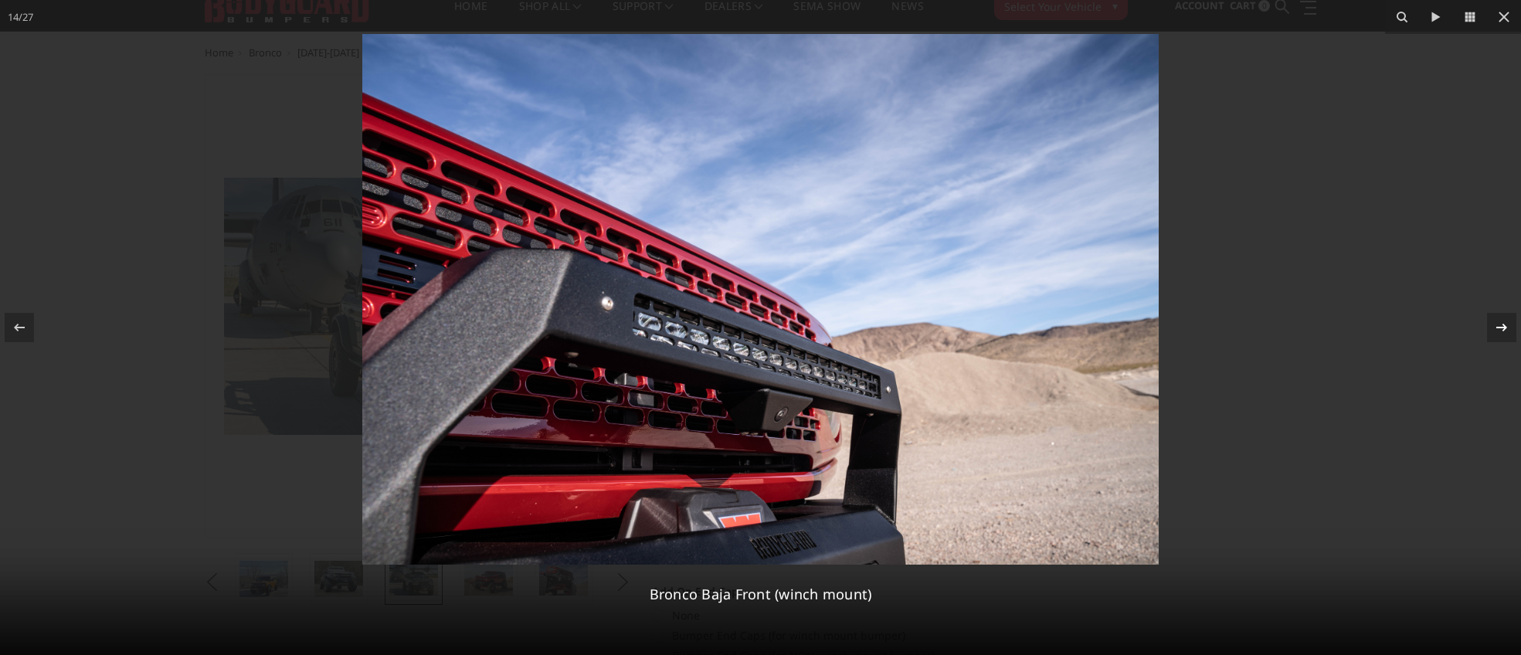
click at [1504, 325] on icon at bounding box center [1501, 328] width 11 height 8
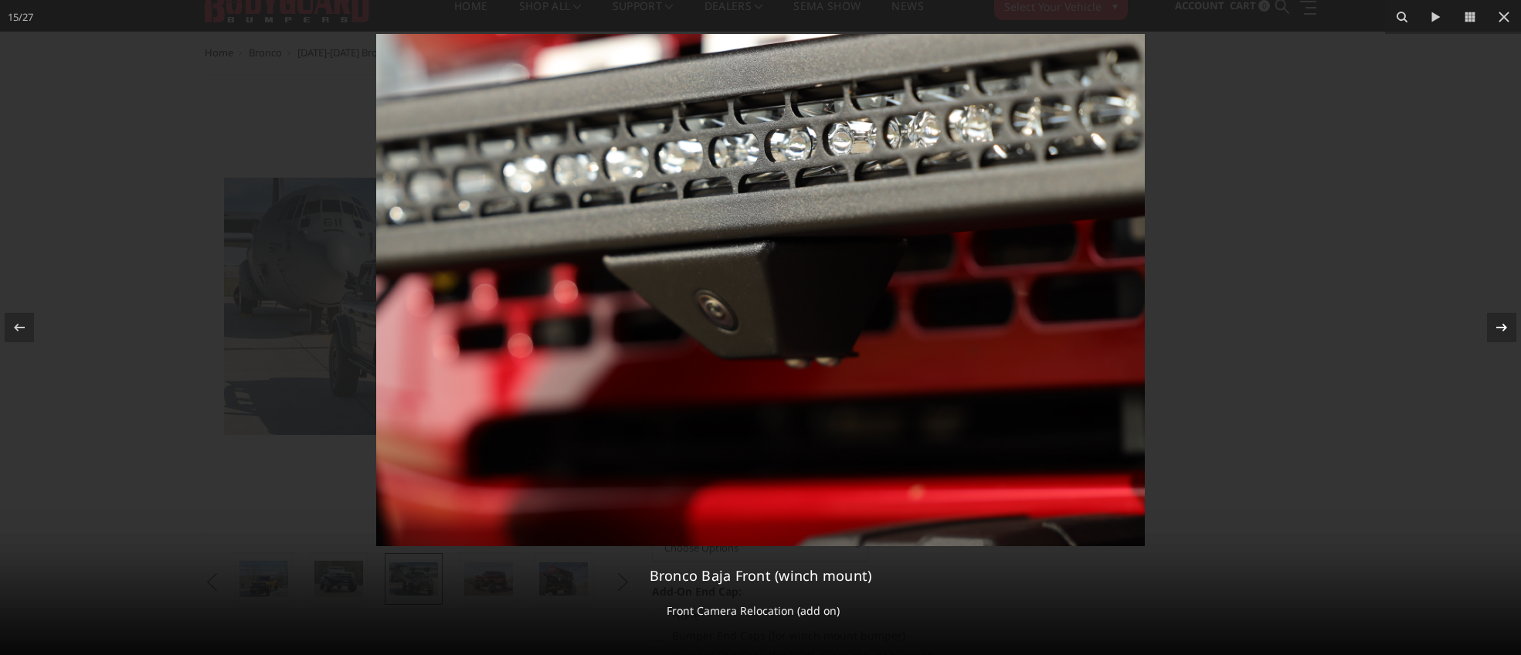
click at [1504, 325] on icon at bounding box center [1501, 328] width 11 height 8
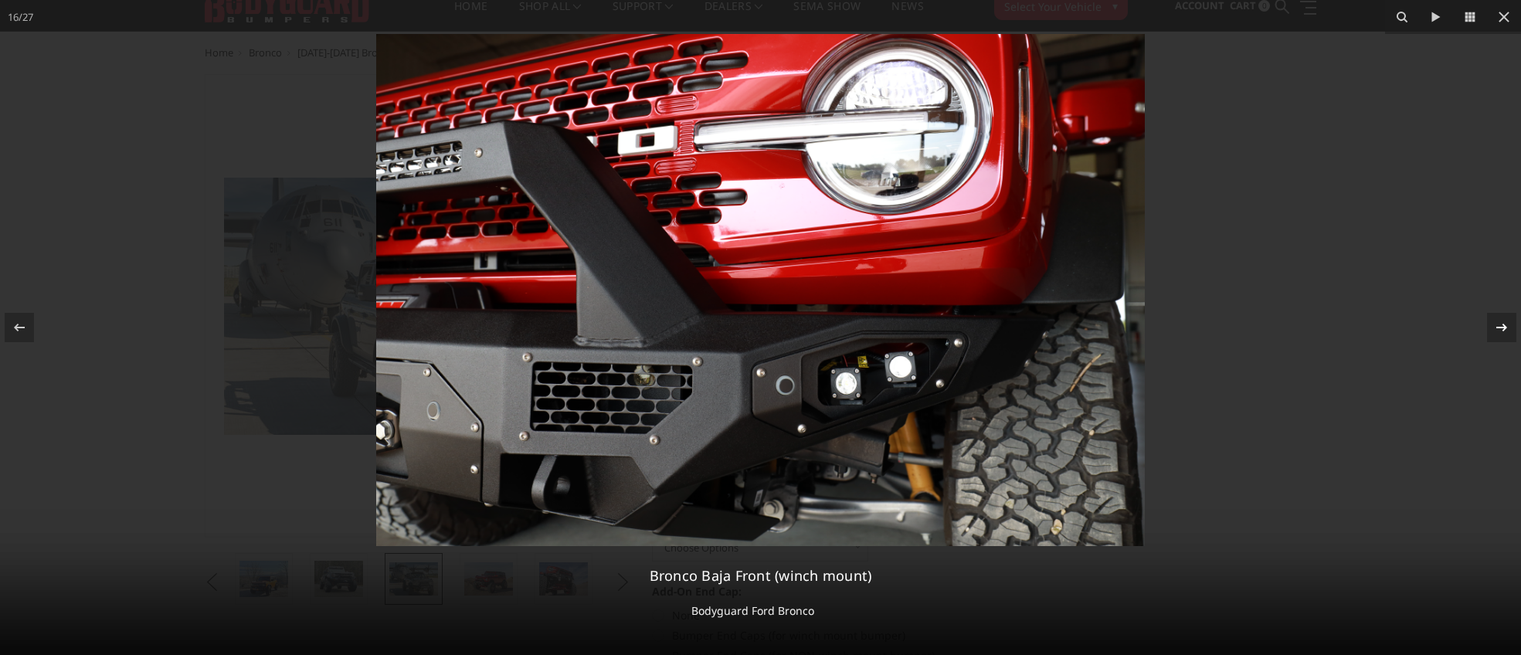
click at [1504, 325] on icon at bounding box center [1501, 328] width 11 height 8
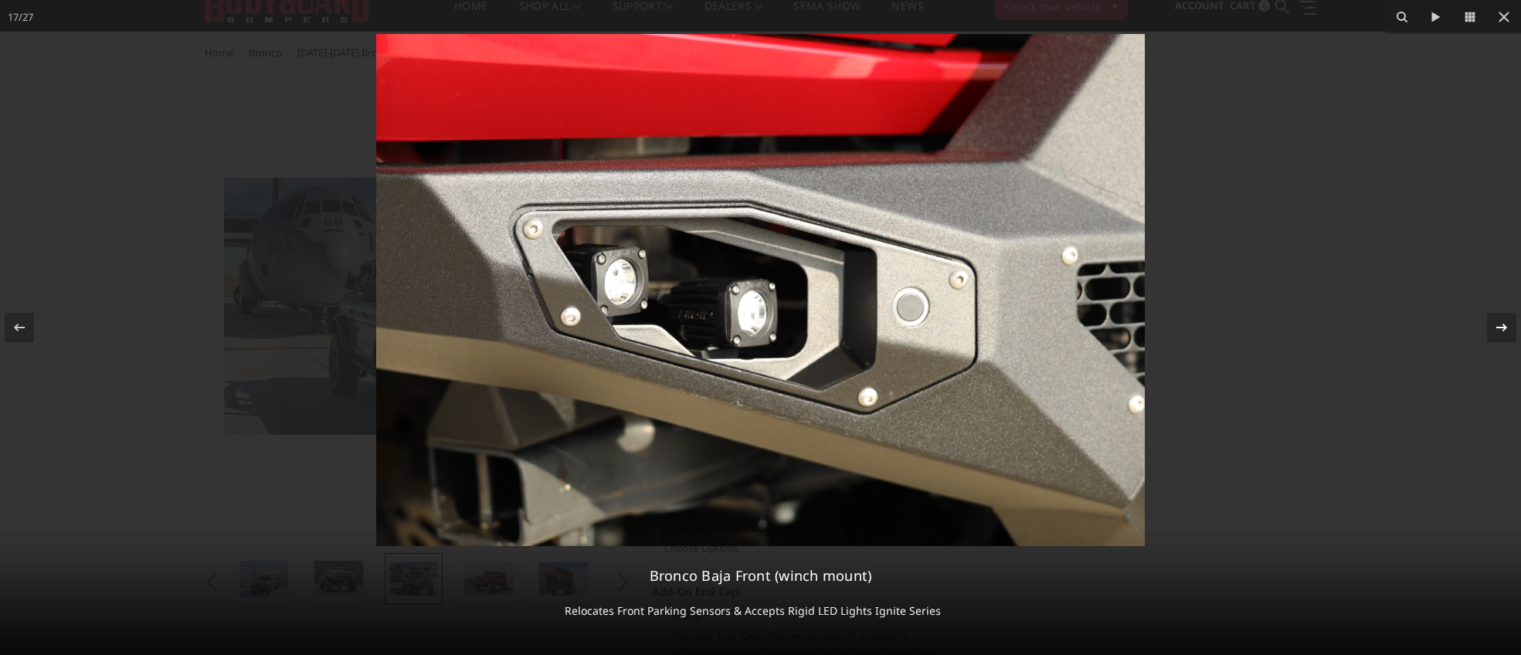
click at [1504, 325] on icon at bounding box center [1501, 328] width 11 height 8
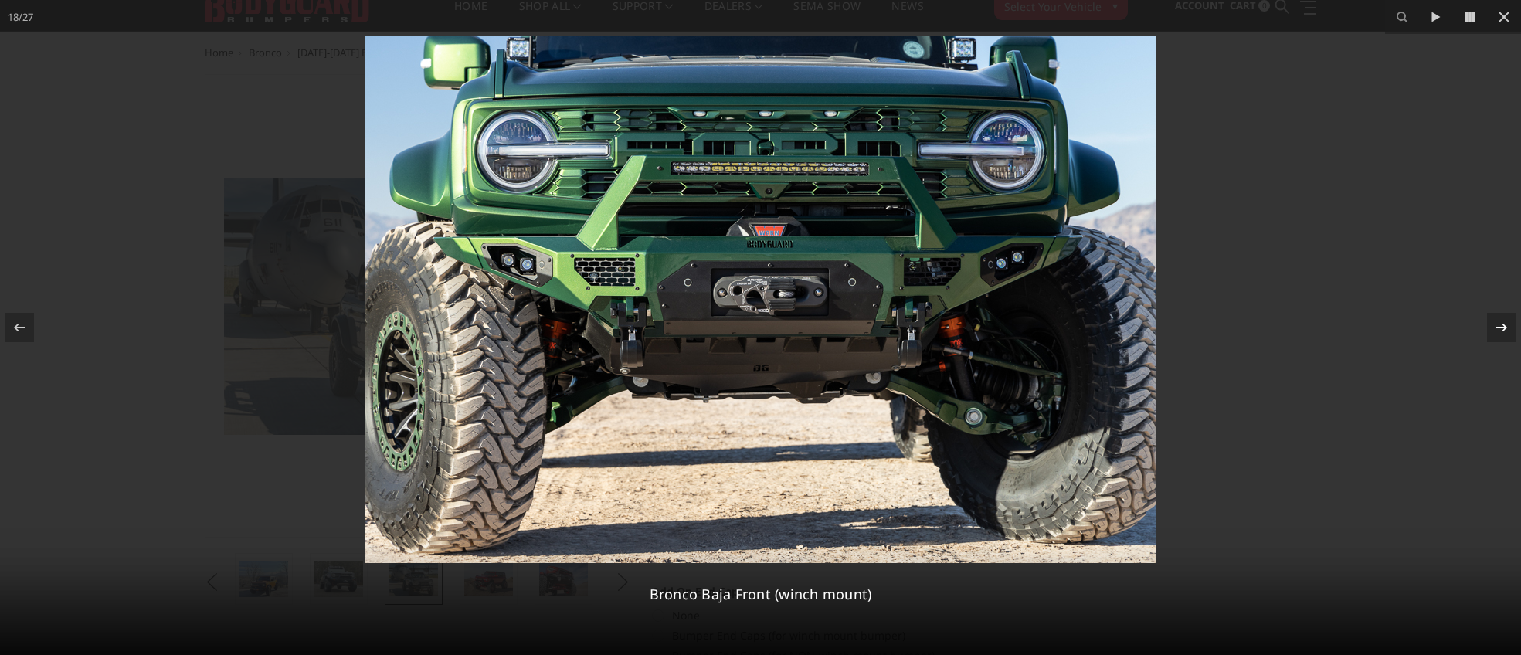
click at [1504, 325] on icon at bounding box center [1501, 328] width 11 height 8
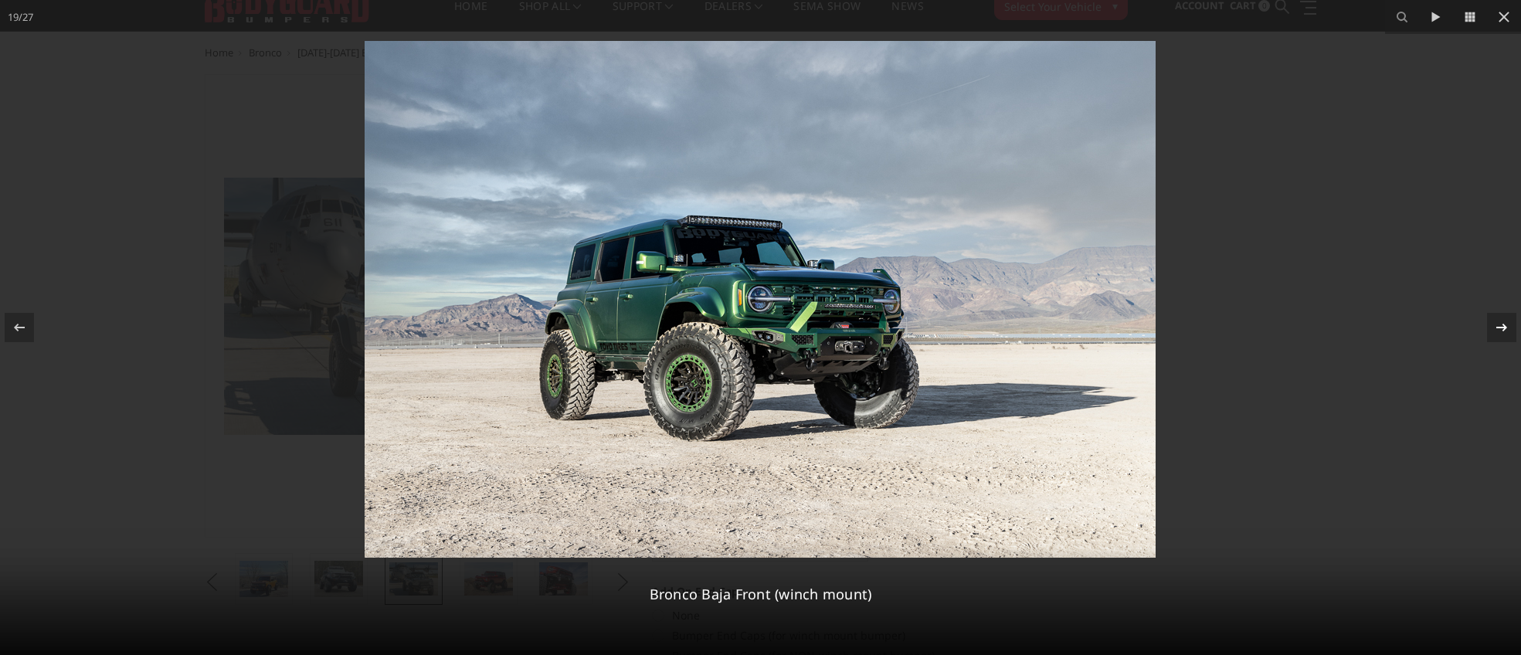
click at [1504, 325] on icon at bounding box center [1501, 328] width 11 height 8
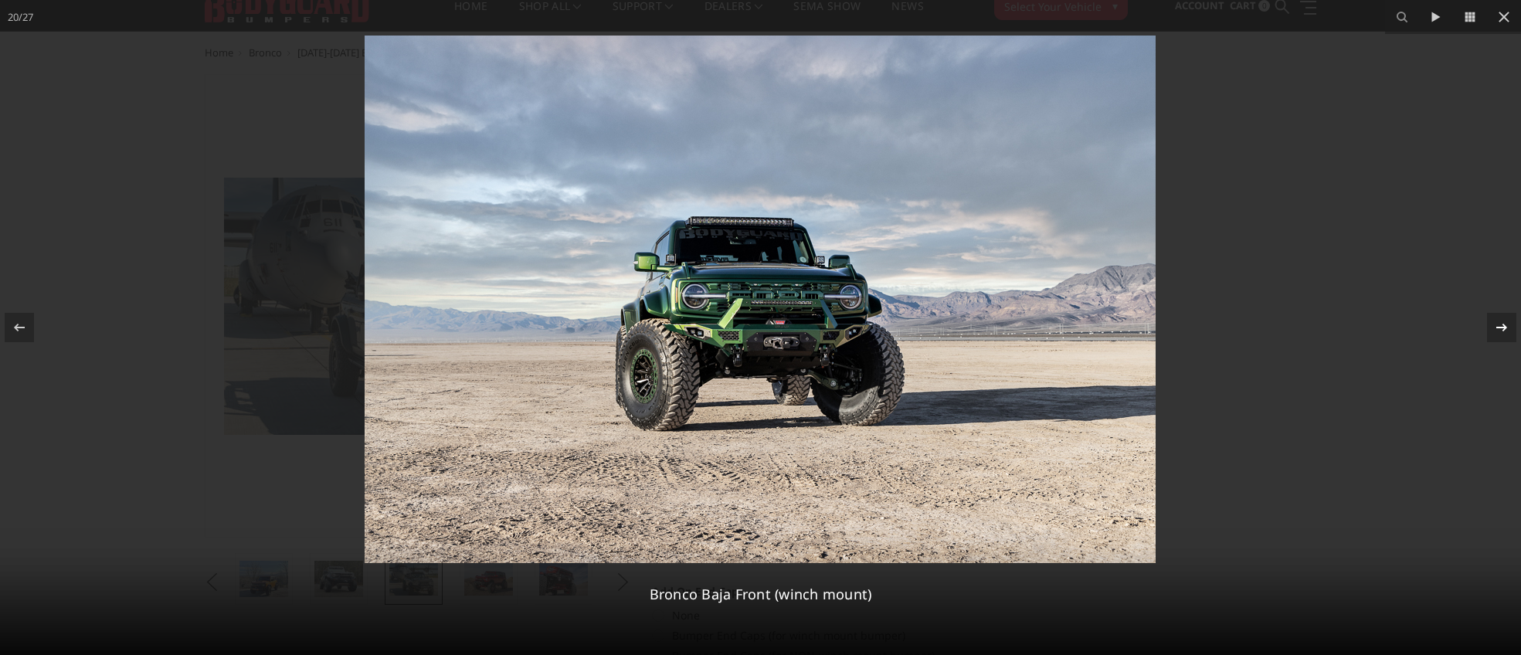
click at [1504, 325] on icon at bounding box center [1501, 328] width 11 height 8
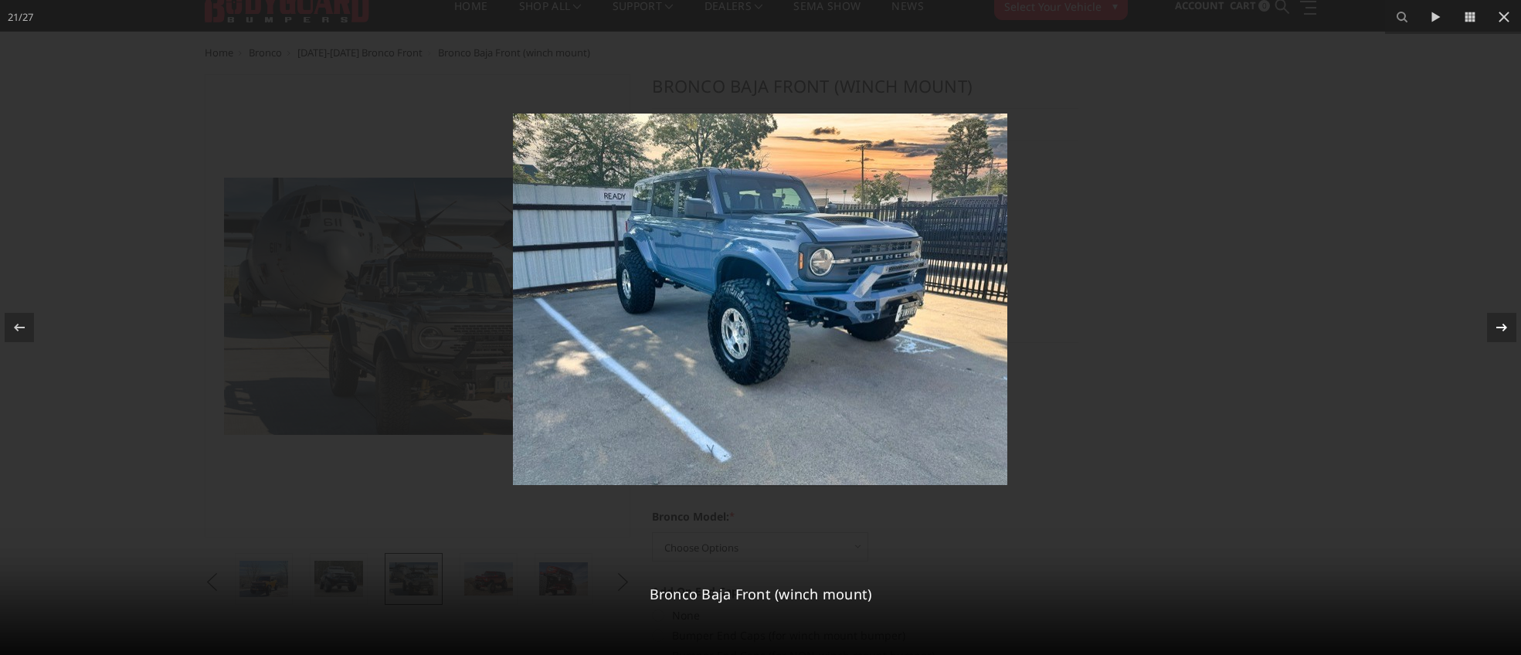
click at [1504, 325] on icon at bounding box center [1501, 328] width 11 height 8
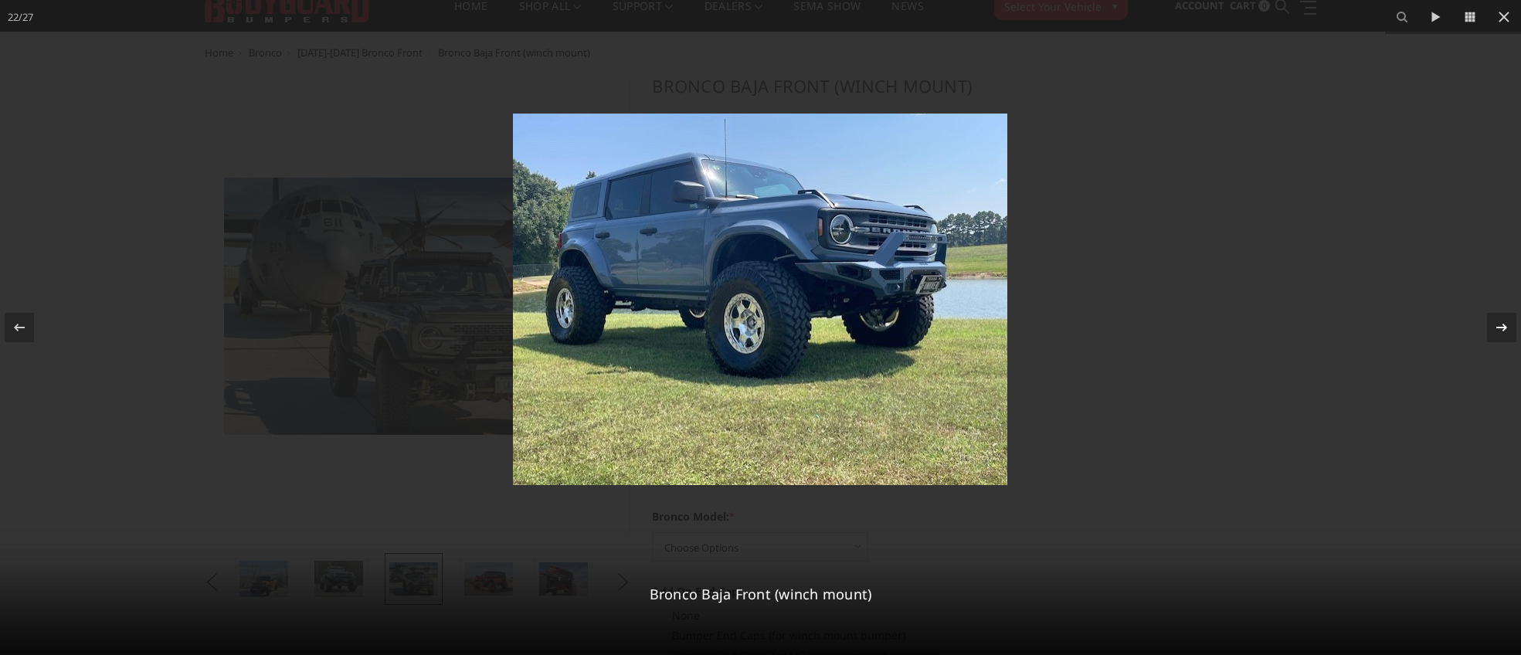
click at [1504, 325] on icon at bounding box center [1501, 328] width 11 height 8
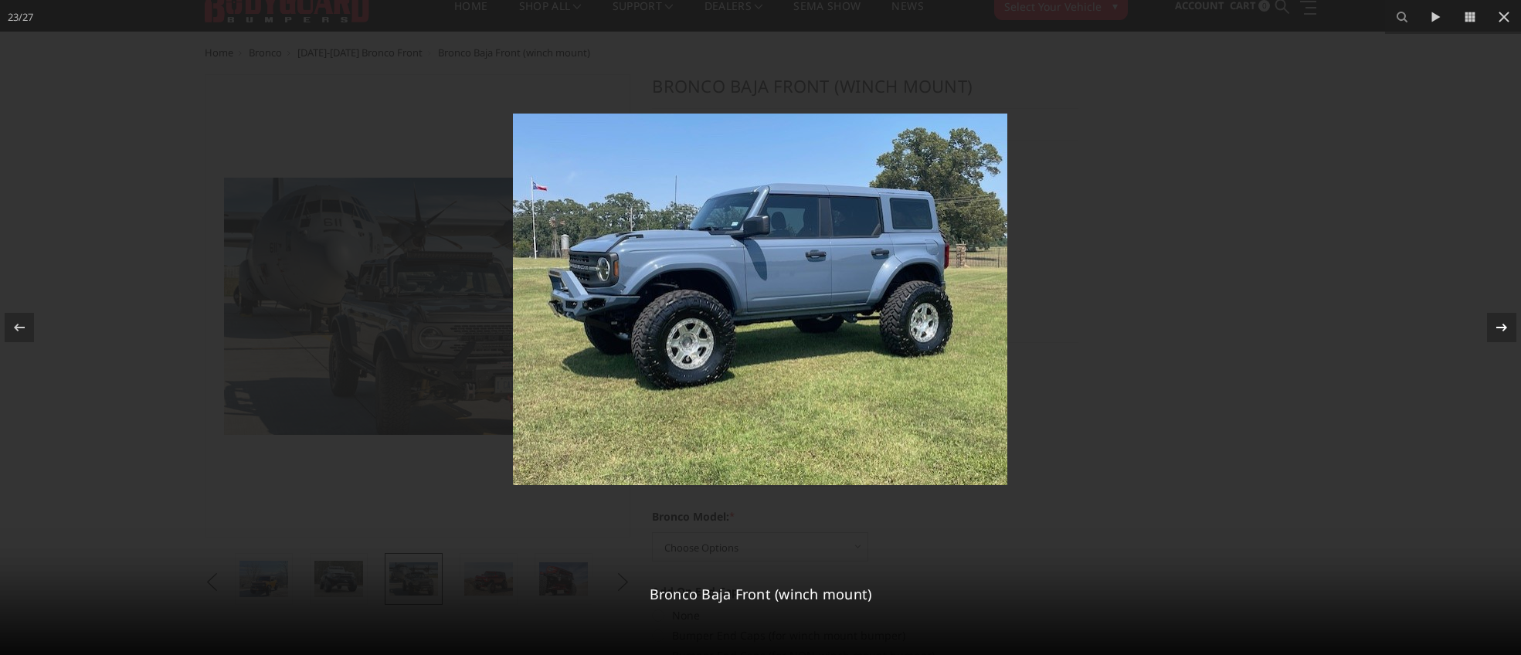
click at [1504, 325] on icon at bounding box center [1501, 328] width 11 height 8
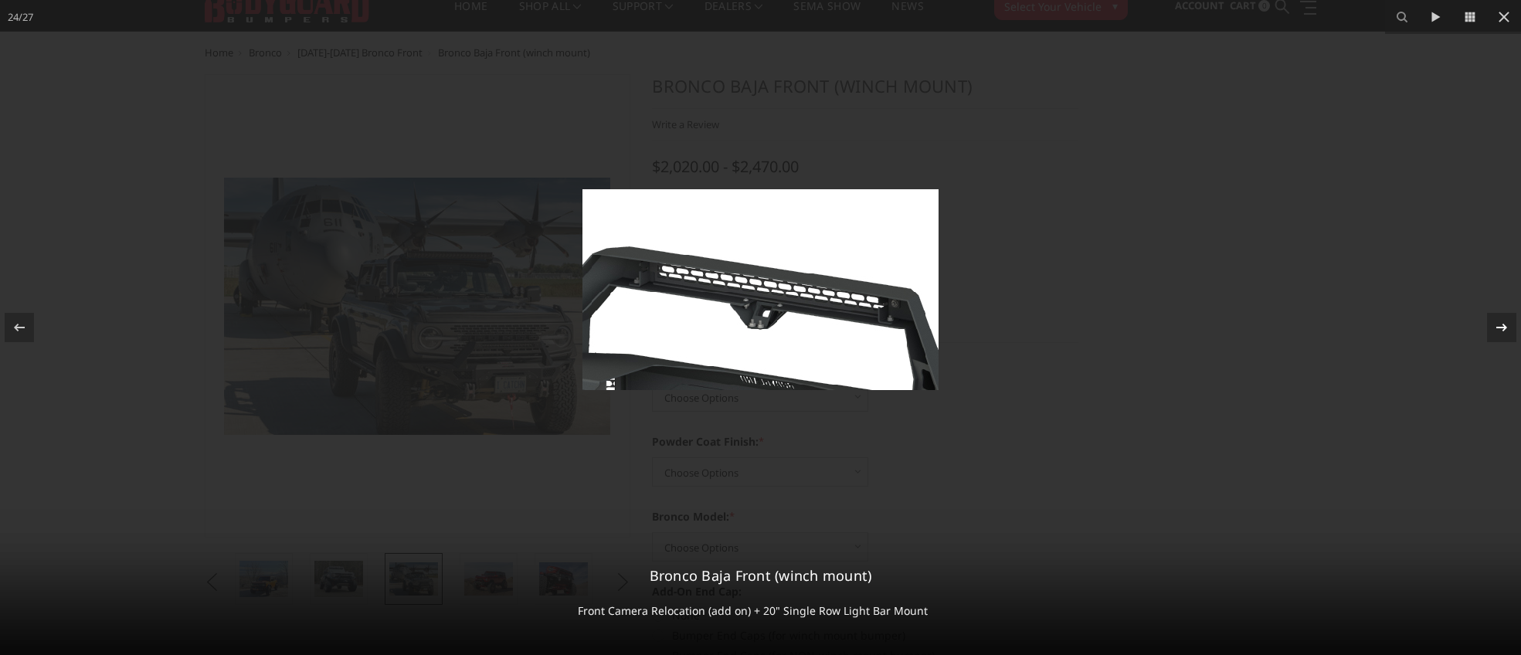
click at [1504, 325] on icon at bounding box center [1501, 328] width 11 height 8
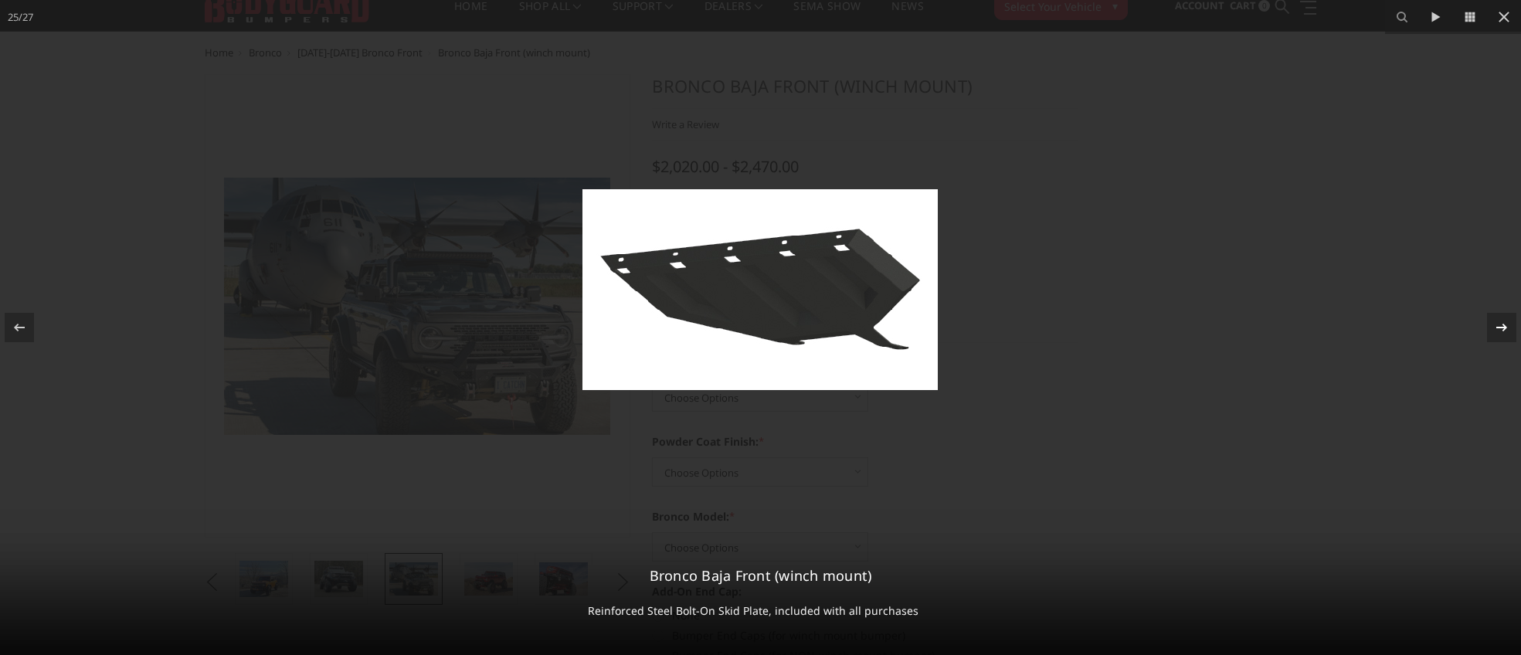
click at [1504, 325] on icon at bounding box center [1501, 328] width 11 height 8
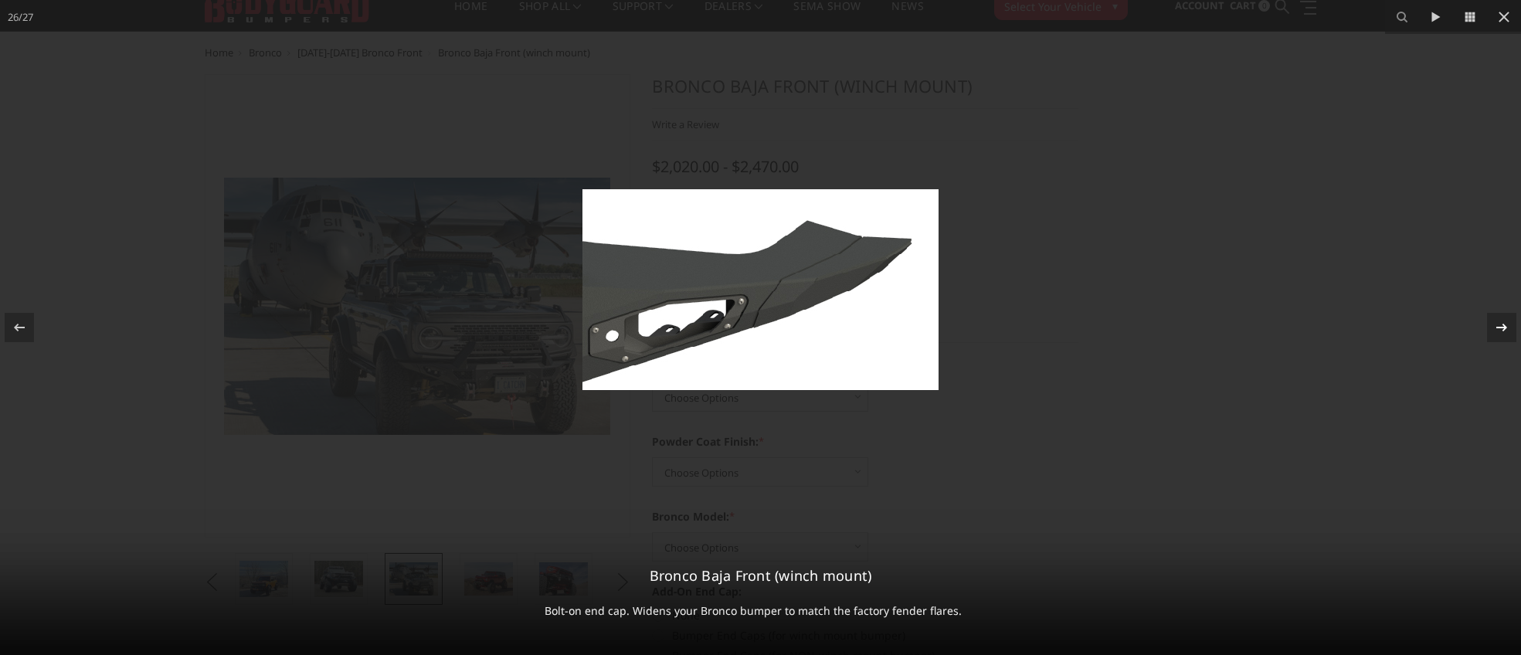
click at [1504, 325] on icon at bounding box center [1501, 328] width 11 height 8
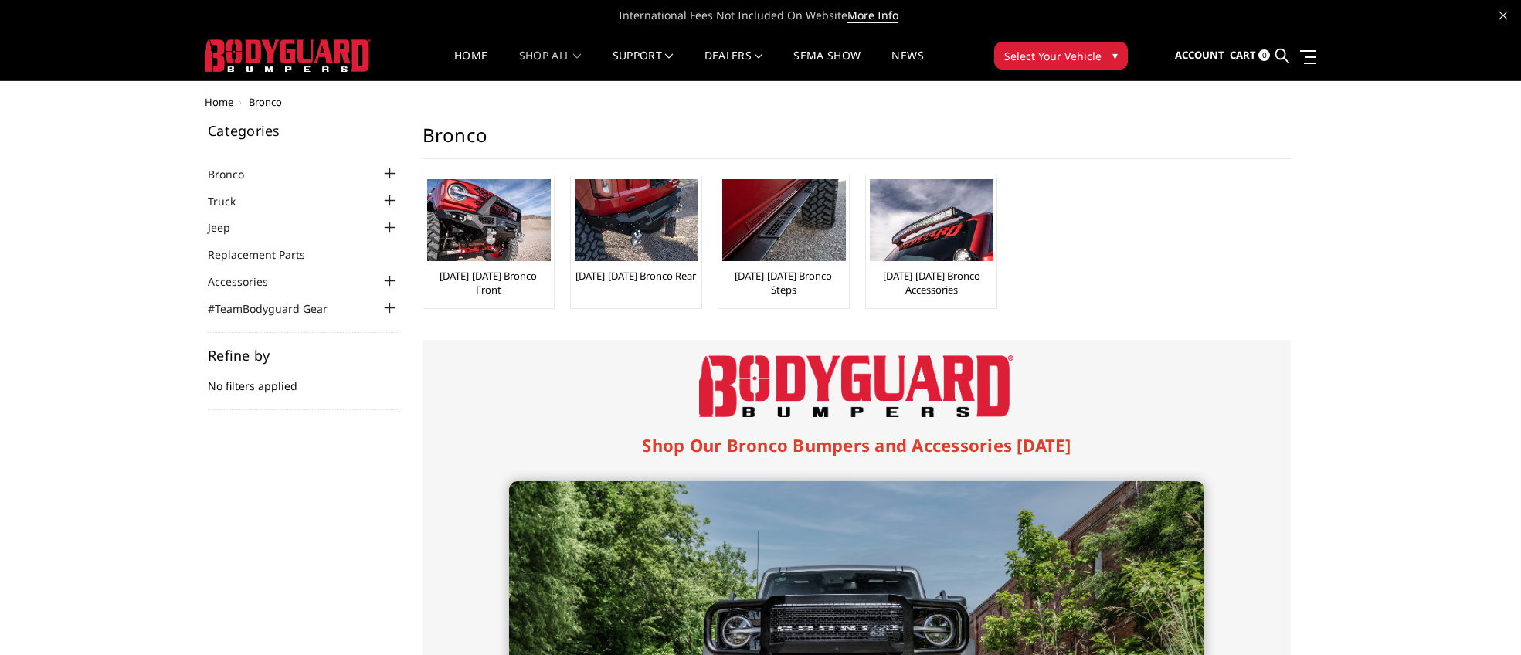
scroll to position [10, 0]
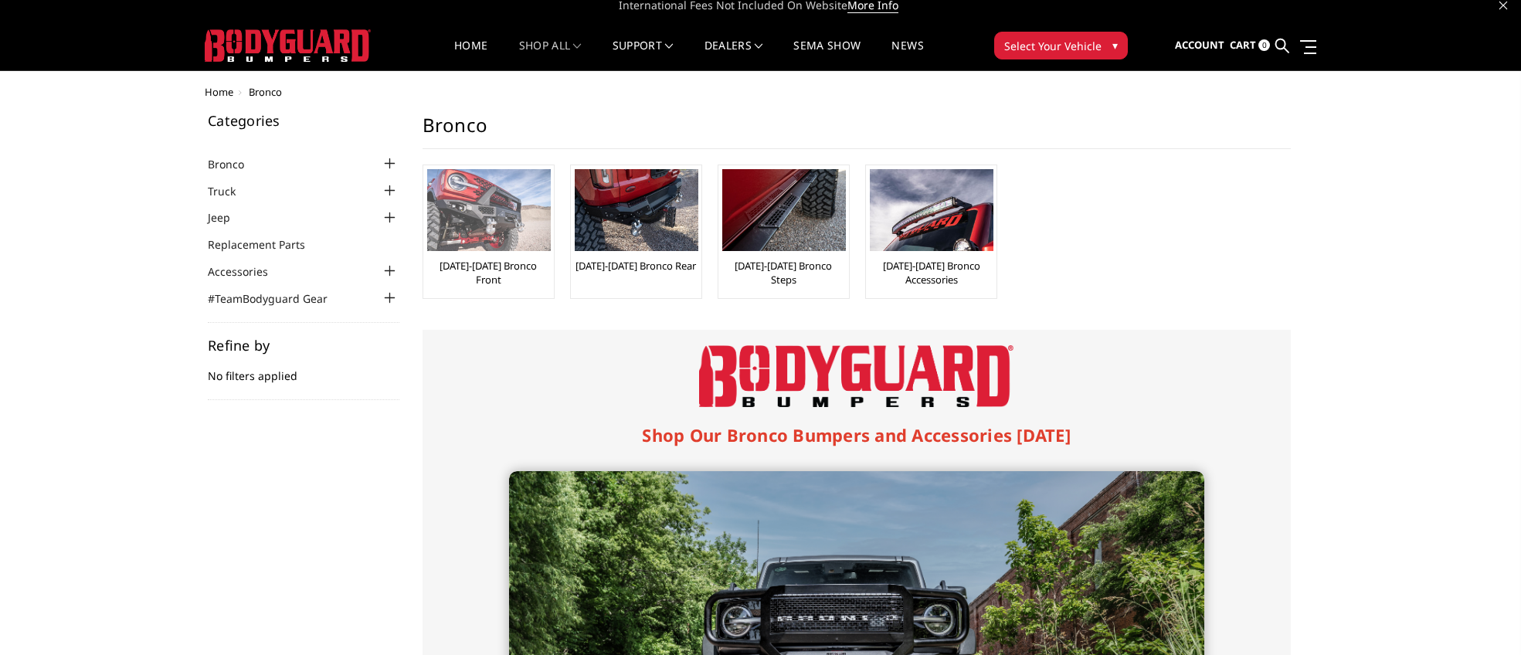
click at [521, 266] on link "[DATE]-[DATE] Bronco Front" at bounding box center [488, 273] width 123 height 28
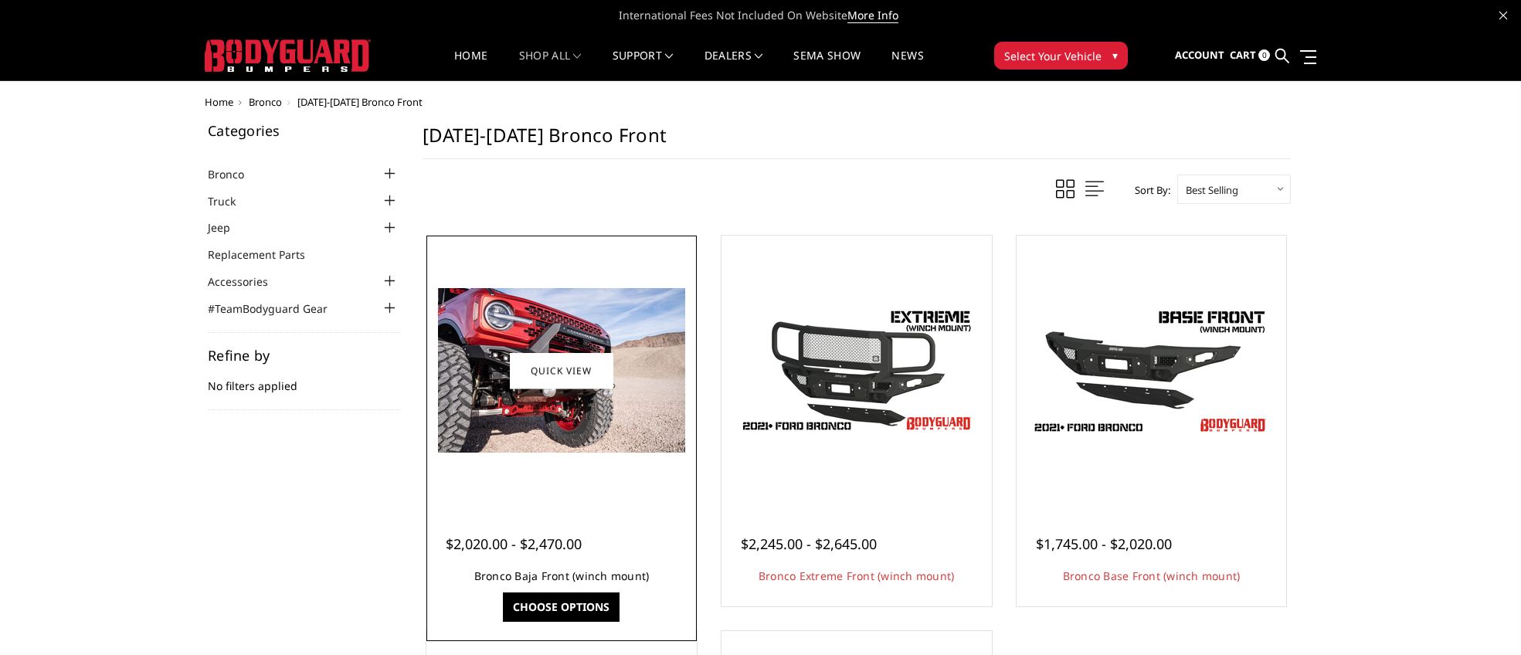
click at [551, 576] on link "Bronco Baja Front (winch mount)" at bounding box center [561, 575] width 175 height 15
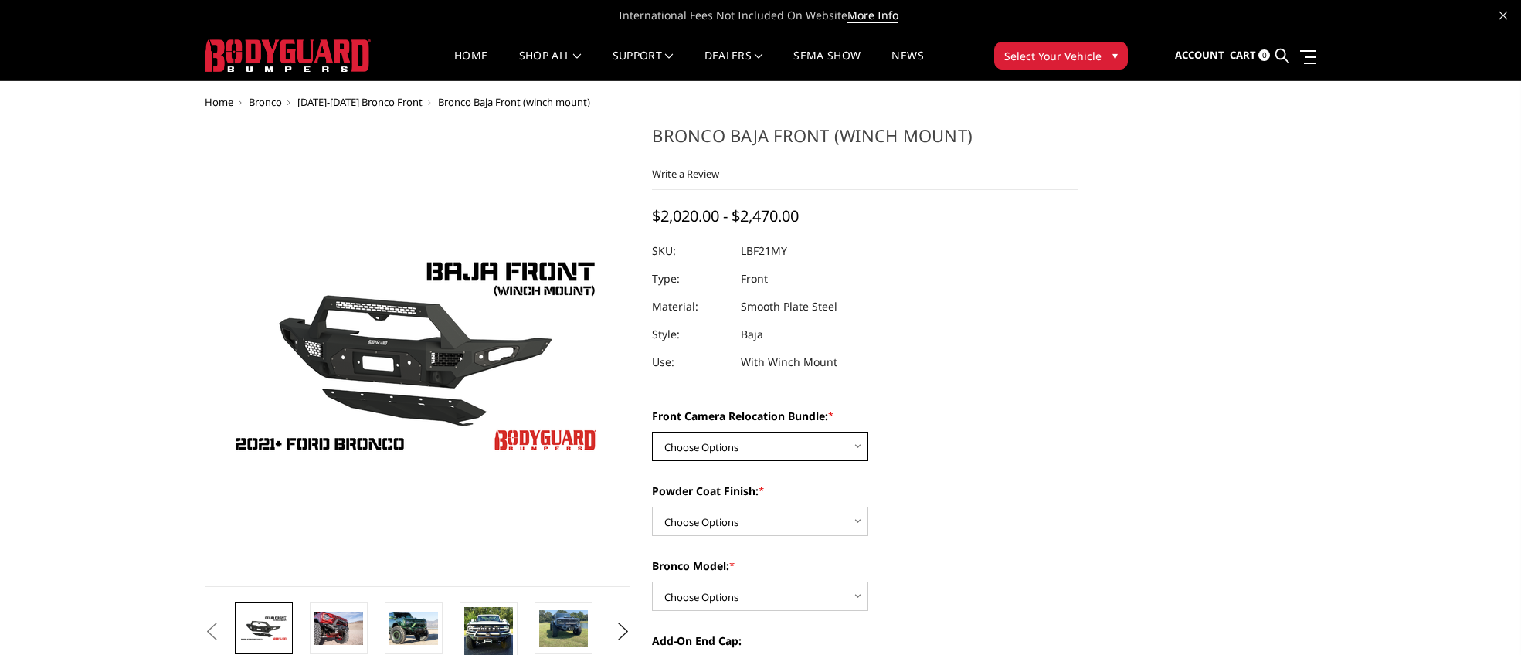
click at [779, 443] on select "Choose Options Without Front Camera Relocation With Front Camera Relocation (Ha…" at bounding box center [760, 446] width 216 height 29
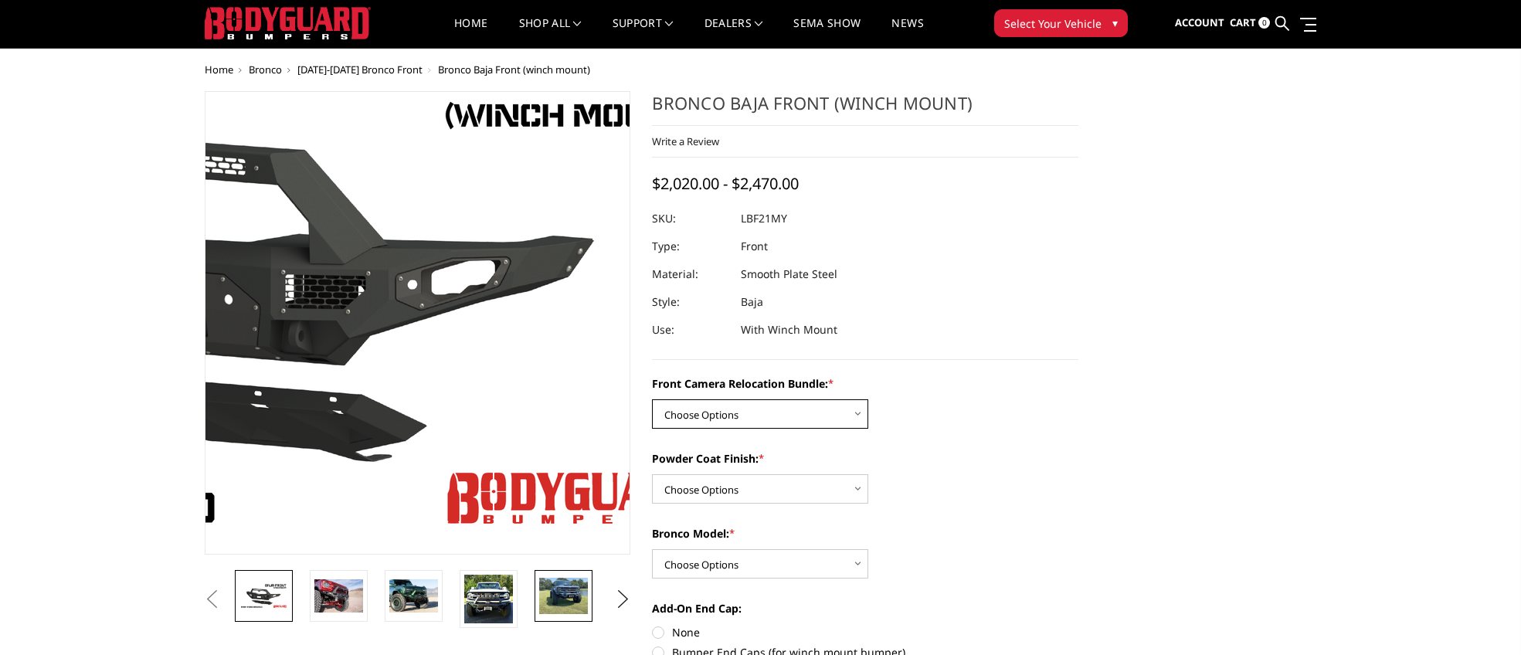
scroll to position [33, 0]
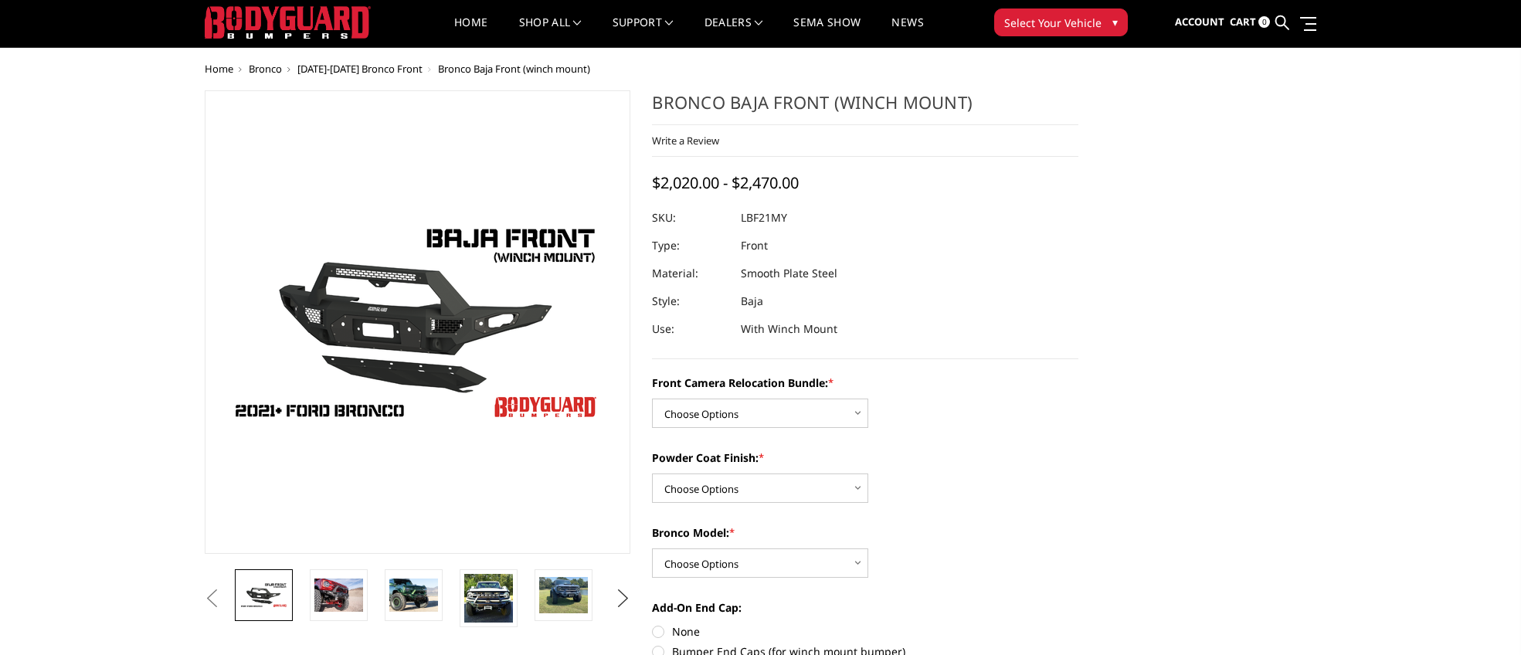
click at [620, 605] on button "Next" at bounding box center [622, 598] width 23 height 23
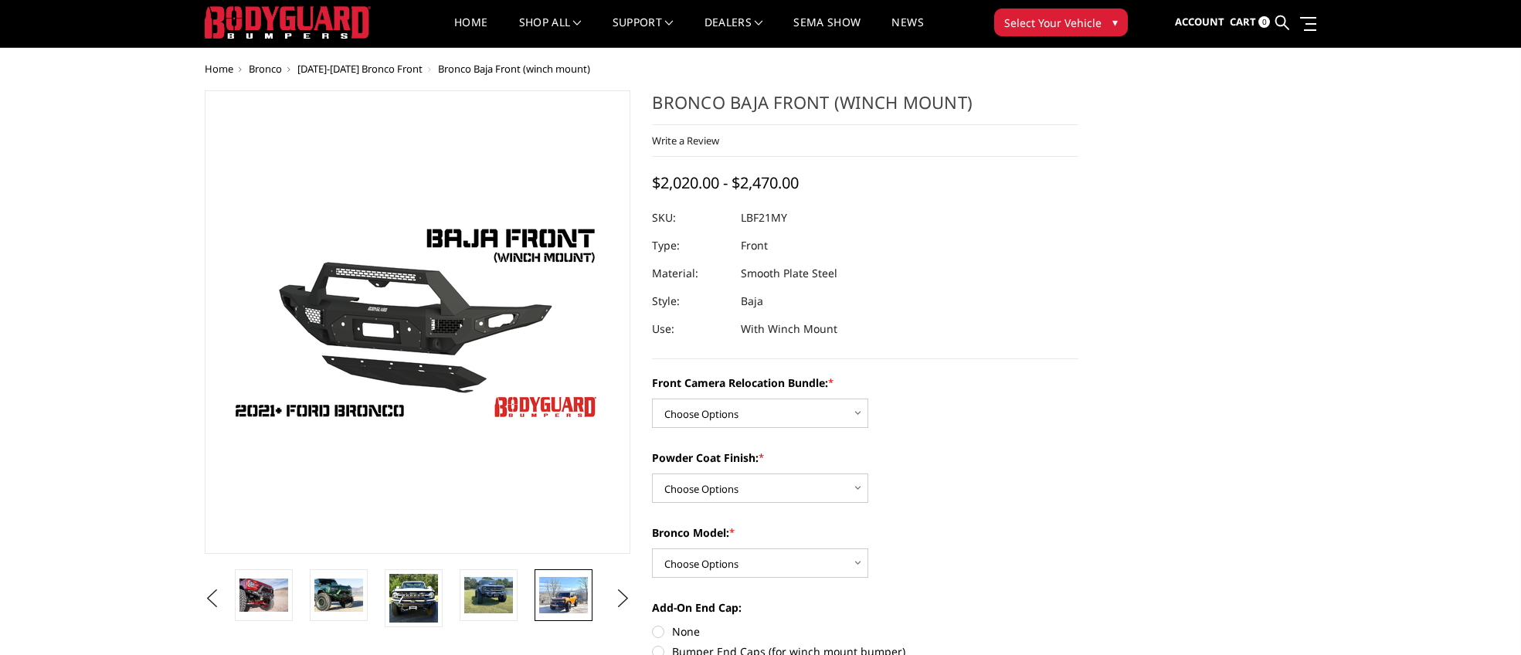
click at [589, 606] on link at bounding box center [563, 595] width 58 height 52
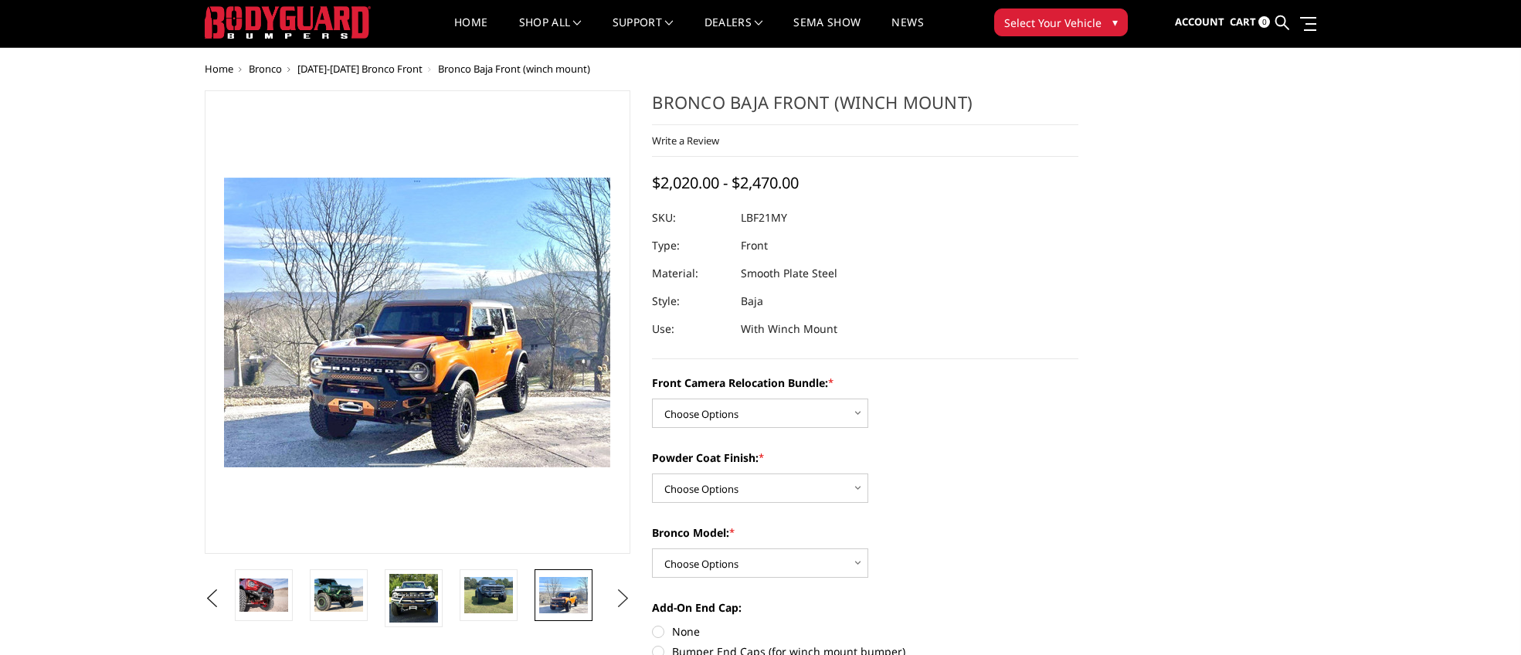
click at [613, 595] on button "Next" at bounding box center [622, 598] width 23 height 23
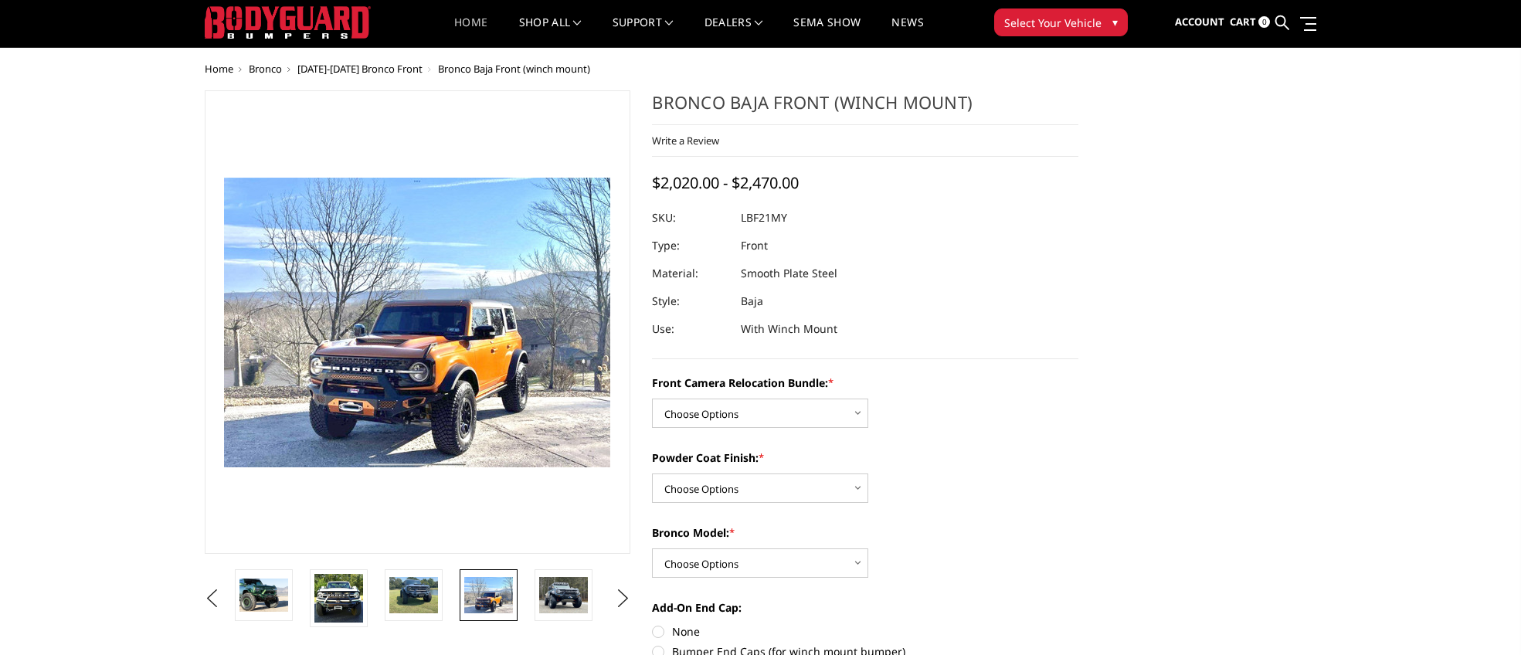
click at [476, 21] on link "Home" at bounding box center [470, 32] width 33 height 30
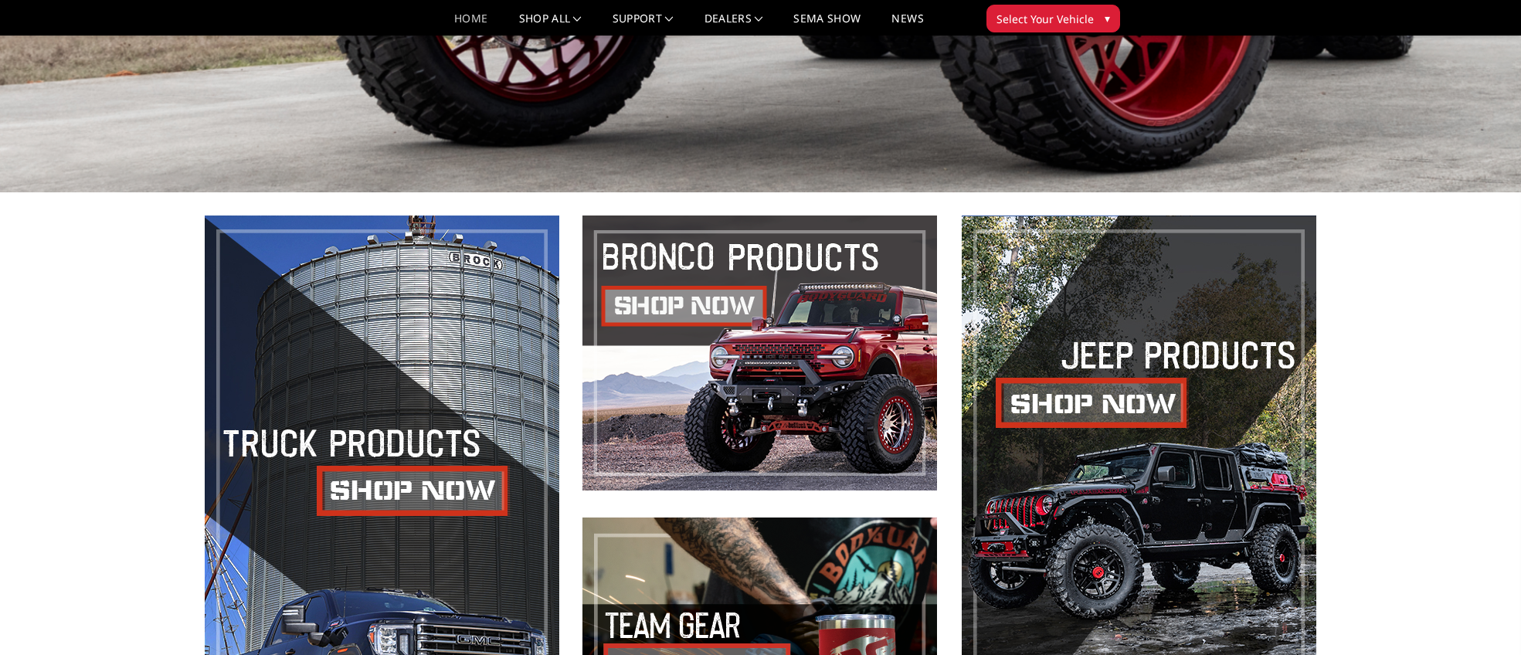
scroll to position [205, 0]
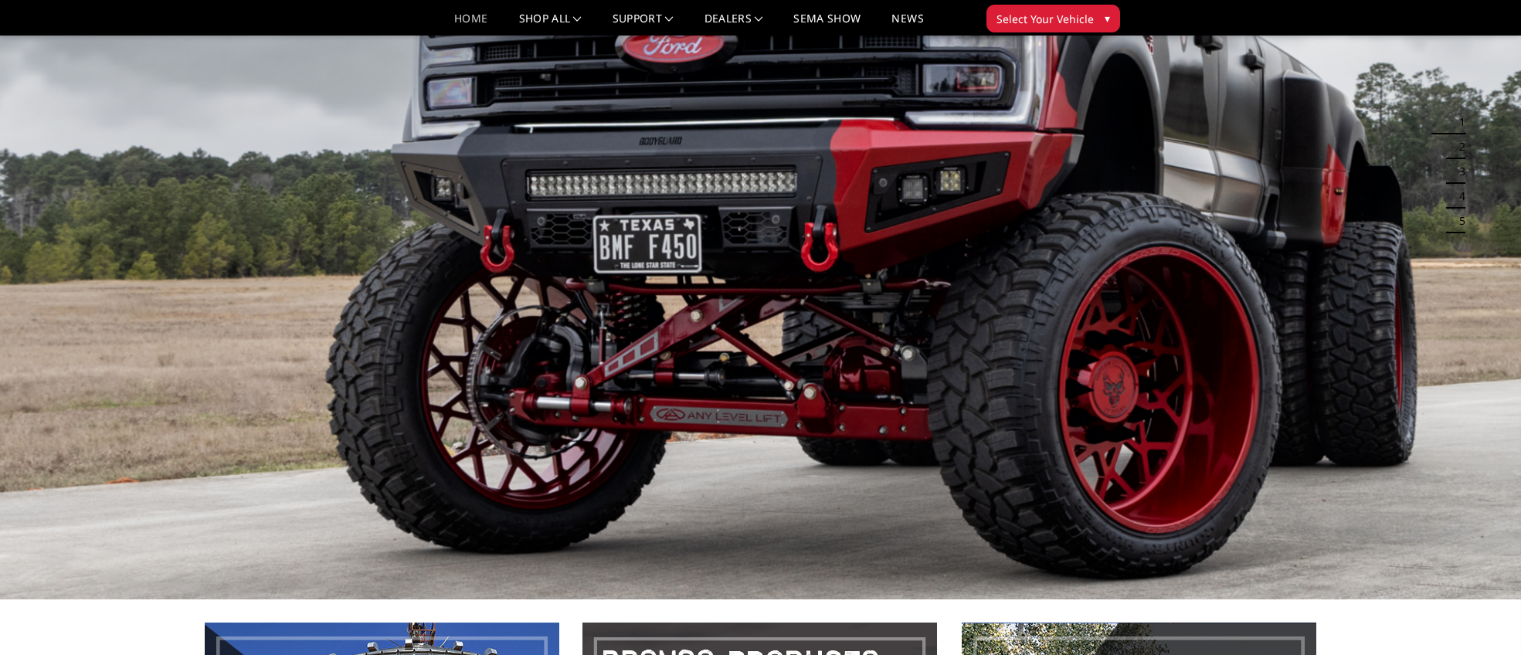
click at [1458, 150] on button "2" at bounding box center [1457, 146] width 15 height 25
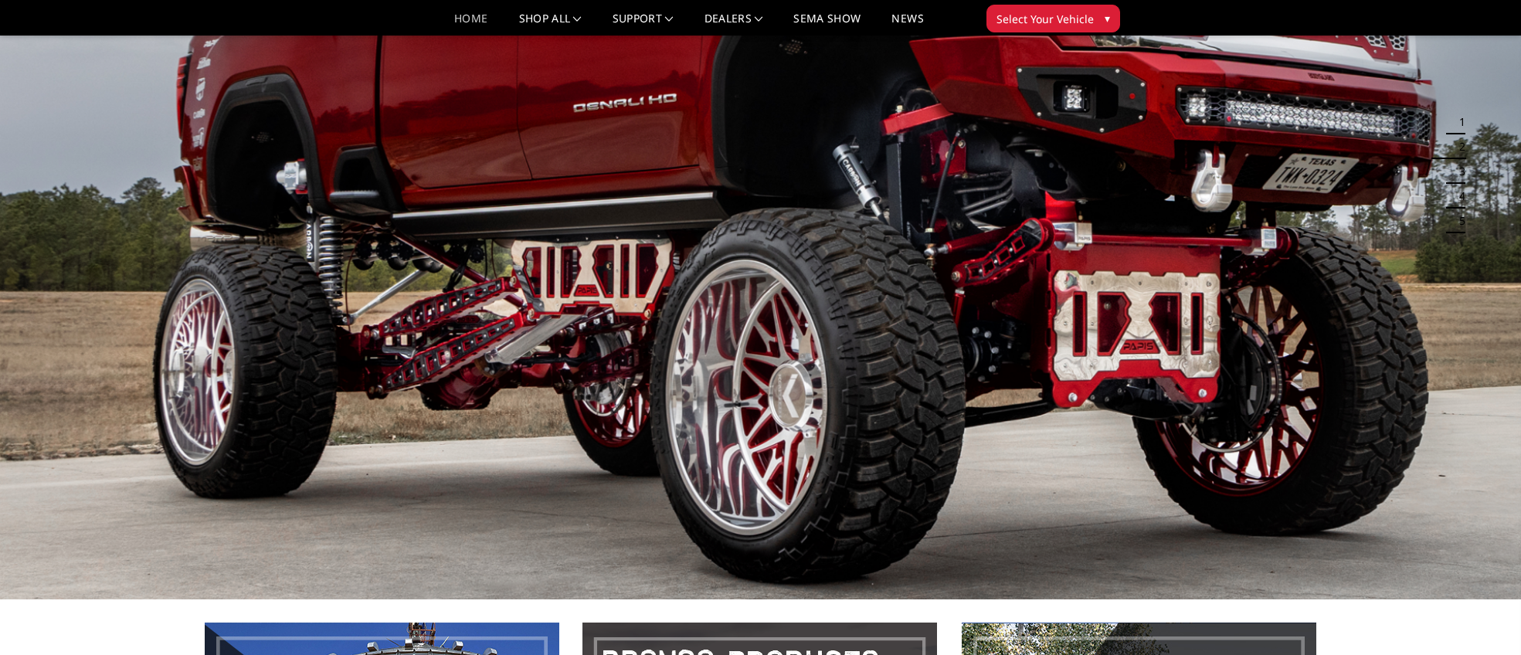
click at [1457, 171] on button "3" at bounding box center [1457, 171] width 15 height 25
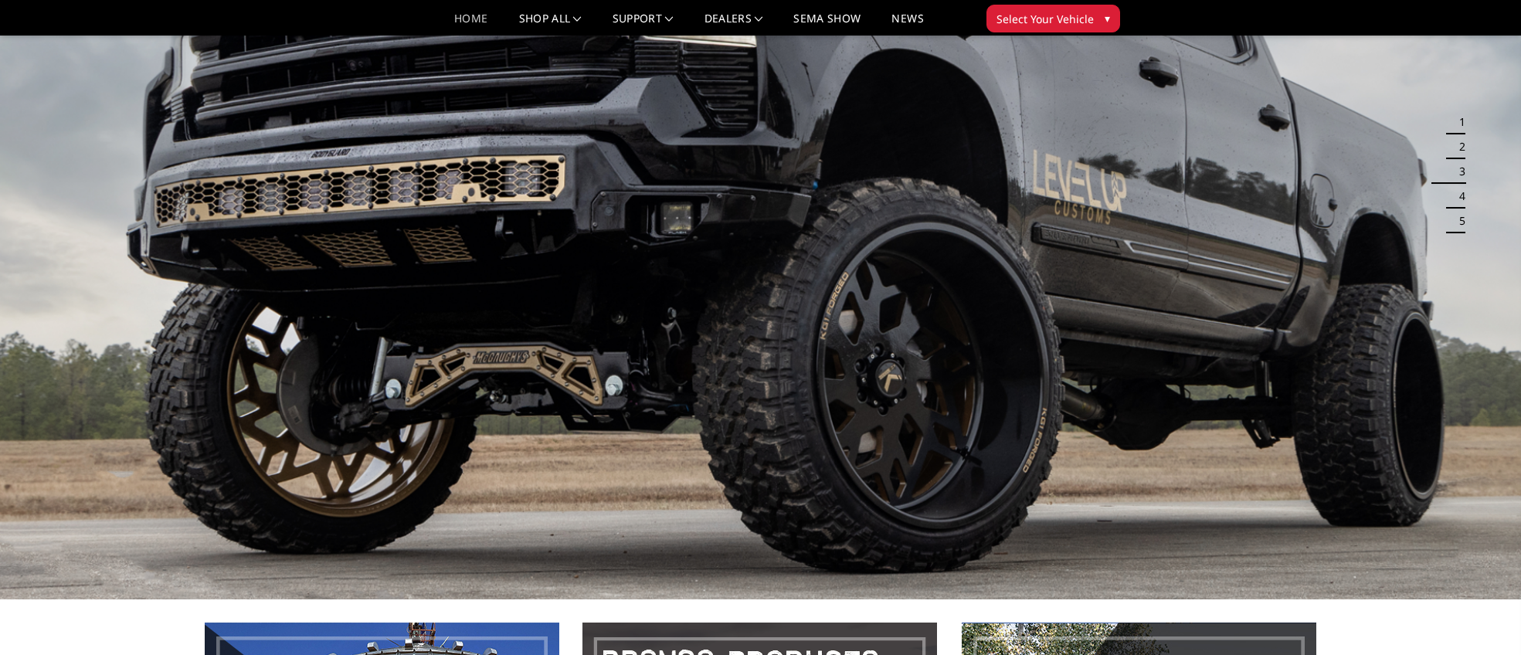
click at [1458, 195] on button "4" at bounding box center [1457, 196] width 15 height 25
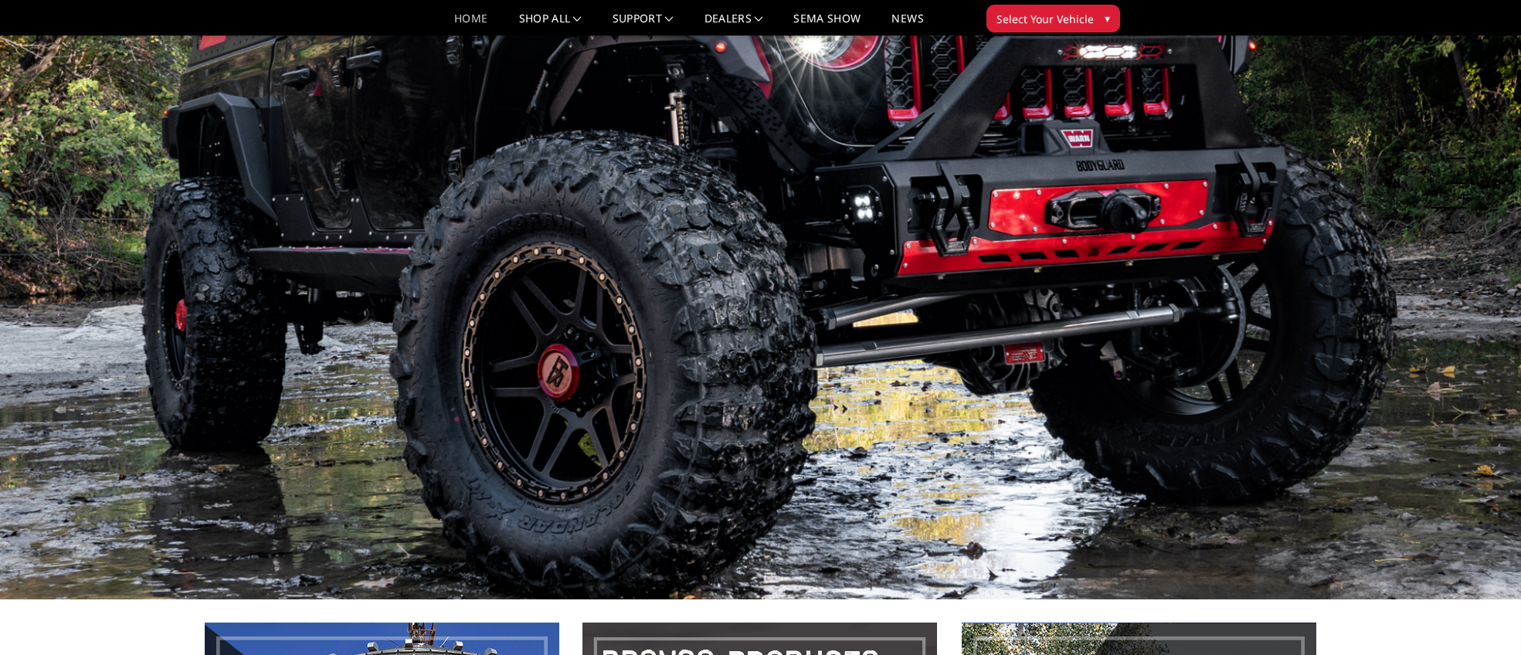
click at [1457, 222] on button "5" at bounding box center [1457, 221] width 15 height 25
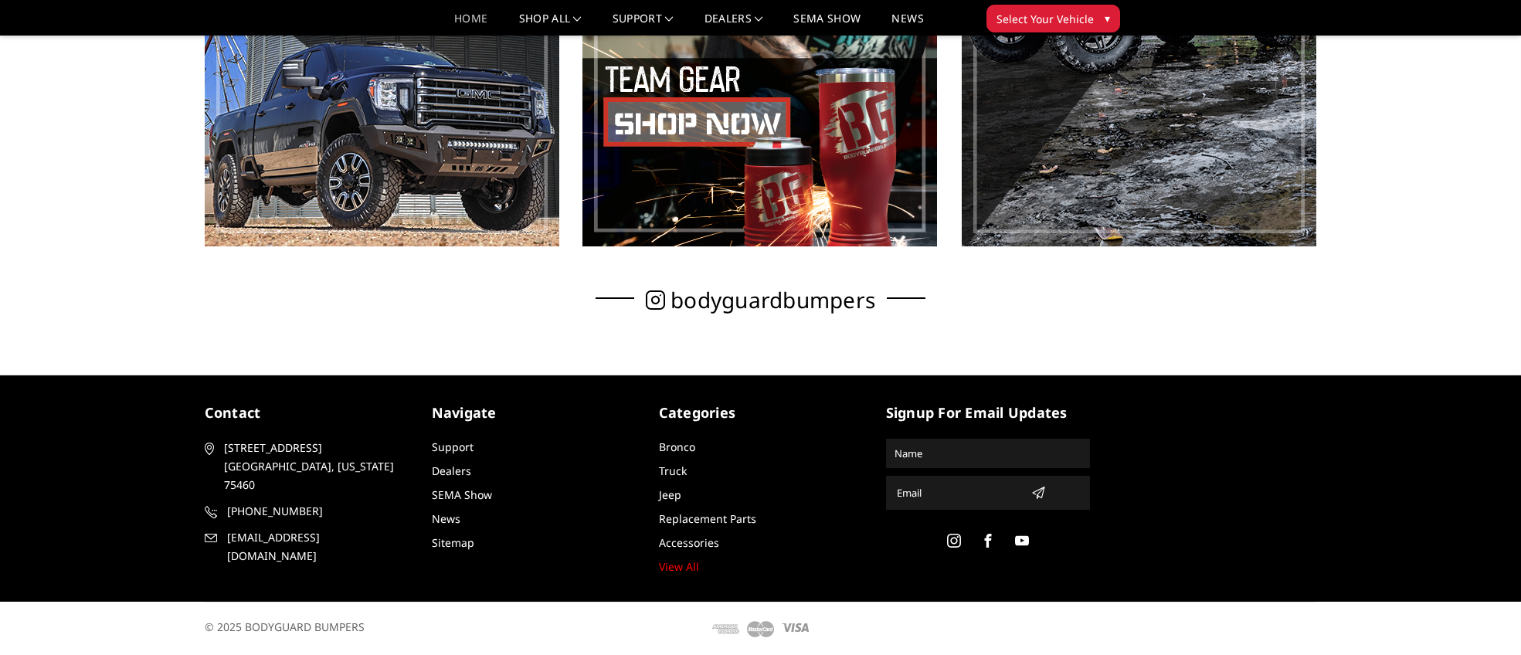
scroll to position [1148, 0]
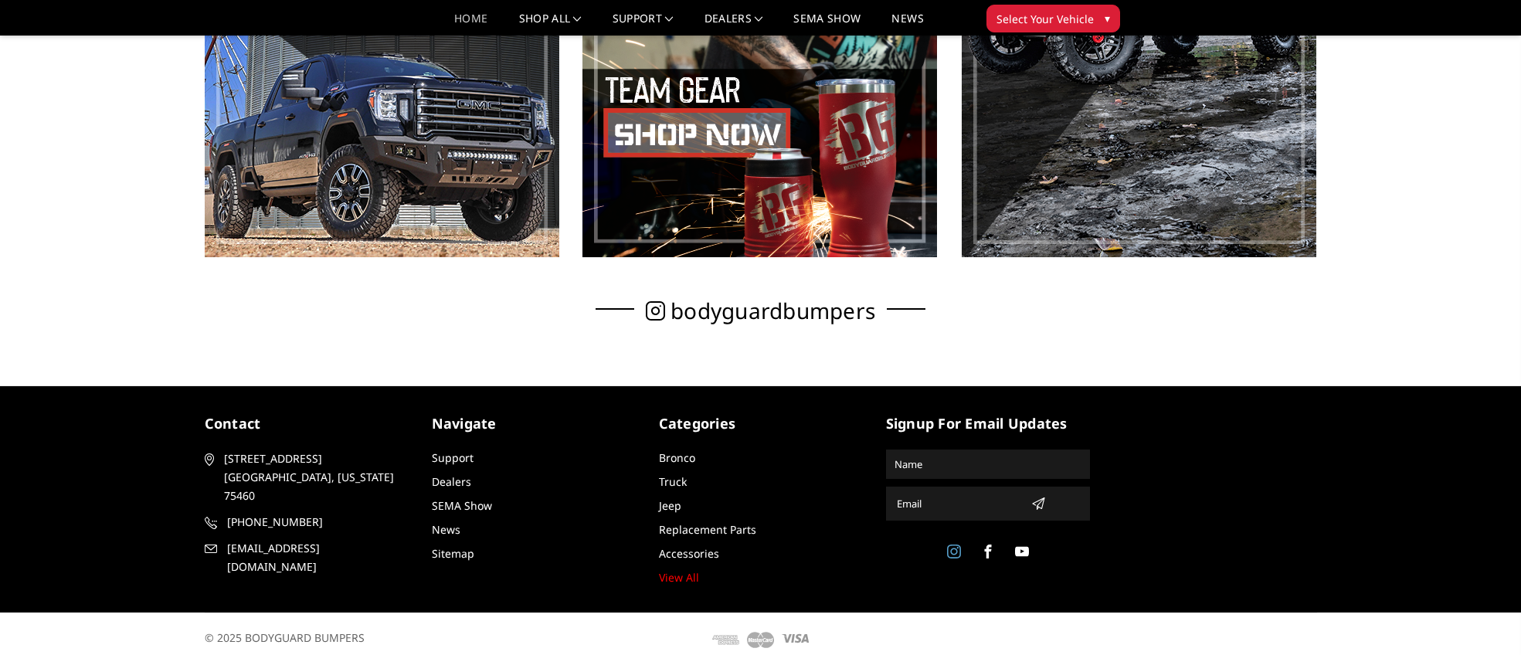
click at [958, 552] on icon at bounding box center [954, 552] width 14 height 14
